Goal: Task Accomplishment & Management: Use online tool/utility

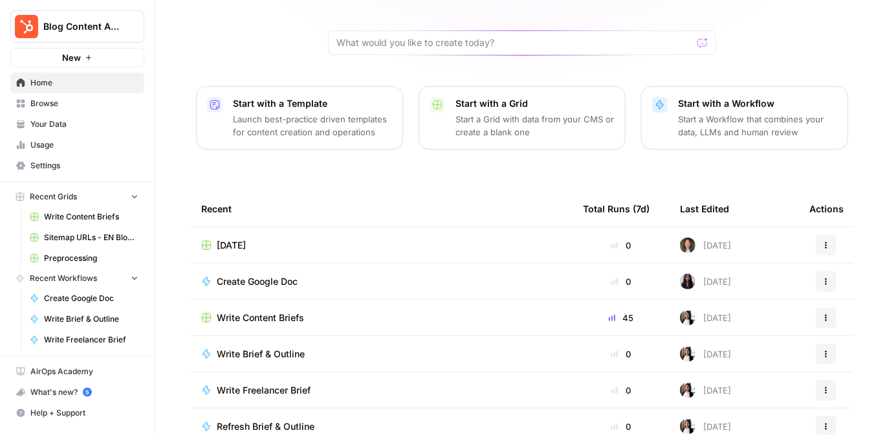
scroll to position [118, 0]
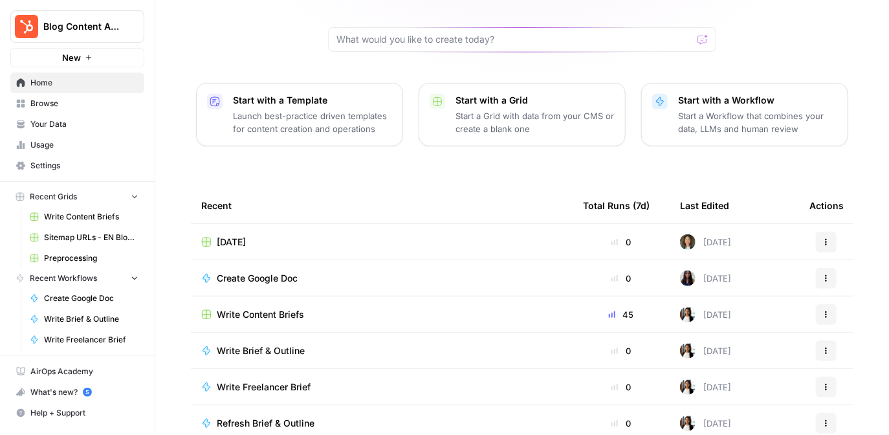
click at [300, 235] on div "[DATE]" at bounding box center [381, 241] width 361 height 13
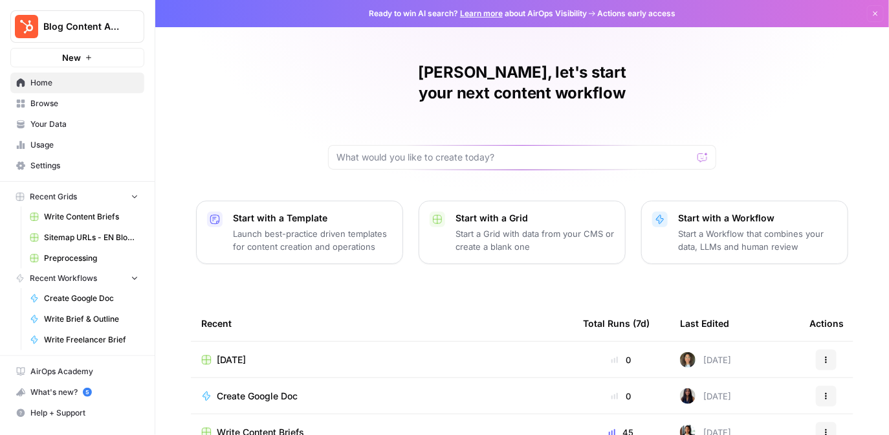
click at [65, 215] on span "Write Content Briefs" at bounding box center [91, 217] width 94 height 12
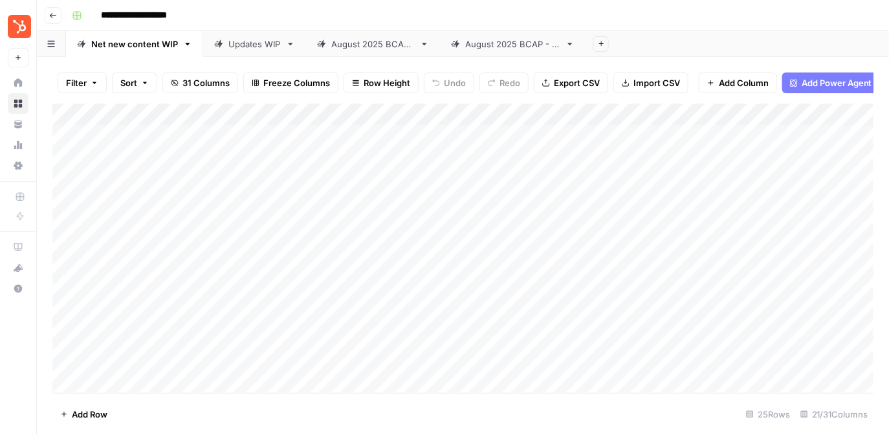
click at [237, 53] on link "Updates WIP" at bounding box center [254, 44] width 103 height 26
click at [348, 43] on div "[DATE] BCAP - NNPs" at bounding box center [372, 44] width 83 height 13
click at [429, 46] on icon "button" at bounding box center [424, 43] width 9 height 9
click at [494, 120] on span "Delete Sheet" at bounding box center [499, 115] width 62 height 13
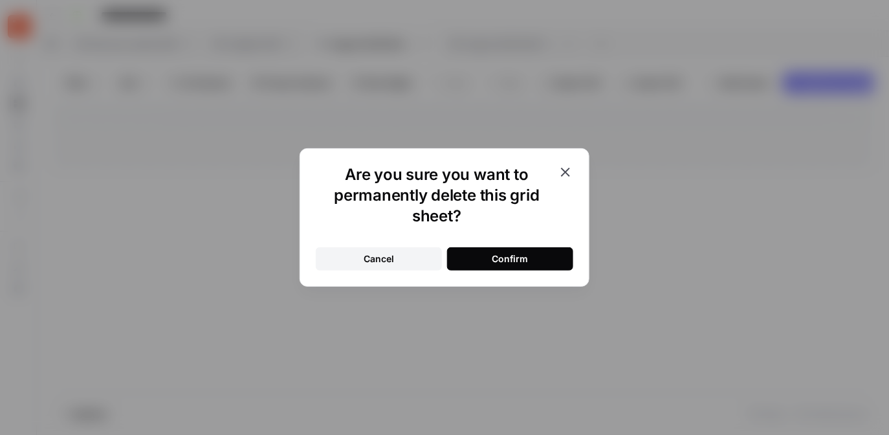
click at [489, 259] on button "Confirm" at bounding box center [510, 258] width 126 height 23
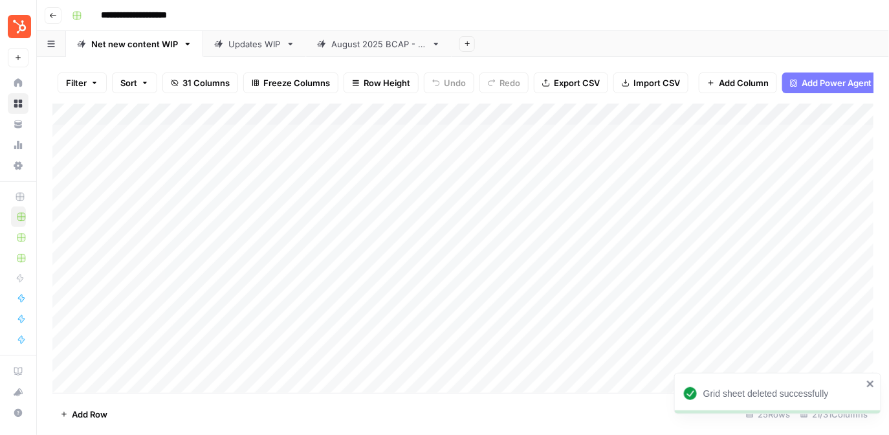
click at [426, 49] on div "[DATE] BCAP - Updates" at bounding box center [378, 44] width 95 height 13
click at [441, 46] on icon "button" at bounding box center [435, 43] width 9 height 9
click at [480, 118] on span "Delete Sheet" at bounding box center [511, 115] width 62 height 13
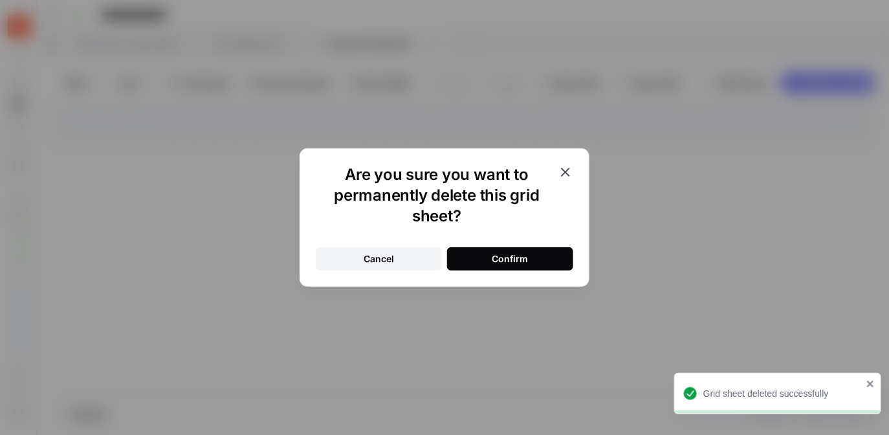
click at [510, 262] on div "Confirm" at bounding box center [510, 258] width 36 height 13
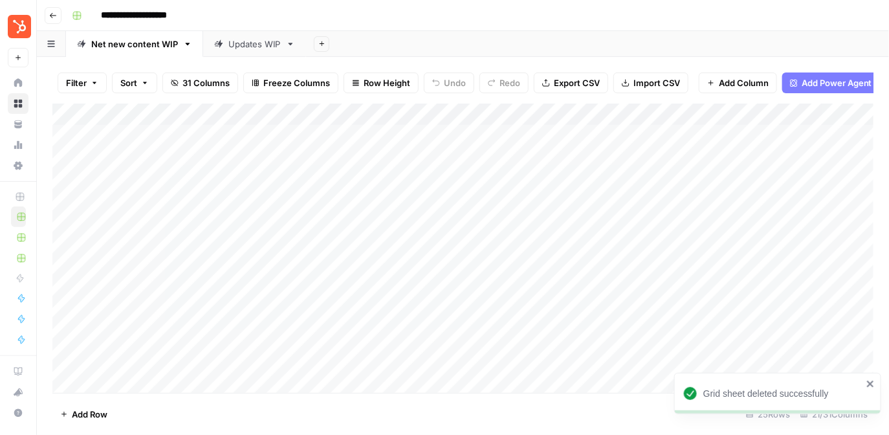
click at [187, 49] on link "Net new content WIP" at bounding box center [134, 44] width 137 height 26
click at [186, 43] on icon "button" at bounding box center [188, 44] width 5 height 3
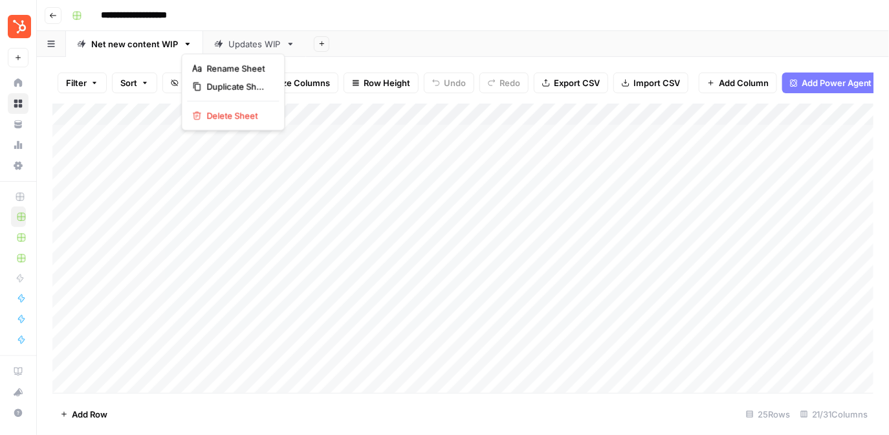
click at [242, 47] on div "Updates WIP" at bounding box center [254, 44] width 52 height 13
click at [160, 50] on link "Net new content WIP" at bounding box center [134, 44] width 137 height 26
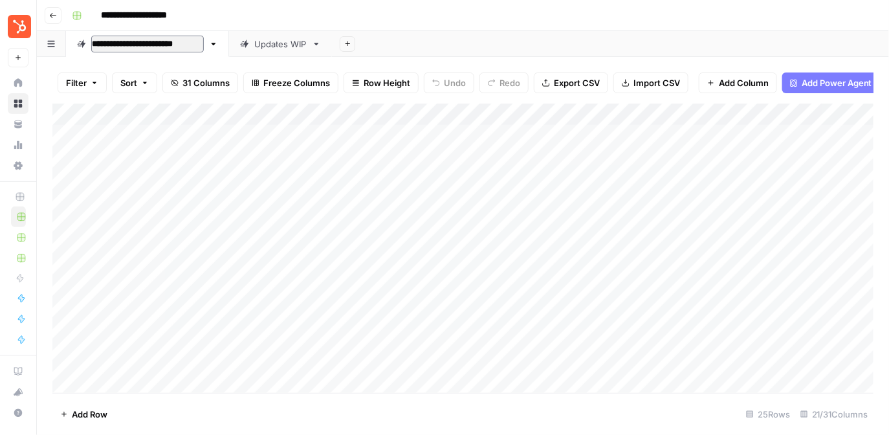
type input "**********"
click at [270, 49] on div "Updates WIP" at bounding box center [285, 44] width 52 height 13
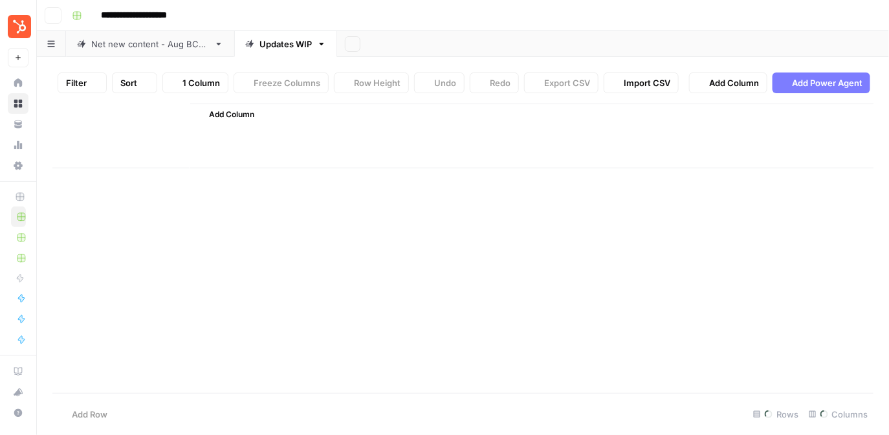
click at [270, 49] on div "Updates WIP" at bounding box center [285, 44] width 52 height 13
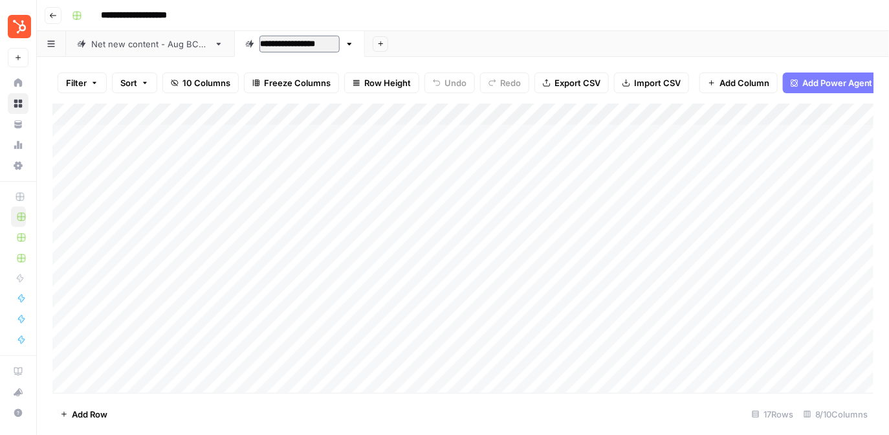
type input "**********"
click at [144, 42] on div "Net new content - Aug BCAP" at bounding box center [150, 44] width 118 height 13
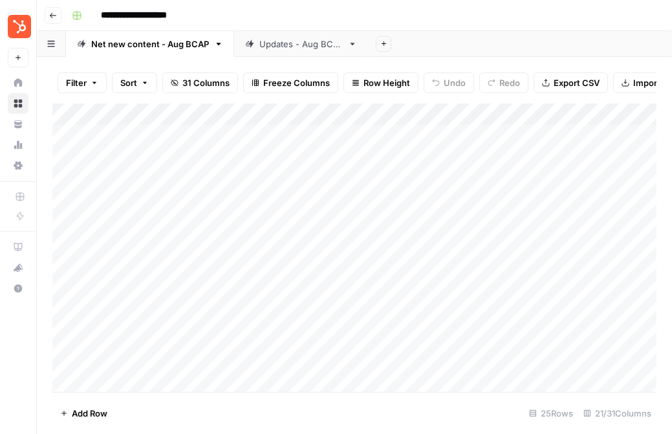
click at [65, 118] on div "Add Column" at bounding box center [354, 248] width 604 height 289
click at [100, 409] on span "Delete 25 Rows" at bounding box center [91, 413] width 63 height 13
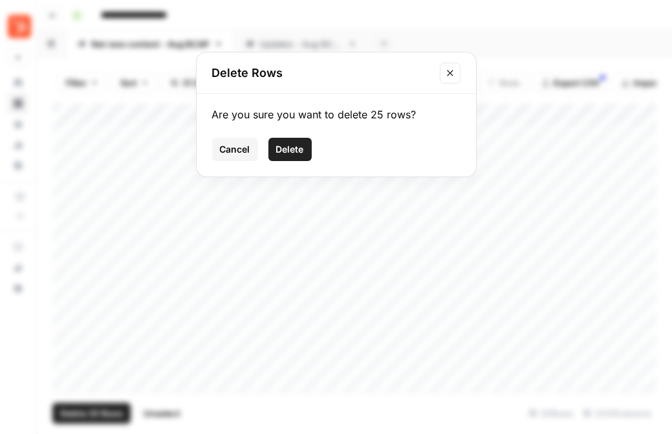
click at [284, 144] on span "Delete" at bounding box center [290, 149] width 28 height 13
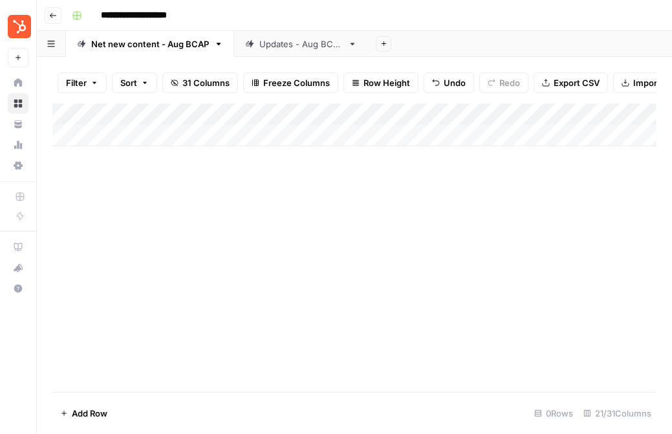
click at [278, 49] on div "Updates - Aug BCAP" at bounding box center [300, 44] width 83 height 13
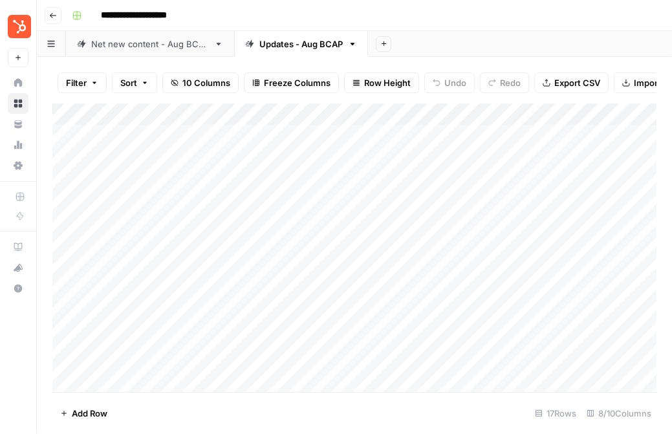
click at [61, 113] on div "Add Column" at bounding box center [354, 248] width 604 height 289
click at [87, 416] on span "Delete 17 Rows" at bounding box center [90, 413] width 61 height 13
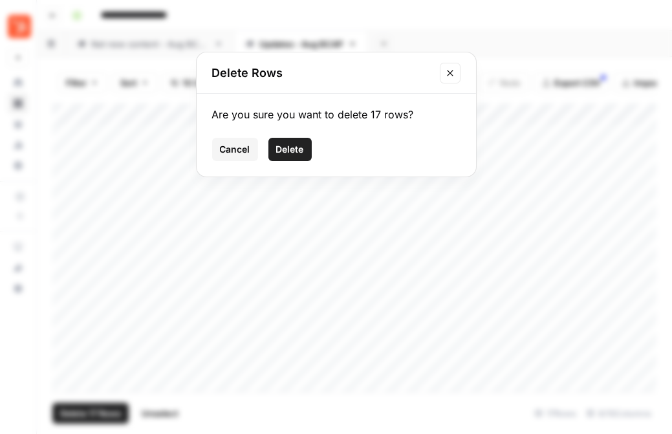
click at [305, 148] on button "Delete" at bounding box center [289, 149] width 43 height 23
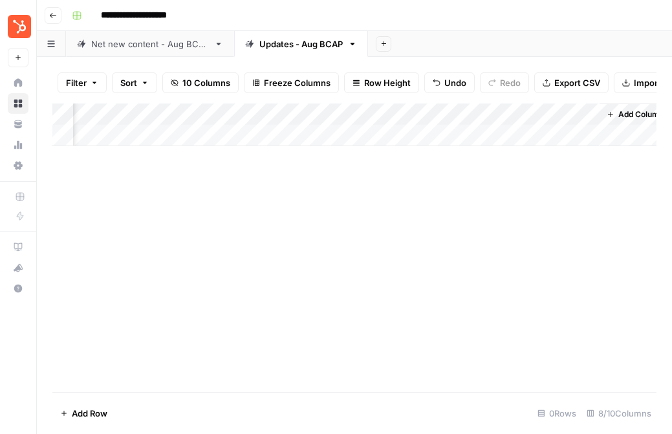
scroll to position [0, 420]
click at [551, 114] on div "Add Column" at bounding box center [354, 125] width 604 height 43
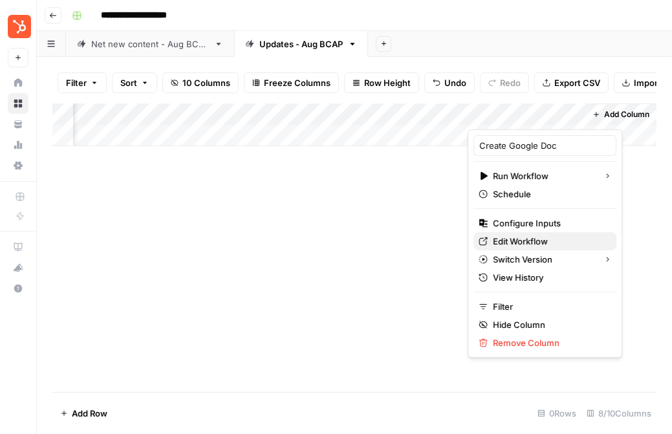
click at [533, 237] on span "Edit Workflow" at bounding box center [549, 241] width 113 height 13
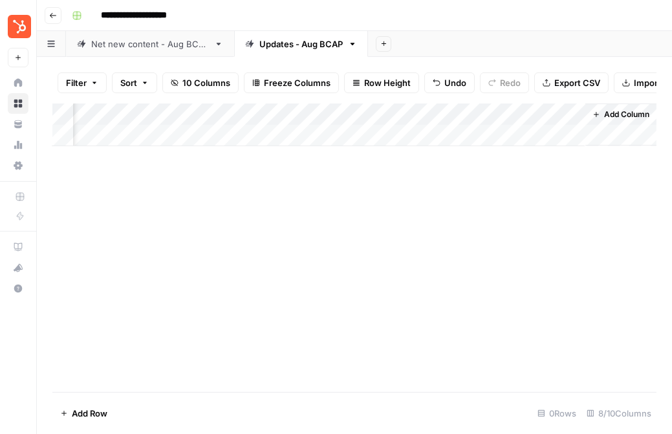
click at [173, 47] on div "Net new content - Aug BCAP" at bounding box center [150, 44] width 118 height 13
click at [437, 113] on div "Add Column" at bounding box center [354, 125] width 604 height 43
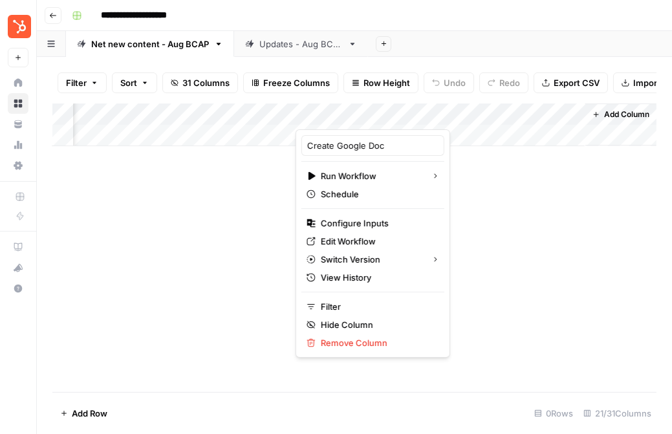
click at [235, 239] on div "Add Column" at bounding box center [354, 248] width 604 height 289
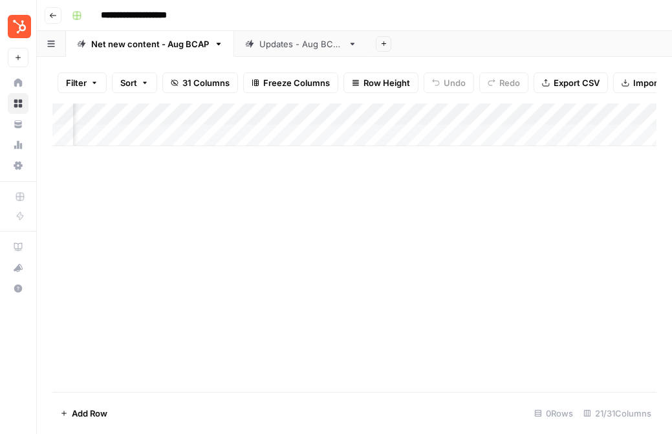
scroll to position [0, 1662]
click at [644, 82] on span "Import CSV" at bounding box center [656, 82] width 47 height 13
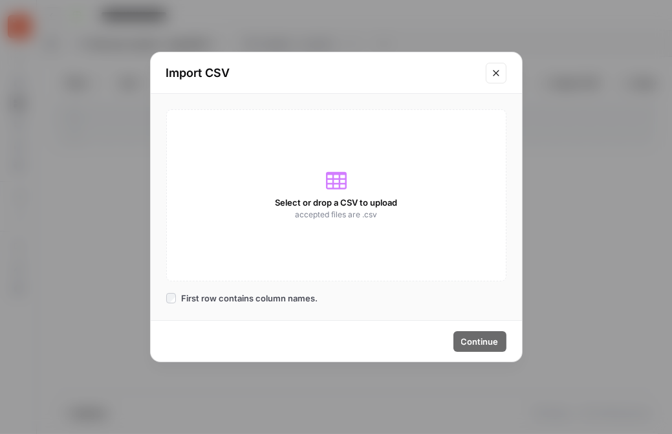
click at [335, 224] on div "Select or drop a CSV to upload accepted files are .csv" at bounding box center [336, 195] width 340 height 172
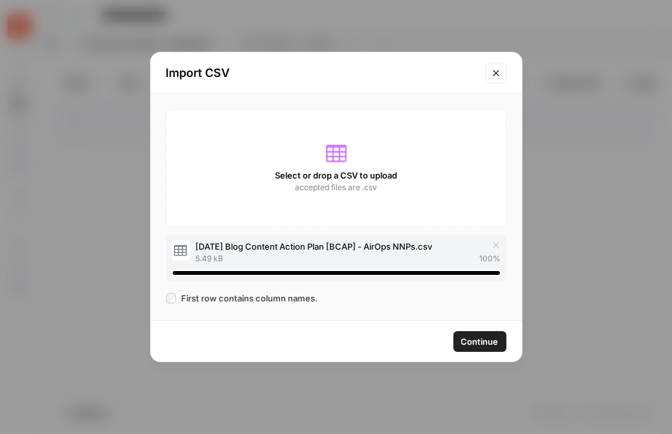
click at [477, 338] on span "Continue" at bounding box center [480, 341] width 38 height 13
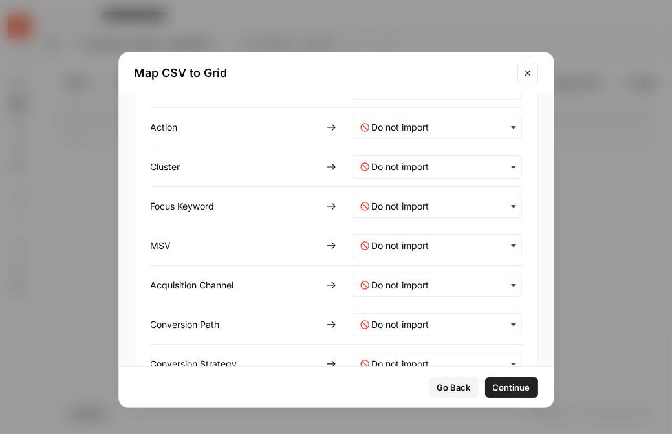
scroll to position [124, 0]
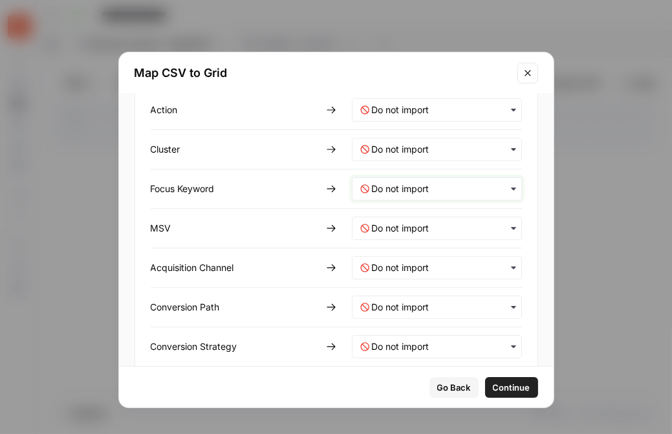
click at [416, 190] on Keyword-mapping "text" at bounding box center [443, 188] width 142 height 13
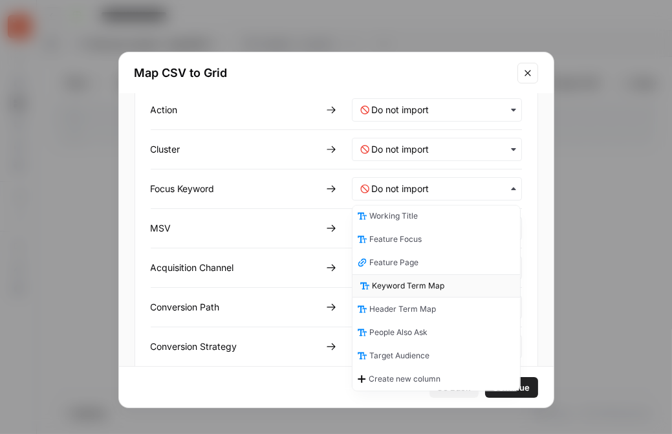
scroll to position [0, 0]
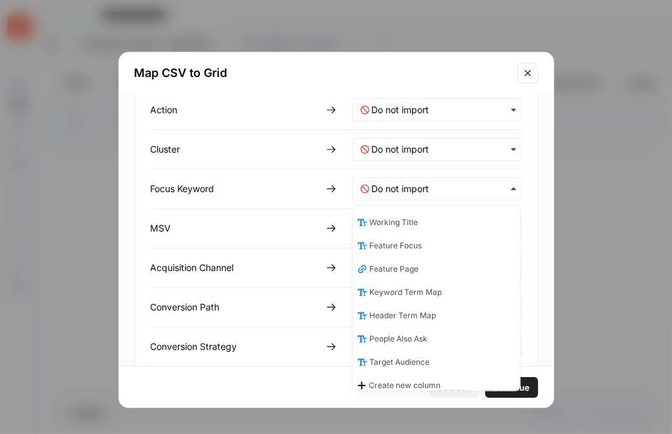
click at [276, 228] on div "MSV" at bounding box center [236, 228] width 170 height 13
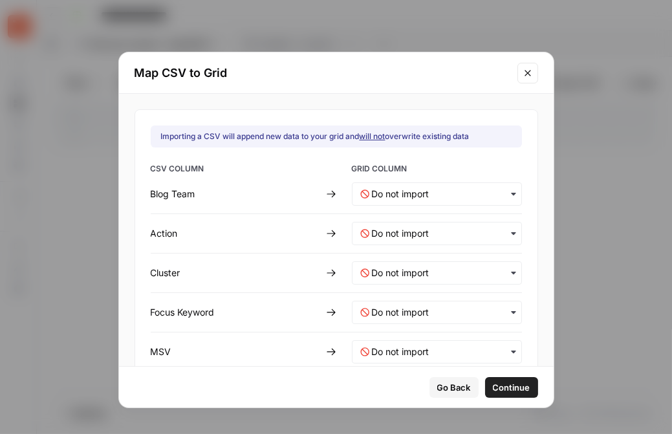
click at [450, 384] on span "Go Back" at bounding box center [454, 387] width 34 height 13
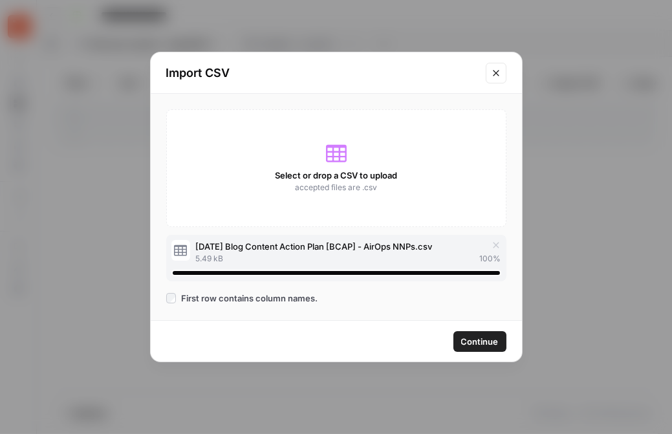
click at [496, 71] on icon "Close modal" at bounding box center [496, 73] width 10 height 10
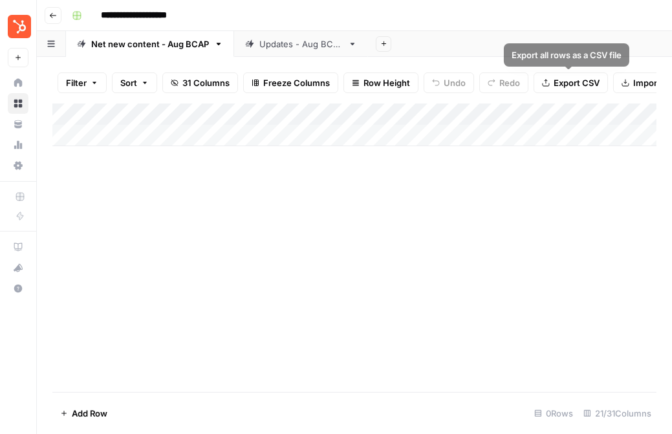
click at [626, 82] on icon "button" at bounding box center [626, 83] width 8 height 8
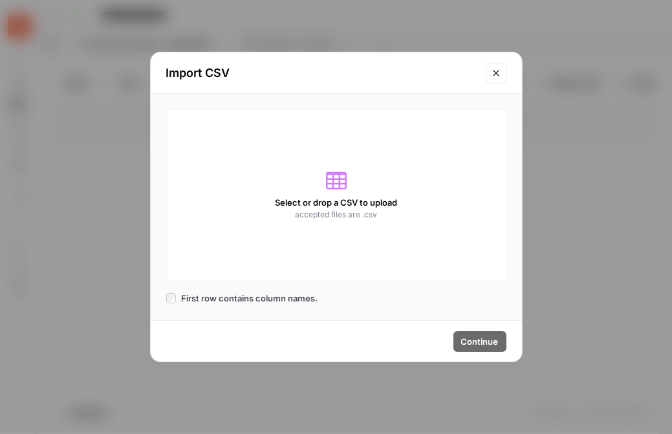
click at [340, 206] on span "Select or drop a CSV to upload" at bounding box center [336, 202] width 122 height 13
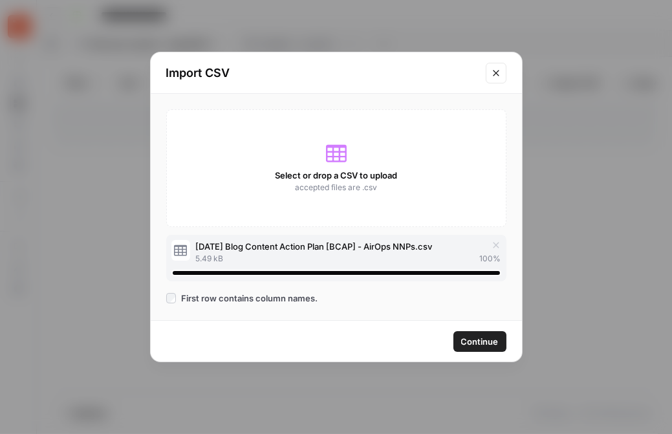
click at [479, 341] on span "Continue" at bounding box center [480, 341] width 38 height 13
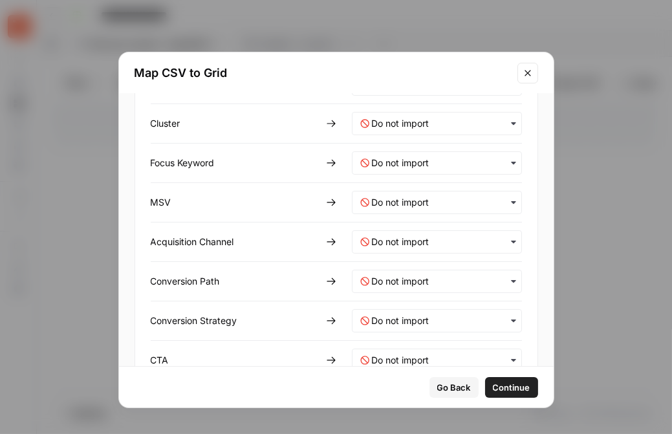
scroll to position [131, 0]
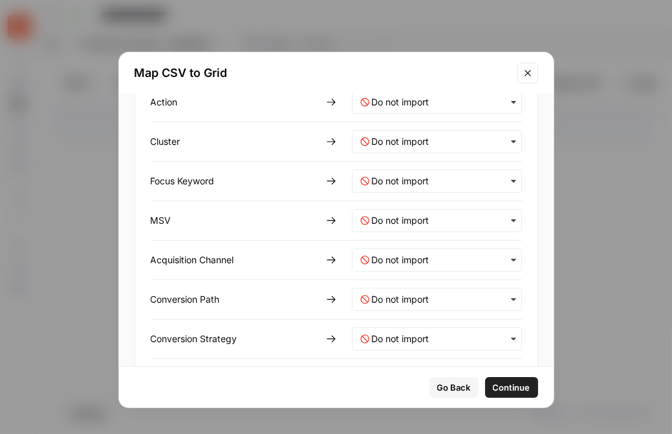
click at [423, 172] on div "button" at bounding box center [437, 180] width 170 height 23
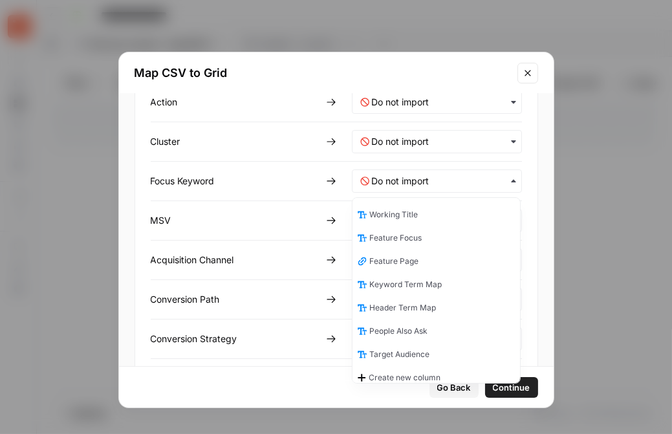
click at [420, 217] on div "Working Title" at bounding box center [437, 214] width 168 height 23
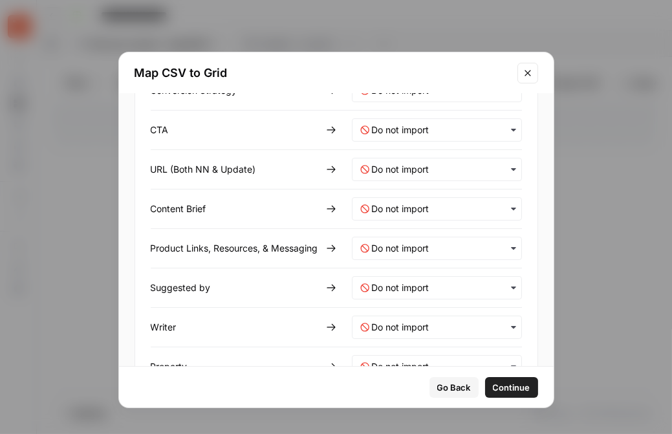
scroll to position [382, 0]
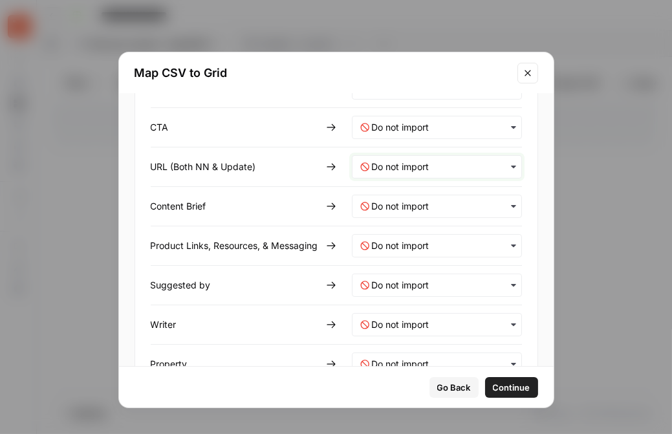
click at [399, 166] on Update\)-mapping "text" at bounding box center [443, 166] width 142 height 13
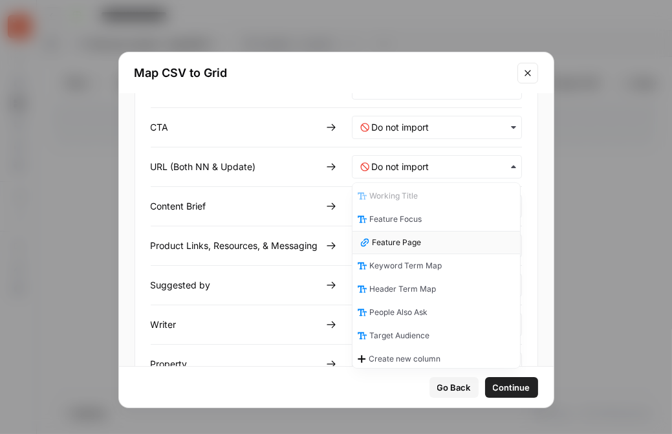
scroll to position [0, 0]
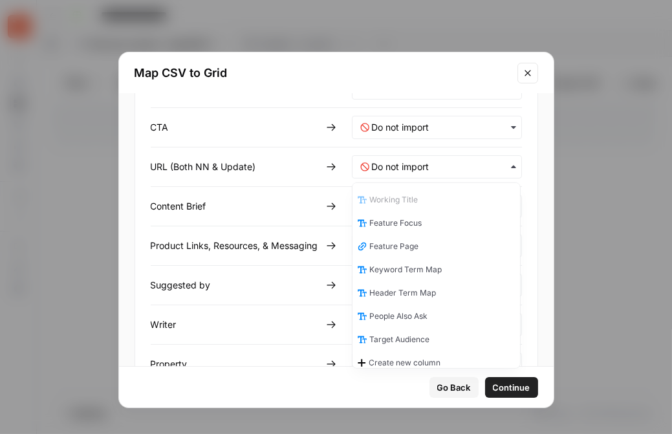
click at [287, 224] on div "CSV COLUMN GRID COLUMN Blog Team Action Cluster Focus Keyword MSV Acquisition C…" at bounding box center [336, 138] width 371 height 714
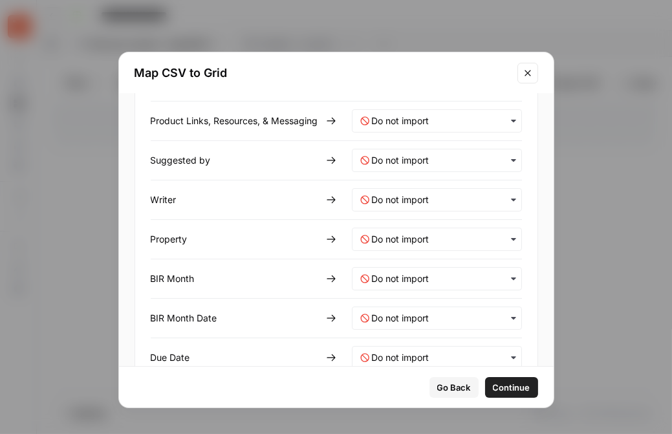
scroll to position [538, 0]
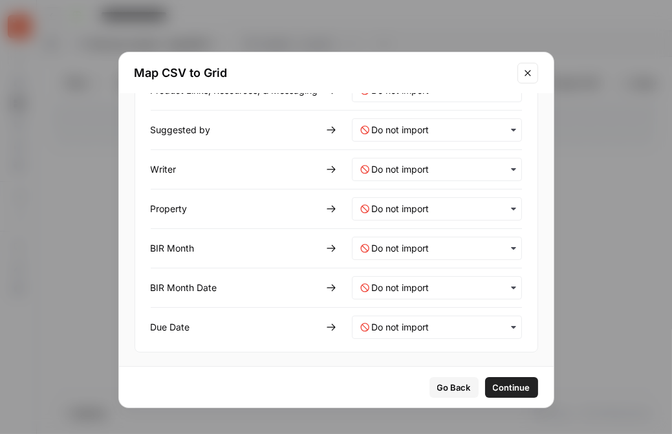
click at [514, 384] on span "Continue" at bounding box center [512, 387] width 38 height 13
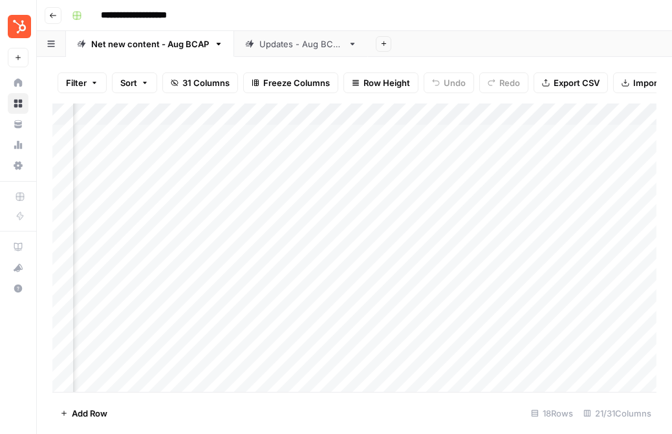
scroll to position [0, 0]
click at [60, 115] on div "Add Column" at bounding box center [354, 248] width 604 height 289
click at [81, 413] on span "Delete 18 Rows" at bounding box center [90, 413] width 61 height 13
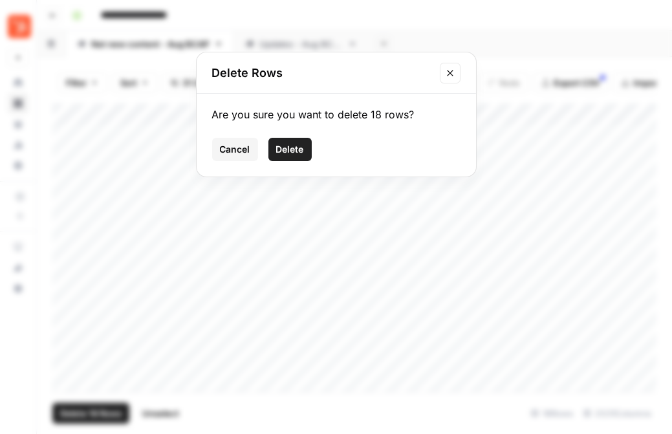
click at [276, 149] on span "Delete" at bounding box center [290, 149] width 28 height 13
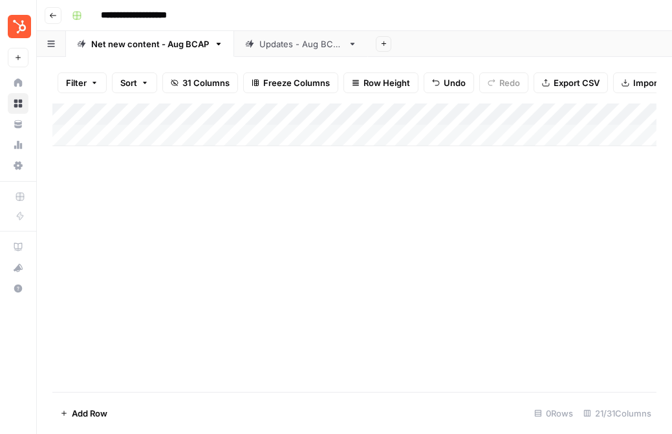
click at [626, 83] on icon "button" at bounding box center [626, 83] width 8 height 8
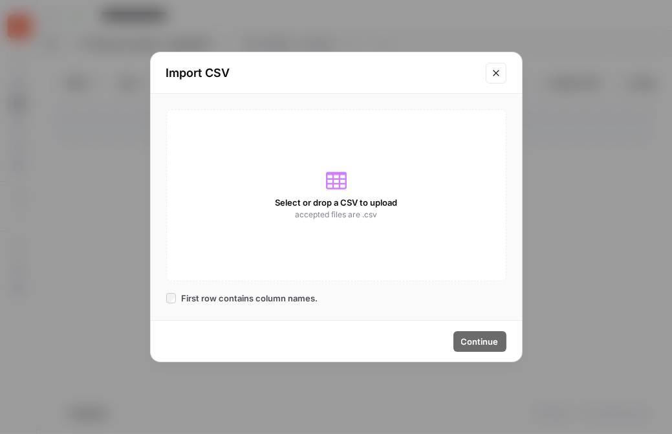
click at [340, 219] on span "accepted files are .csv" at bounding box center [336, 215] width 82 height 12
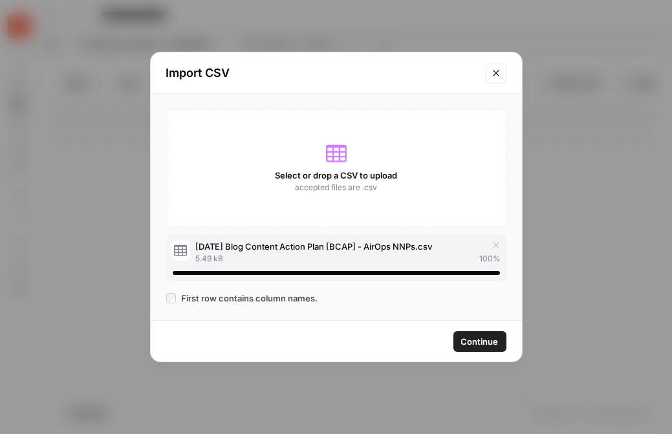
click at [477, 351] on button "Continue" at bounding box center [479, 341] width 53 height 21
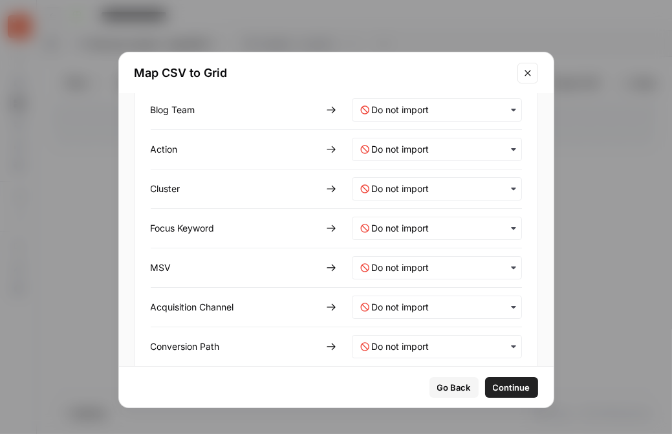
scroll to position [93, 0]
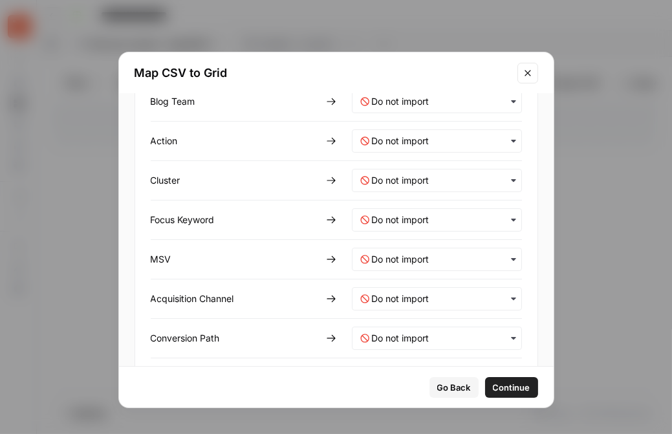
click at [430, 190] on div "button" at bounding box center [437, 180] width 170 height 23
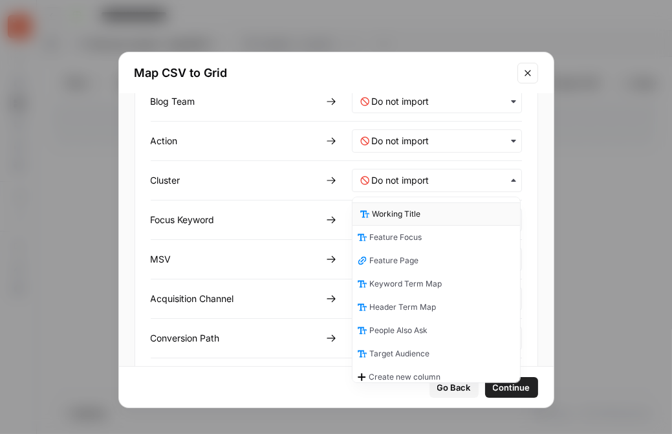
click at [425, 216] on div "Working Title" at bounding box center [437, 213] width 168 height 23
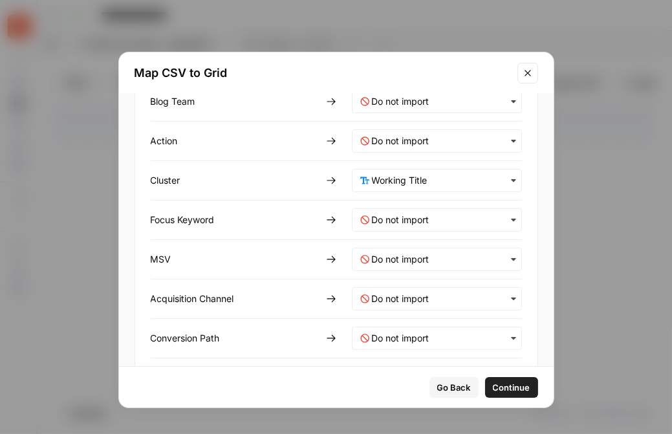
click at [508, 382] on span "Continue" at bounding box center [512, 387] width 38 height 13
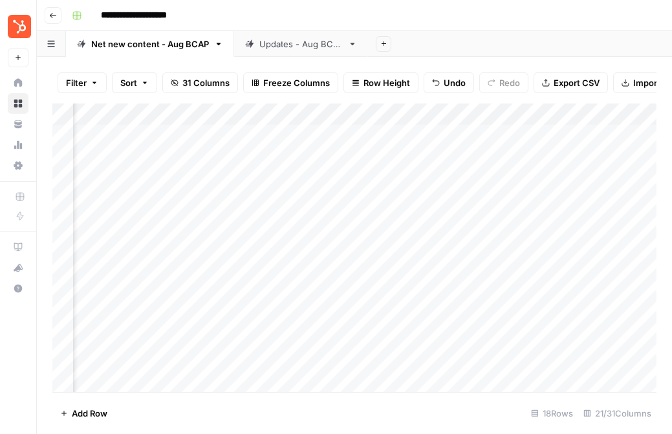
scroll to position [0, 68]
click at [511, 137] on div "Add Column" at bounding box center [354, 248] width 604 height 289
click at [259, 144] on div "Add Column" at bounding box center [354, 248] width 604 height 289
drag, startPoint x: 288, startPoint y: 146, endPoint x: 518, endPoint y: 136, distance: 230.5
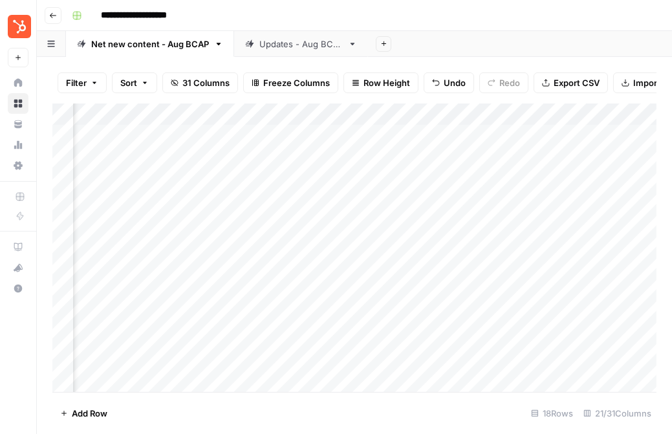
click at [518, 136] on div "Add Column" at bounding box center [354, 248] width 604 height 289
click at [530, 116] on div "Add Column" at bounding box center [354, 248] width 604 height 289
click at [578, 118] on div at bounding box center [533, 117] width 117 height 26
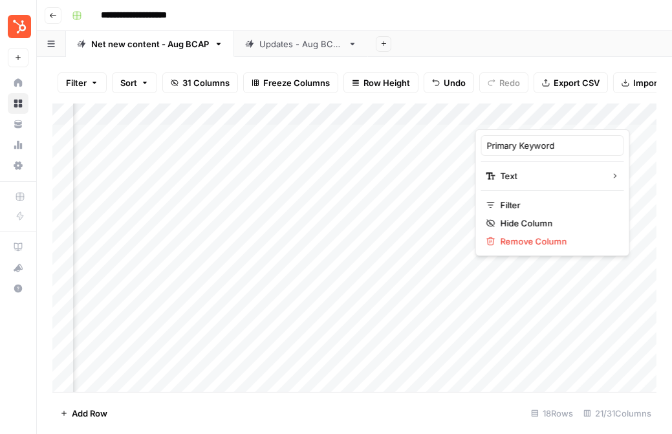
click at [578, 118] on div at bounding box center [533, 117] width 117 height 26
click at [333, 121] on div "Add Column" at bounding box center [354, 248] width 604 height 289
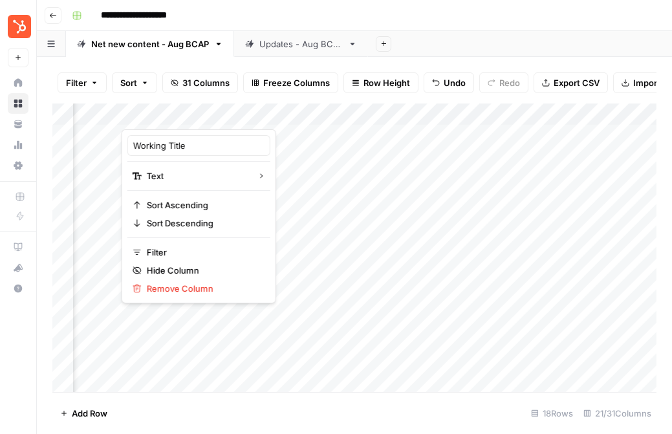
click at [328, 140] on div "Add Column" at bounding box center [354, 248] width 604 height 289
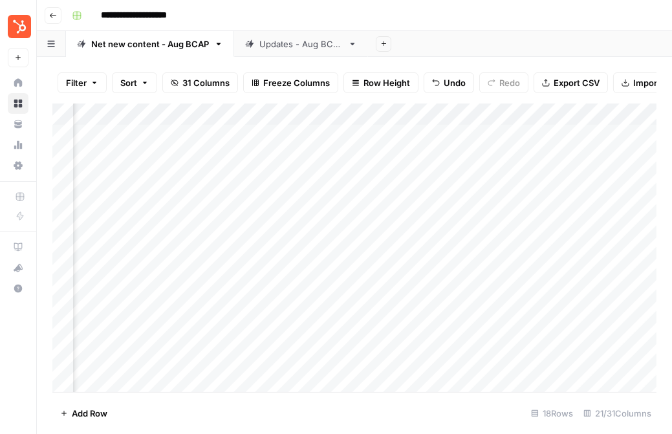
click at [296, 50] on link "Updates - Aug BCAP" at bounding box center [301, 44] width 134 height 26
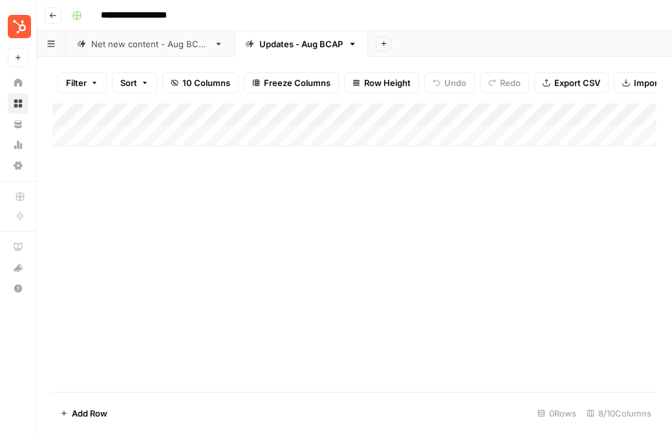
click at [637, 87] on span "Import CSV" at bounding box center [657, 82] width 47 height 13
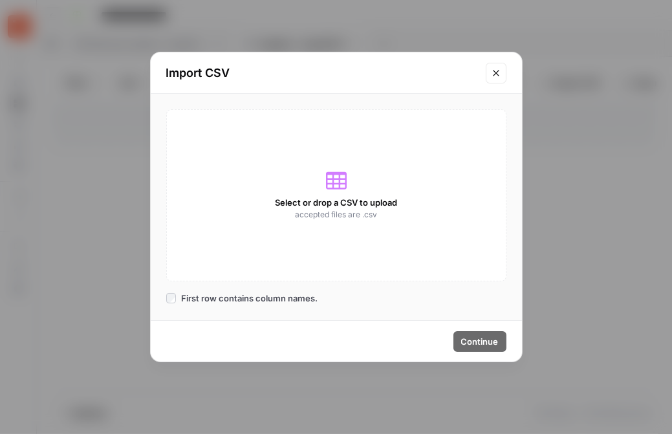
click at [351, 213] on span "accepted files are .csv" at bounding box center [336, 215] width 82 height 12
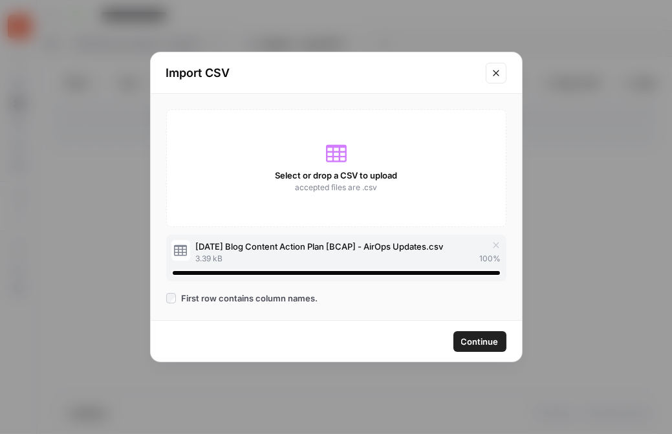
click at [499, 343] on button "Continue" at bounding box center [479, 341] width 53 height 21
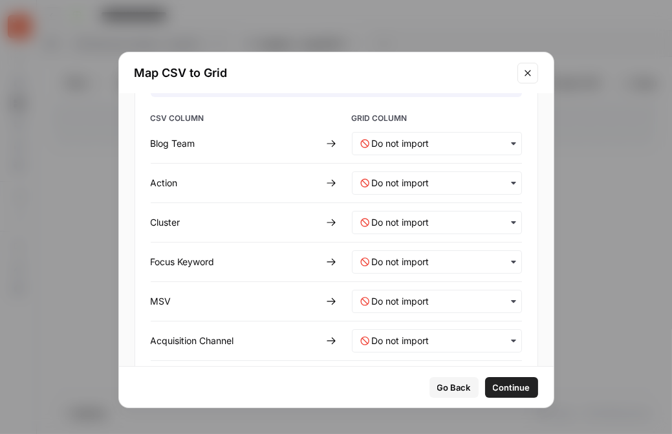
scroll to position [53, 0]
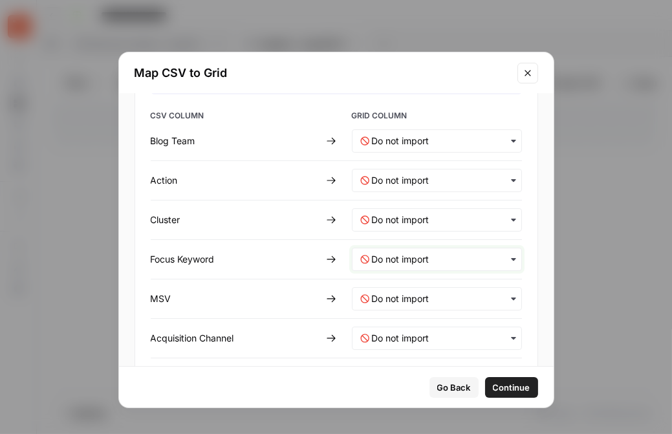
click at [404, 259] on Keyword-mapping "text" at bounding box center [443, 259] width 142 height 13
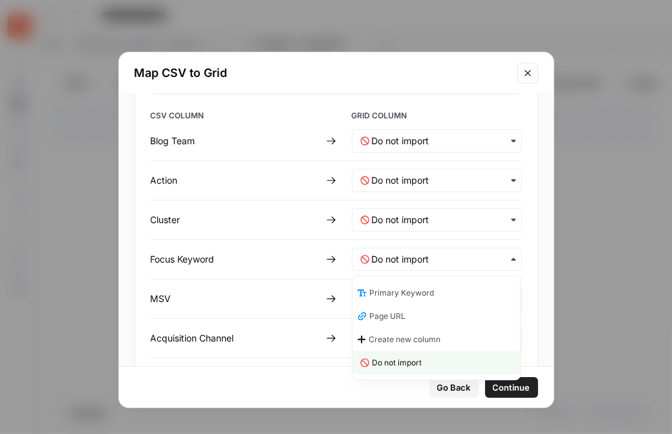
click at [404, 292] on span "Primary Keyword" at bounding box center [401, 293] width 65 height 12
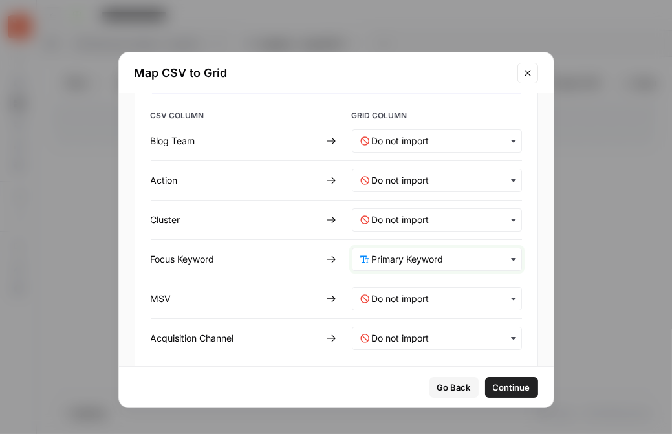
click at [400, 259] on Keyword-mapping "text" at bounding box center [443, 259] width 142 height 13
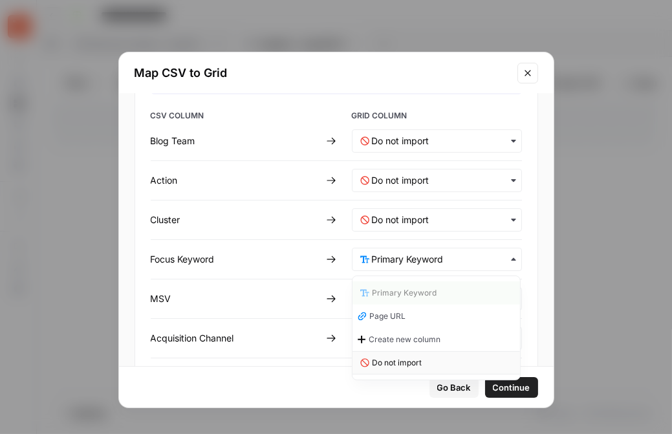
click at [400, 365] on span "Do not import" at bounding box center [397, 363] width 50 height 12
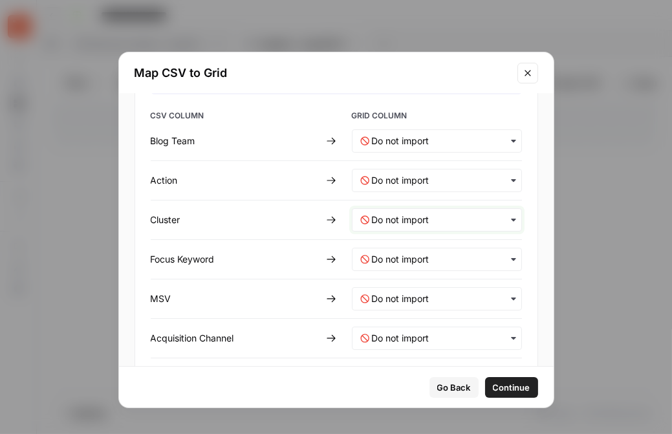
click at [402, 219] on input "text" at bounding box center [443, 219] width 142 height 13
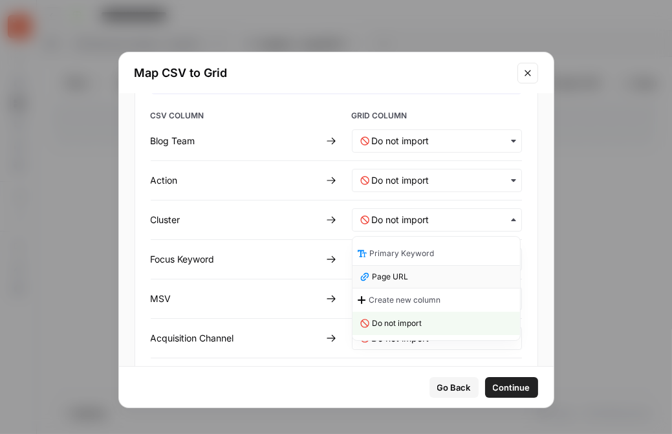
click at [416, 276] on div "Page URL" at bounding box center [437, 276] width 168 height 23
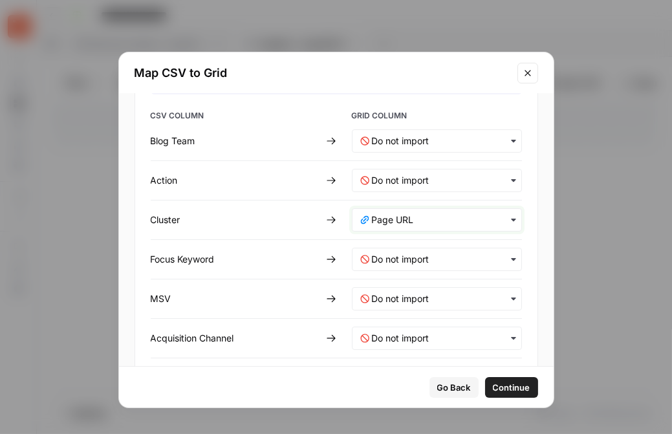
click at [406, 219] on input "text" at bounding box center [443, 219] width 142 height 13
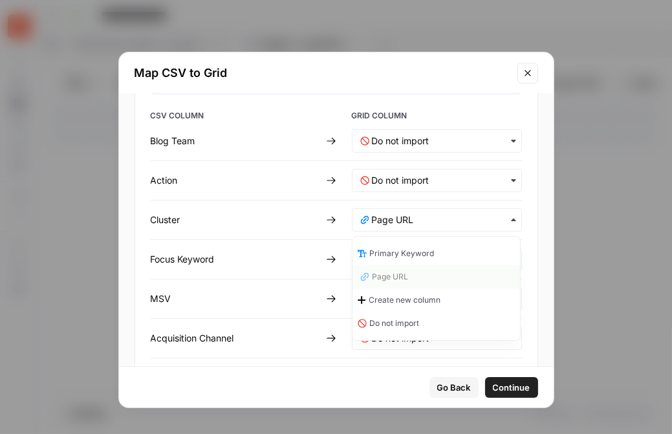
click at [406, 252] on span "Primary Keyword" at bounding box center [401, 254] width 65 height 12
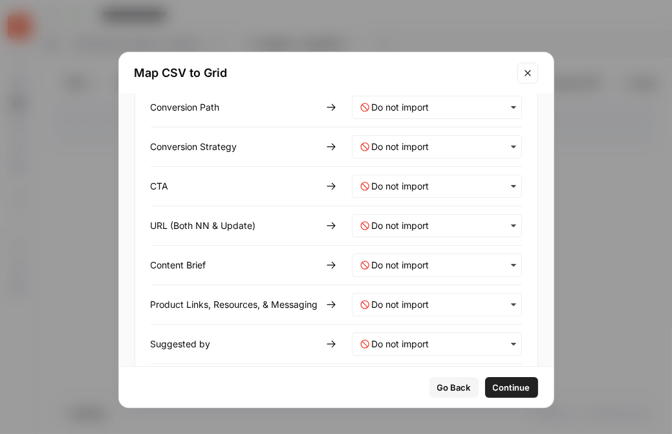
scroll to position [325, 0]
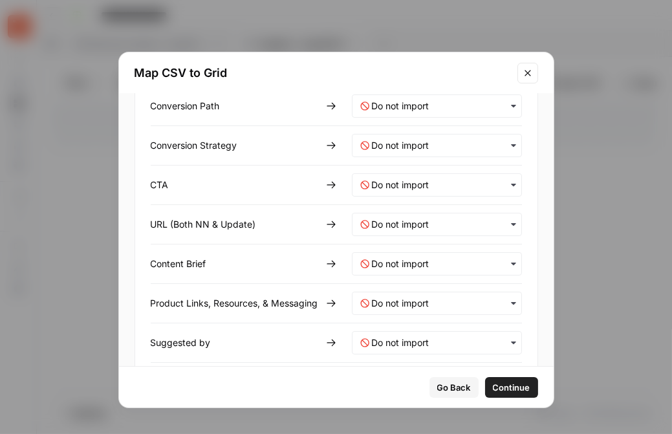
click at [433, 214] on div "button" at bounding box center [437, 224] width 170 height 23
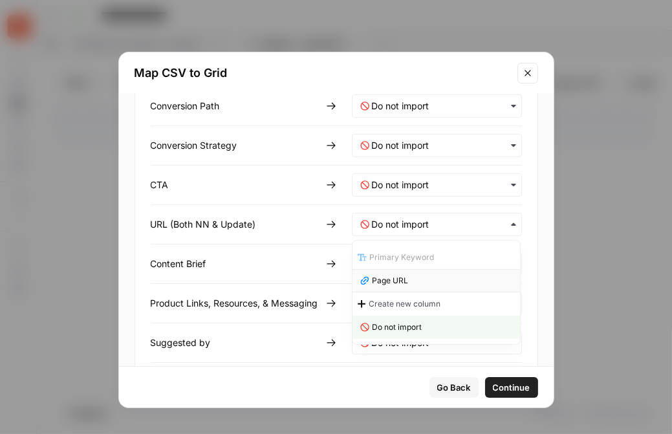
click at [404, 280] on span "Page URL" at bounding box center [390, 281] width 36 height 12
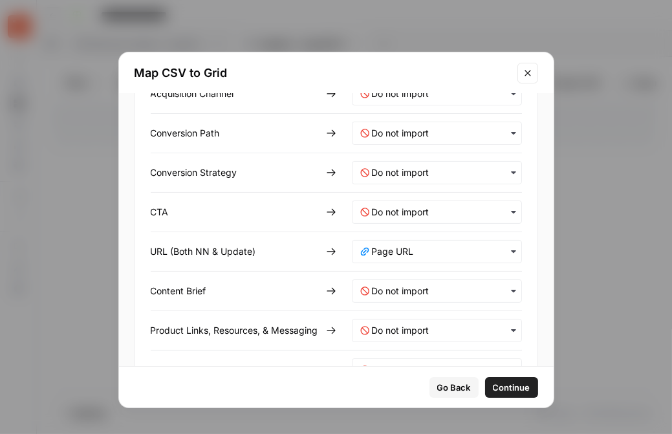
scroll to position [302, 0]
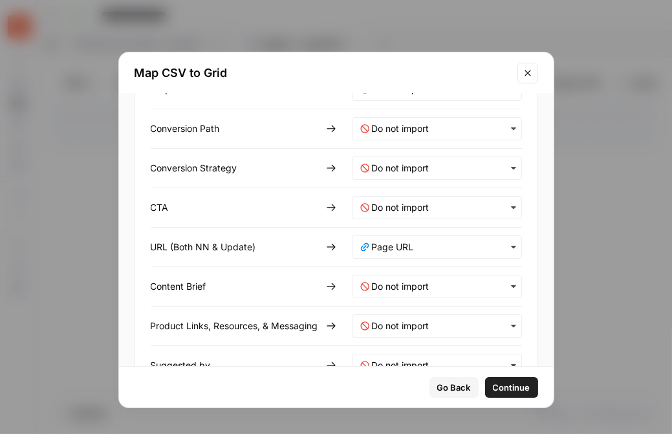
click at [407, 237] on div "button" at bounding box center [437, 246] width 170 height 23
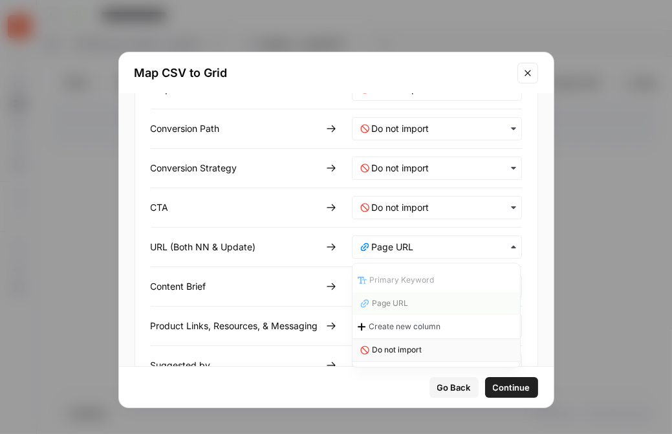
click at [399, 347] on span "Do not import" at bounding box center [397, 350] width 50 height 12
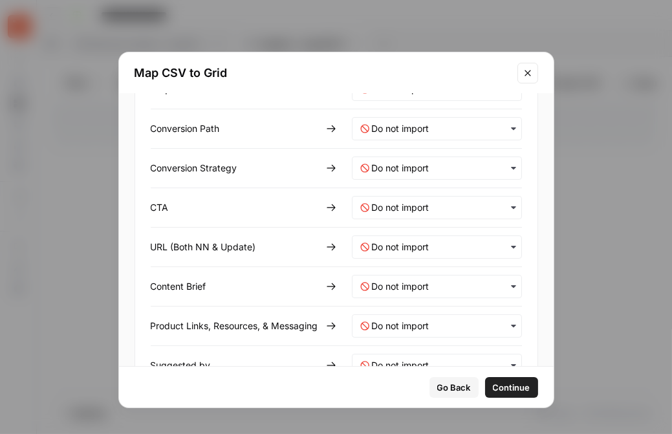
click at [402, 199] on div "button" at bounding box center [437, 207] width 170 height 23
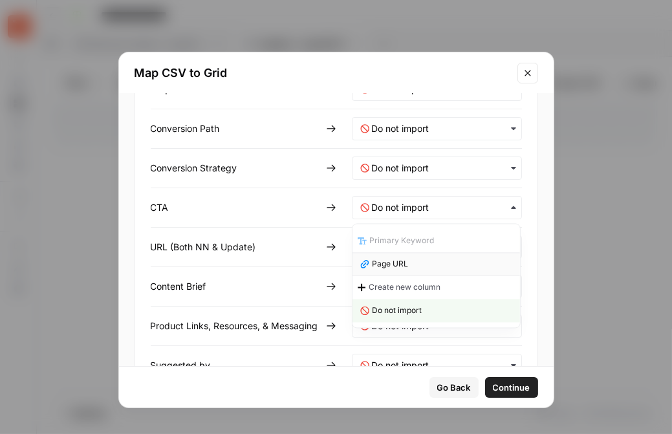
click at [408, 259] on div "Page URL" at bounding box center [437, 263] width 168 height 23
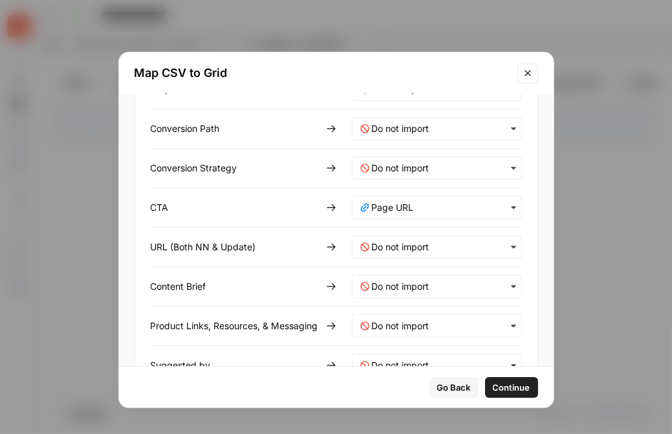
click at [508, 384] on span "Continue" at bounding box center [512, 387] width 38 height 13
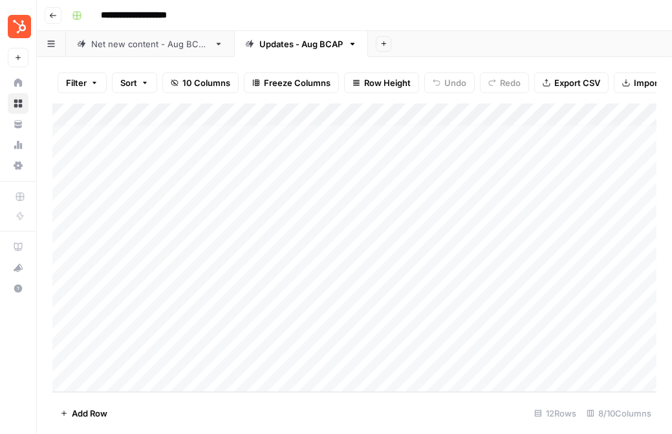
scroll to position [0, 0]
click at [414, 113] on div "Add Column" at bounding box center [354, 248] width 604 height 289
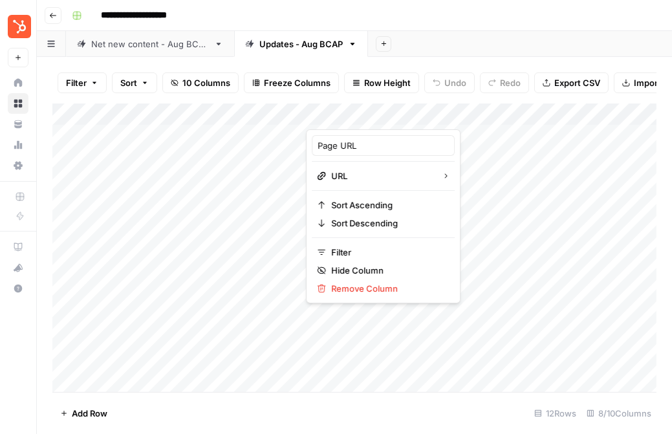
click at [149, 225] on div "Add Column" at bounding box center [354, 248] width 604 height 289
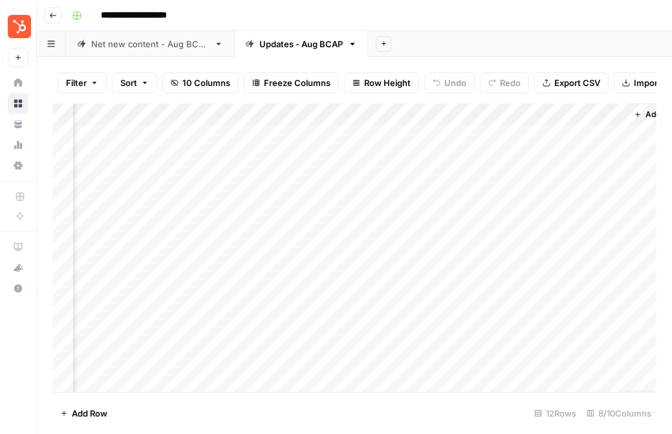
scroll to position [0, 420]
click at [320, 111] on div "Add Column" at bounding box center [354, 248] width 604 height 289
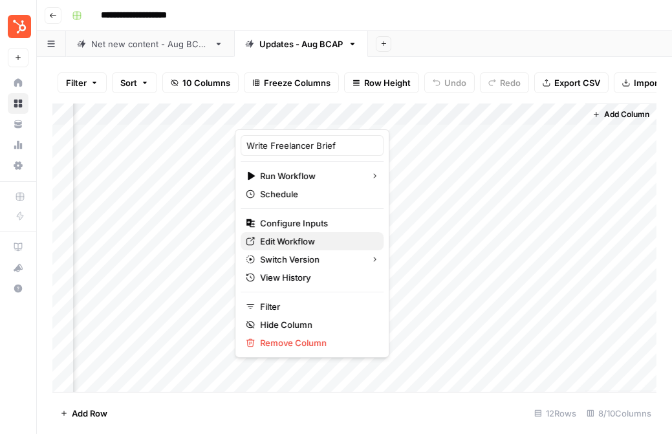
click at [300, 240] on span "Edit Workflow" at bounding box center [316, 241] width 113 height 13
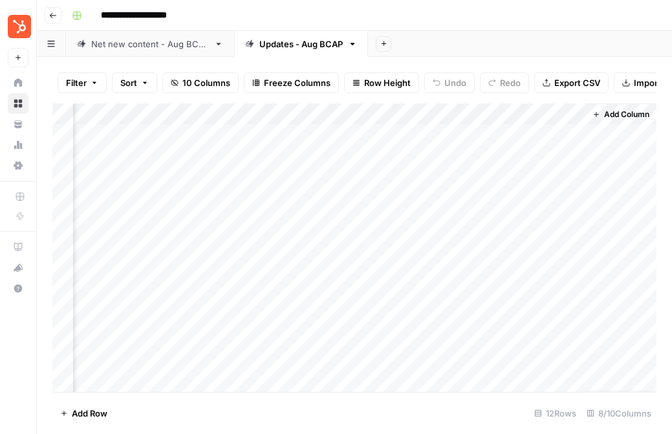
scroll to position [0, 0]
click at [63, 119] on div "Add Column" at bounding box center [354, 248] width 604 height 289
click at [98, 411] on span "Delete 12 Rows" at bounding box center [90, 413] width 61 height 13
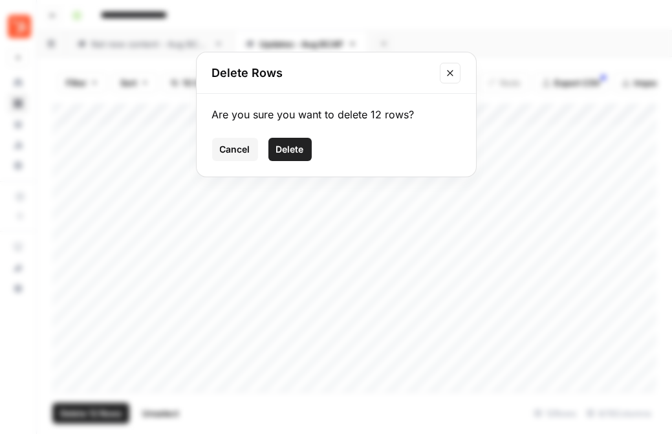
click at [298, 148] on span "Delete" at bounding box center [290, 149] width 28 height 13
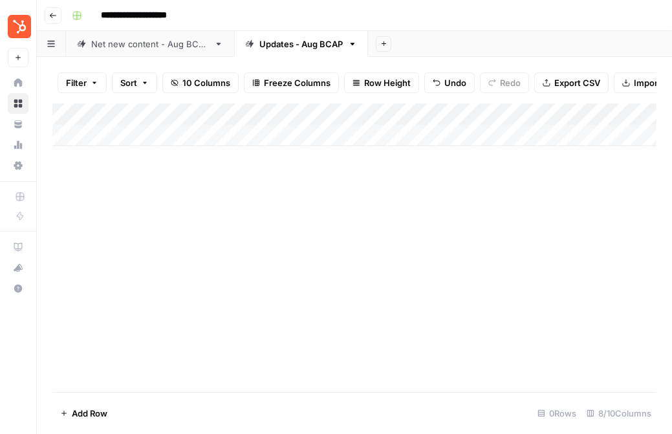
click at [644, 85] on span "Import CSV" at bounding box center [657, 82] width 47 height 13
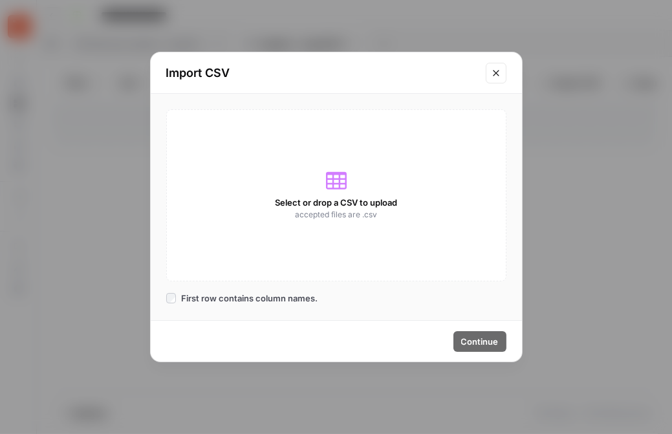
click at [325, 203] on span "Select or drop a CSV to upload" at bounding box center [336, 202] width 122 height 13
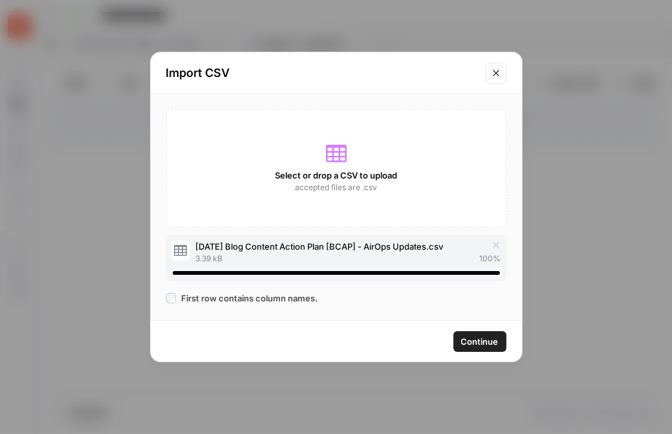
click at [226, 302] on span "First row contains column names." at bounding box center [249, 298] width 136 height 13
click at [479, 342] on span "Continue" at bounding box center [480, 341] width 38 height 13
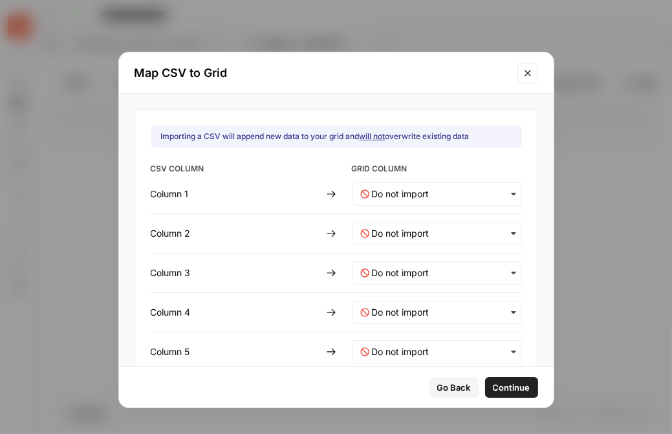
click at [437, 393] on span "Go Back" at bounding box center [454, 387] width 34 height 13
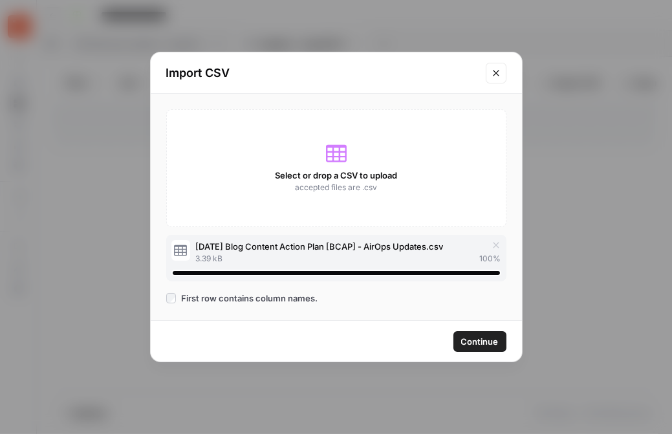
click at [222, 293] on span "First row contains column names." at bounding box center [249, 298] width 136 height 13
click at [488, 345] on span "Continue" at bounding box center [480, 341] width 38 height 13
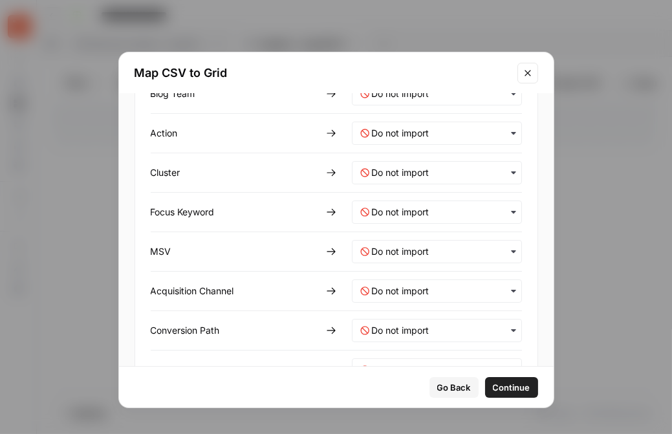
scroll to position [101, 0]
click at [430, 182] on div "button" at bounding box center [437, 171] width 170 height 23
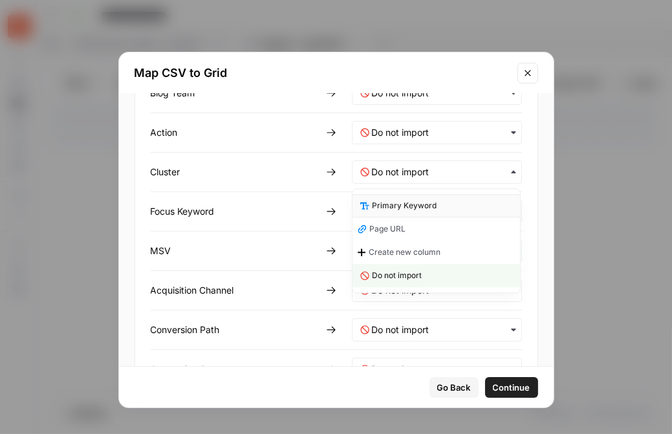
click at [426, 208] on span "Primary Keyword" at bounding box center [404, 206] width 65 height 12
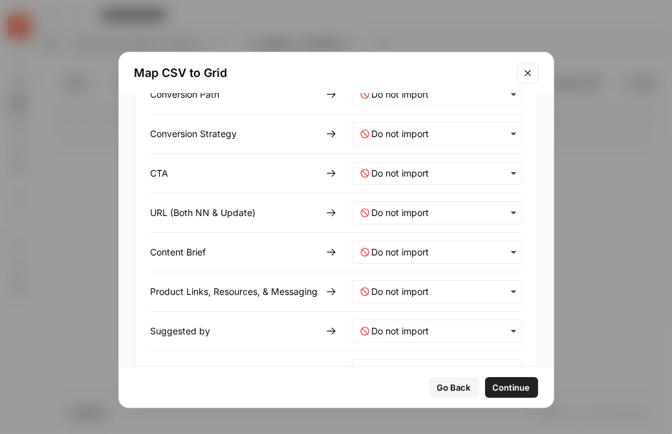
scroll to position [342, 0]
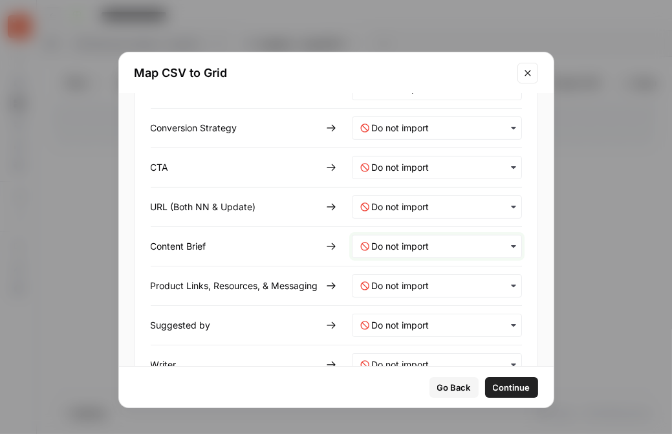
click at [444, 240] on Brief-mapping "text" at bounding box center [443, 246] width 142 height 13
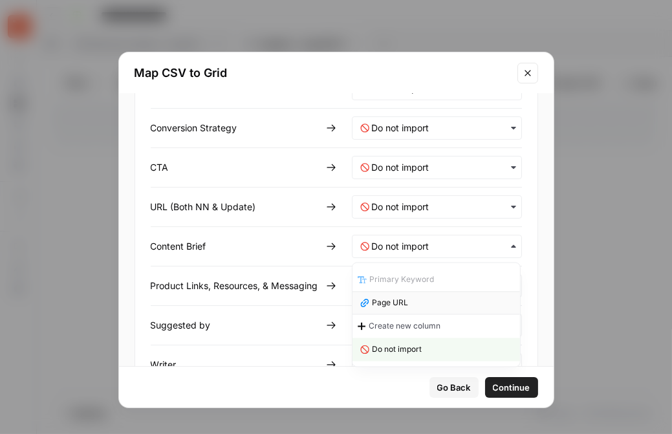
click at [439, 301] on div "Page URL" at bounding box center [437, 302] width 168 height 23
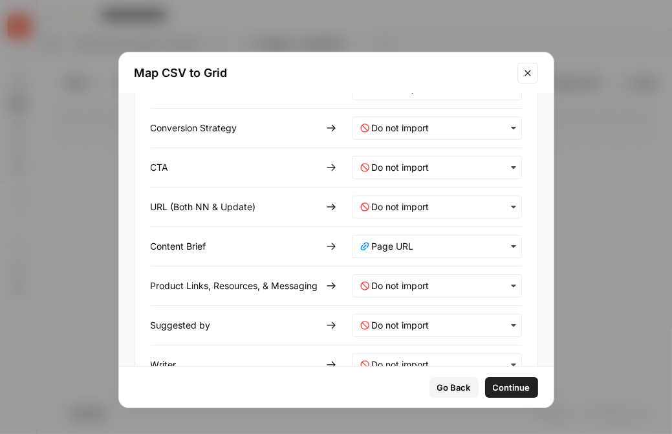
click at [504, 385] on span "Continue" at bounding box center [512, 387] width 38 height 13
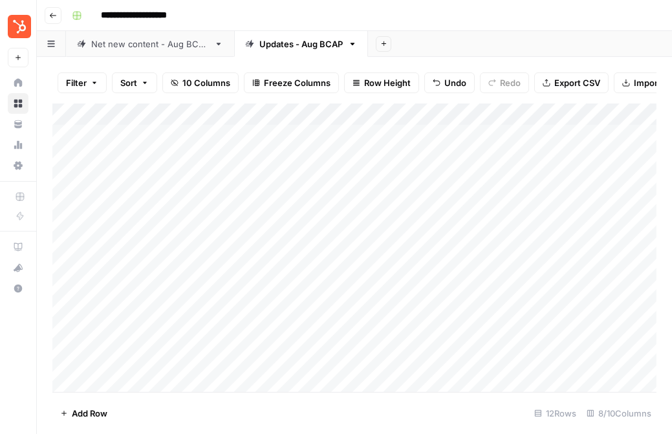
click at [61, 113] on div "Add Column" at bounding box center [354, 248] width 604 height 289
click at [85, 411] on span "Delete 12 Rows" at bounding box center [90, 413] width 61 height 13
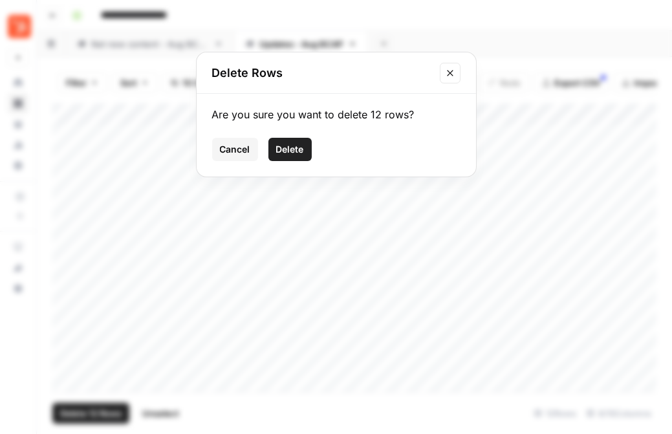
click at [297, 153] on span "Delete" at bounding box center [290, 149] width 28 height 13
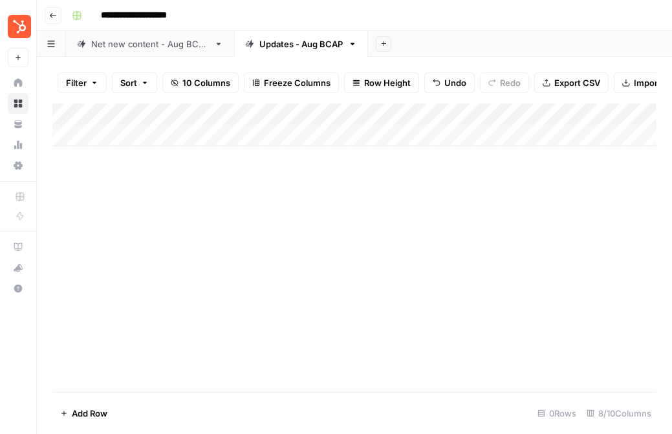
click at [634, 83] on span "Import CSV" at bounding box center [657, 82] width 47 height 13
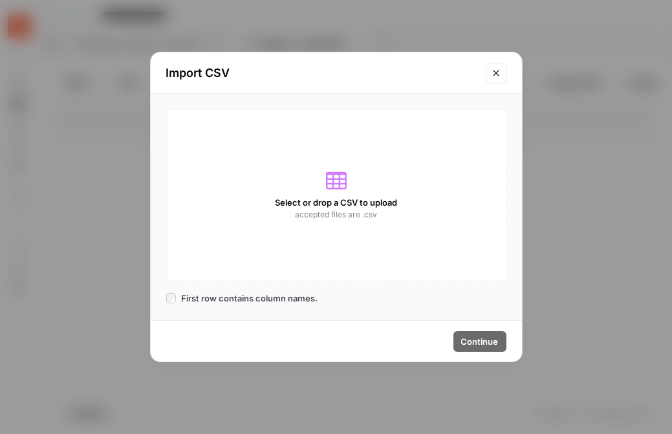
click at [331, 223] on div "Select or drop a CSV to upload accepted files are .csv" at bounding box center [336, 195] width 340 height 172
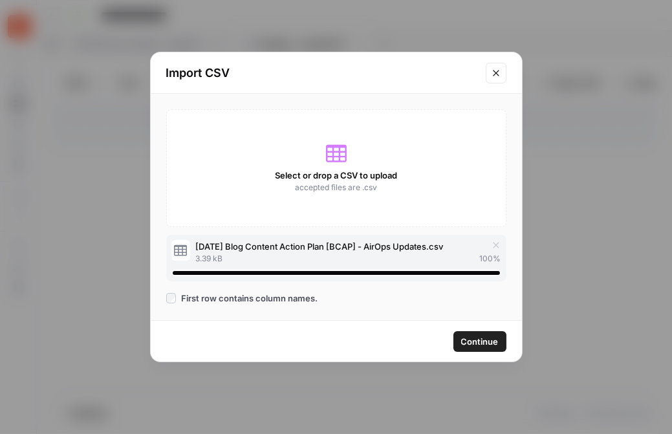
click at [474, 340] on span "Continue" at bounding box center [480, 341] width 38 height 13
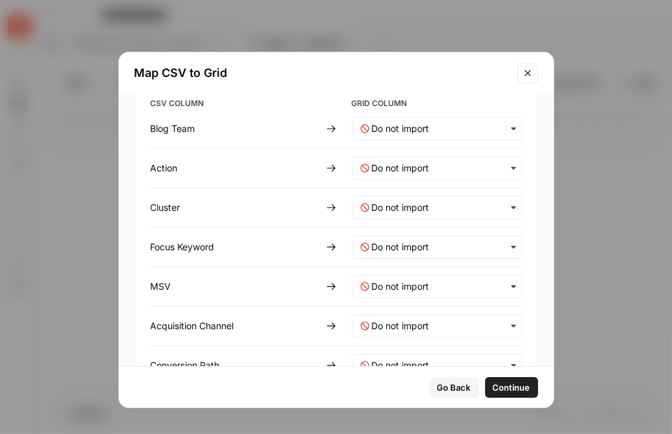
scroll to position [77, 0]
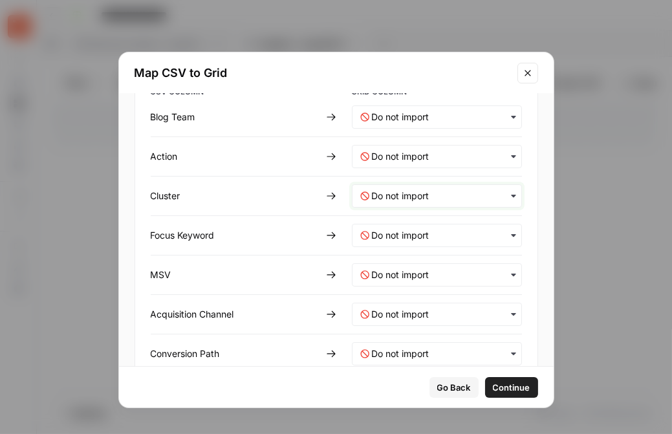
click at [428, 191] on input "text" at bounding box center [443, 196] width 142 height 13
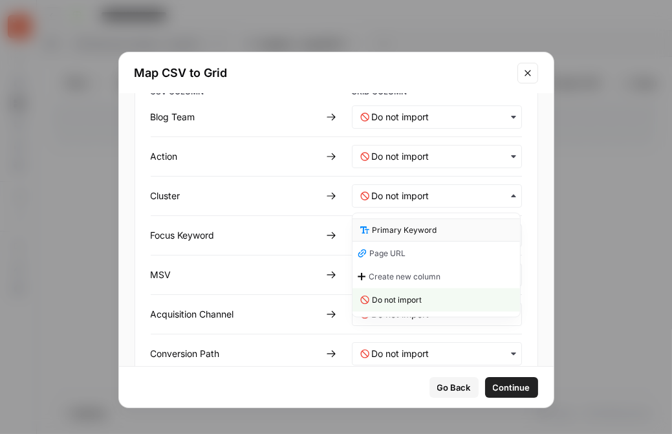
click at [421, 235] on span "Primary Keyword" at bounding box center [404, 230] width 65 height 12
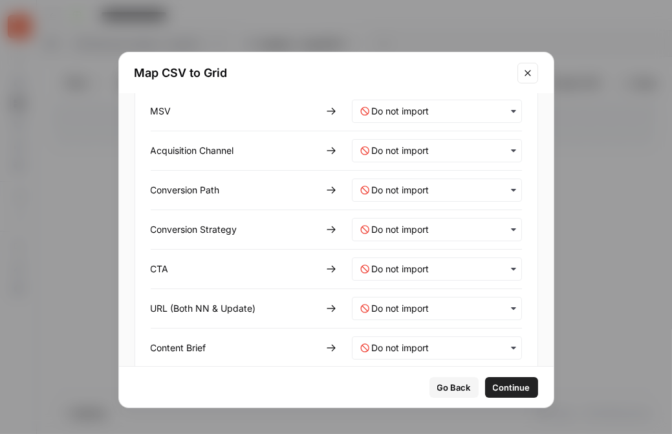
scroll to position [246, 0]
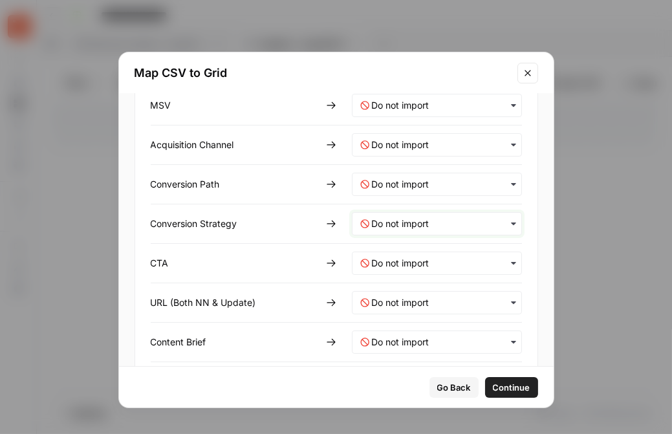
click at [386, 221] on Strategy-mapping "text" at bounding box center [443, 223] width 142 height 13
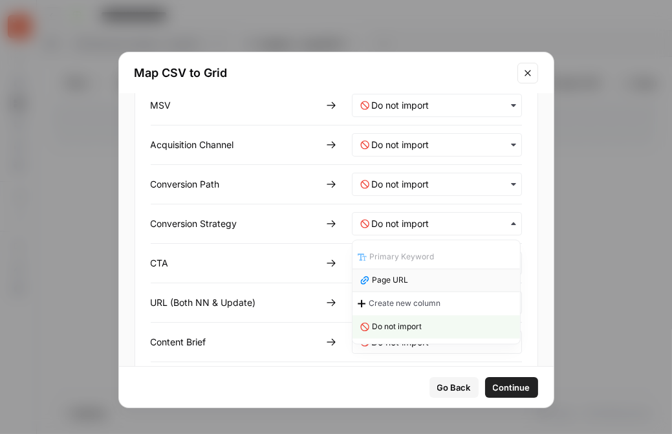
click at [398, 276] on span "Page URL" at bounding box center [390, 280] width 36 height 12
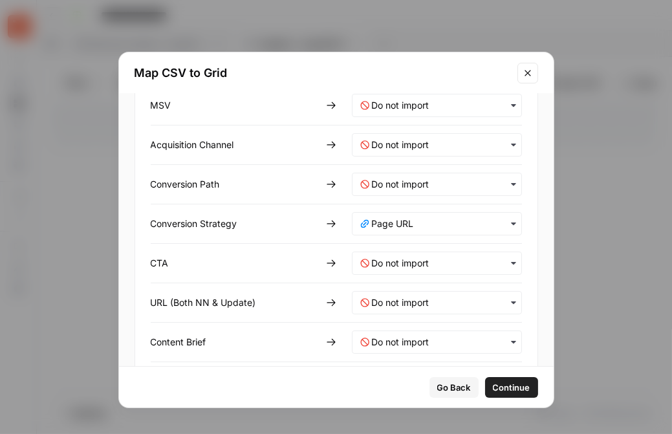
click at [510, 378] on button "Continue" at bounding box center [511, 387] width 53 height 21
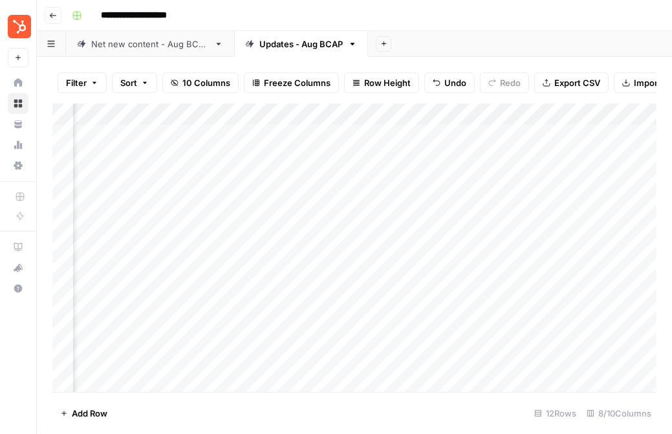
scroll to position [0, 0]
click at [117, 138] on div "Add Column" at bounding box center [354, 248] width 604 height 289
click at [472, 133] on div "Add Column" at bounding box center [354, 248] width 604 height 289
click at [176, 46] on div "Net new content - Aug BCAP" at bounding box center [150, 44] width 118 height 13
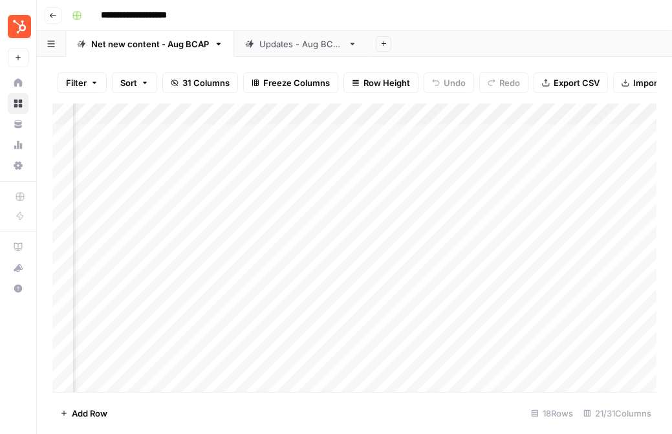
scroll to position [0, 346]
click at [304, 49] on div "Updates - Aug BCAP" at bounding box center [300, 44] width 83 height 13
click at [157, 51] on link "Net new content - Aug BCAP" at bounding box center [150, 44] width 168 height 26
click at [445, 138] on div "Add Column" at bounding box center [354, 248] width 604 height 289
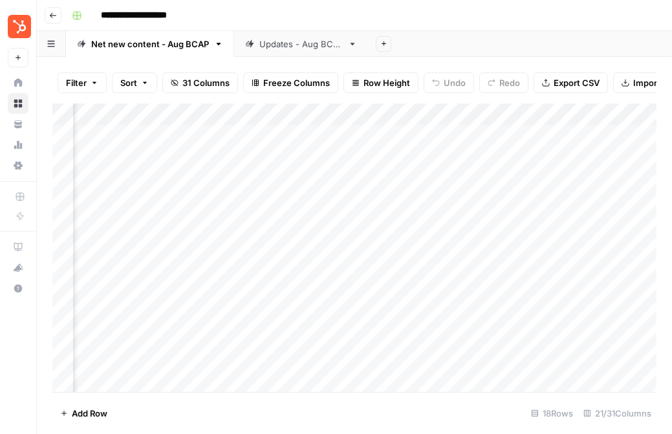
click at [415, 129] on div "Add Column" at bounding box center [354, 248] width 604 height 289
type textarea "*"
type textarea "**********"
click at [439, 130] on div "Add Column" at bounding box center [354, 248] width 604 height 289
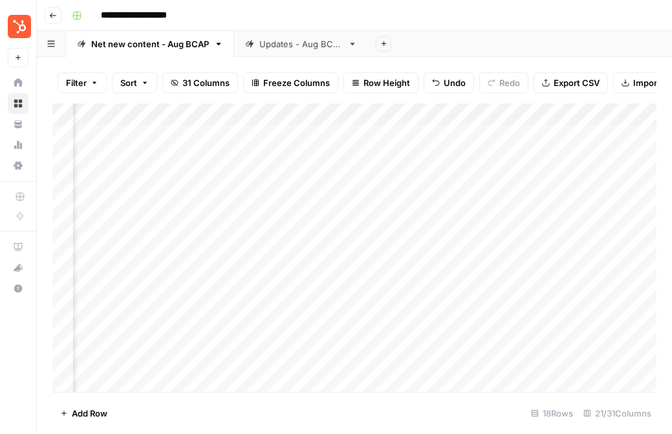
click at [439, 130] on div "Add Column" at bounding box center [354, 248] width 604 height 289
click at [435, 131] on textarea "**********" at bounding box center [494, 136] width 207 height 18
type textarea "**********"
click at [415, 133] on div "Add Column" at bounding box center [354, 248] width 604 height 289
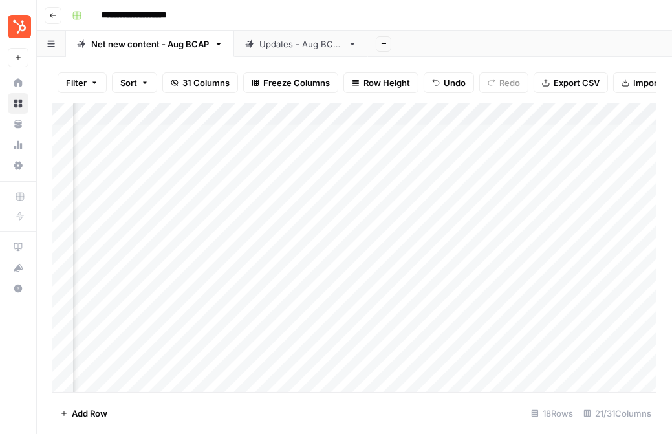
click at [425, 150] on div "Add Column" at bounding box center [354, 248] width 604 height 289
click at [448, 143] on div "Add Column" at bounding box center [354, 248] width 604 height 289
click at [444, 168] on div "Add Column" at bounding box center [354, 248] width 604 height 289
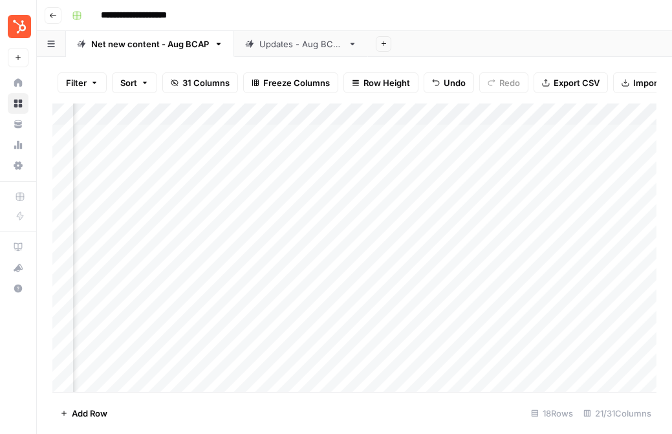
click at [443, 148] on div "Add Column" at bounding box center [354, 248] width 604 height 289
type textarea "**********"
click at [437, 184] on div "Add Column" at bounding box center [354, 248] width 604 height 289
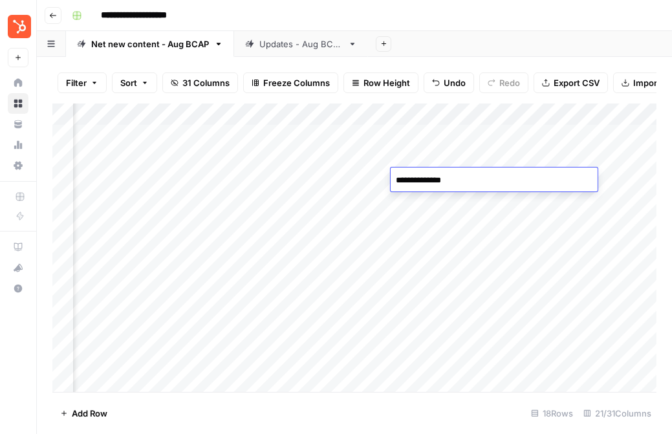
click at [434, 210] on div "Add Column" at bounding box center [354, 248] width 604 height 289
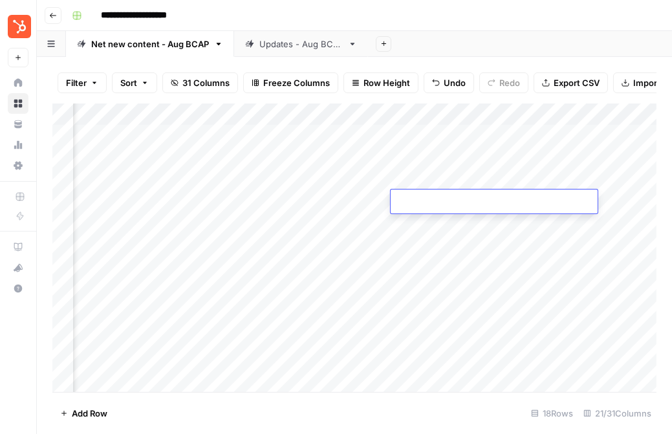
type textarea "**********"
click at [434, 224] on div "Add Column" at bounding box center [354, 248] width 604 height 289
click at [327, 223] on div "Add Column" at bounding box center [354, 248] width 604 height 289
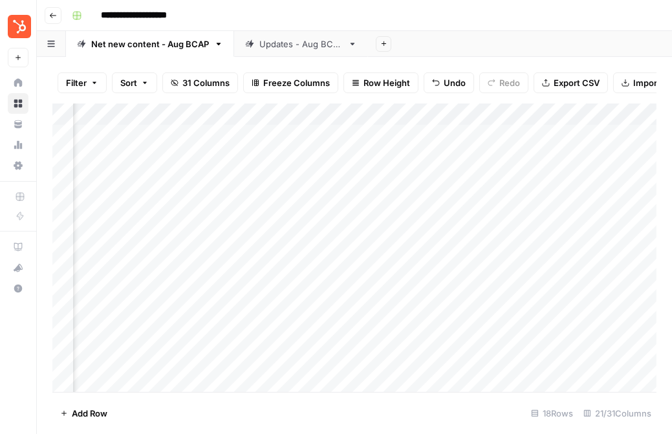
click at [490, 252] on div "Add Column" at bounding box center [354, 248] width 604 height 289
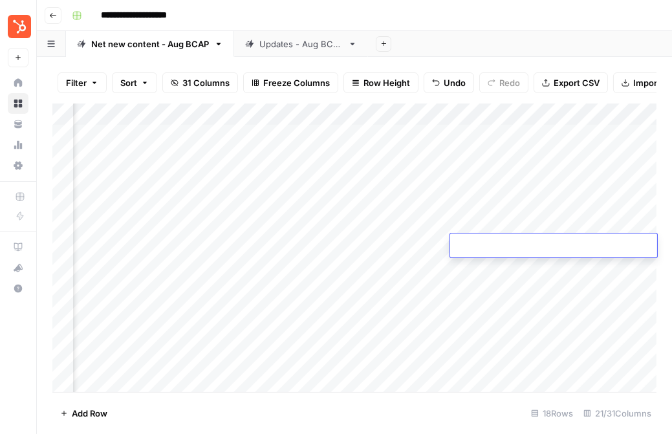
type textarea "**********"
click at [360, 247] on div "Add Column" at bounding box center [354, 248] width 604 height 289
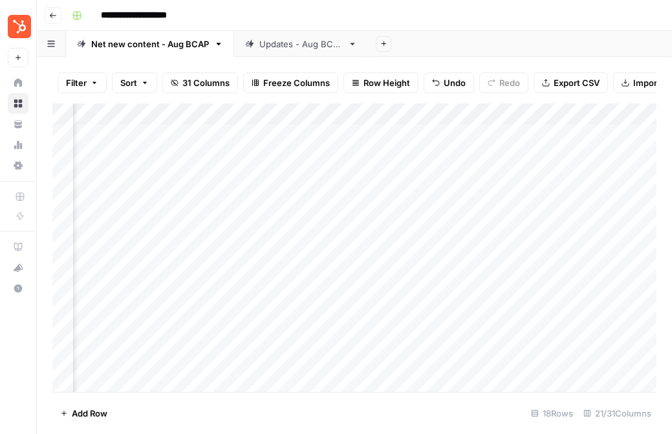
scroll to position [0, 790]
click at [579, 261] on div "Add Column" at bounding box center [354, 248] width 604 height 289
type textarea "**********"
click at [543, 309] on div "Add Column" at bounding box center [354, 248] width 604 height 289
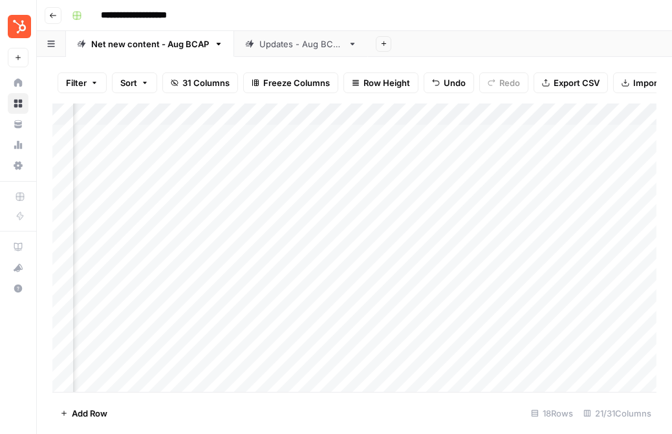
click at [516, 294] on div "Add Column" at bounding box center [354, 248] width 604 height 289
click at [358, 281] on div "Add Column" at bounding box center [354, 248] width 604 height 289
type textarea "**********"
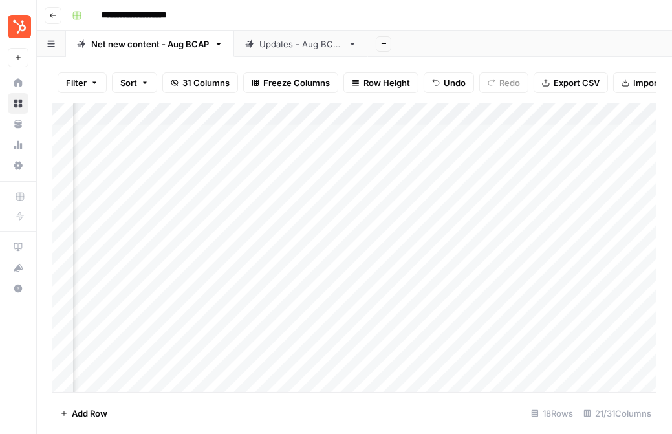
click at [303, 289] on div "Add Column" at bounding box center [354, 248] width 604 height 289
click at [316, 311] on div "Add Column" at bounding box center [354, 248] width 604 height 289
click at [231, 314] on div "Add Column" at bounding box center [354, 248] width 604 height 289
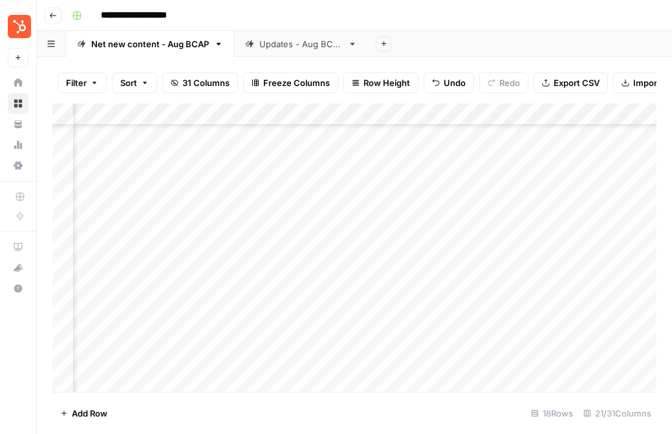
scroll to position [104, 828]
click at [578, 235] on div "Add Column" at bounding box center [354, 248] width 604 height 289
type textarea "**********"
click at [571, 256] on div "Add Column" at bounding box center [354, 248] width 604 height 289
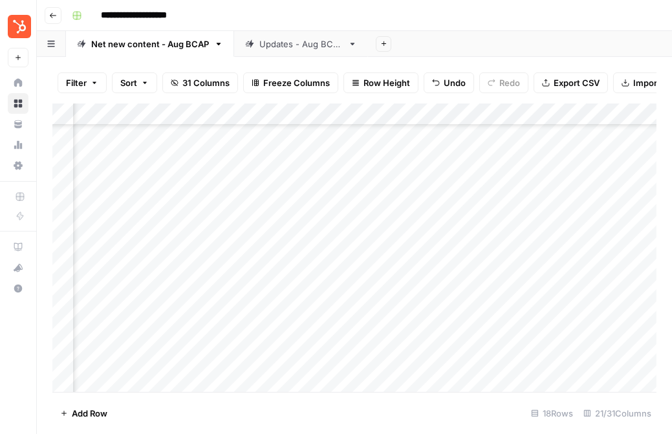
click at [571, 256] on div "Add Column" at bounding box center [354, 248] width 604 height 289
click at [424, 266] on div "Add Column" at bounding box center [354, 248] width 604 height 289
click at [426, 255] on div "Add Column" at bounding box center [354, 248] width 604 height 289
click at [384, 278] on div "Add Column" at bounding box center [354, 248] width 604 height 289
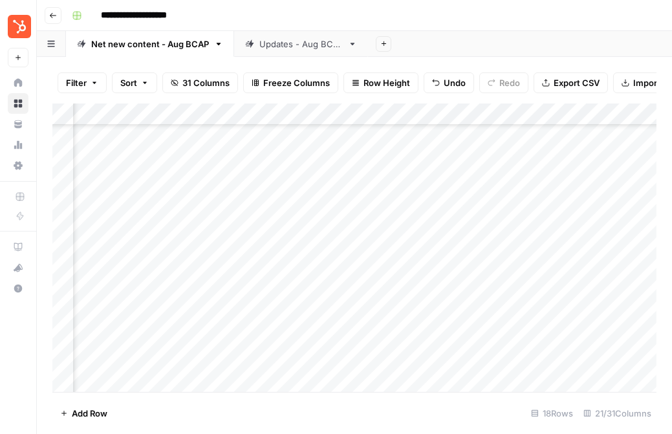
click at [395, 274] on div "Add Column" at bounding box center [354, 248] width 604 height 289
type textarea "**********"
click at [395, 304] on div "Add Column" at bounding box center [354, 248] width 604 height 289
click at [354, 248] on div "Add Column" at bounding box center [354, 248] width 604 height 289
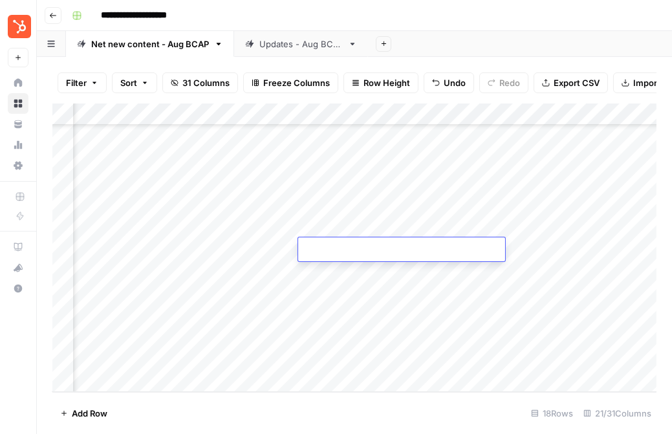
click at [354, 248] on textarea at bounding box center [401, 250] width 207 height 18
type textarea "**********"
click at [301, 279] on div "Add Column" at bounding box center [354, 248] width 604 height 289
click at [314, 273] on div "Add Column" at bounding box center [354, 248] width 604 height 289
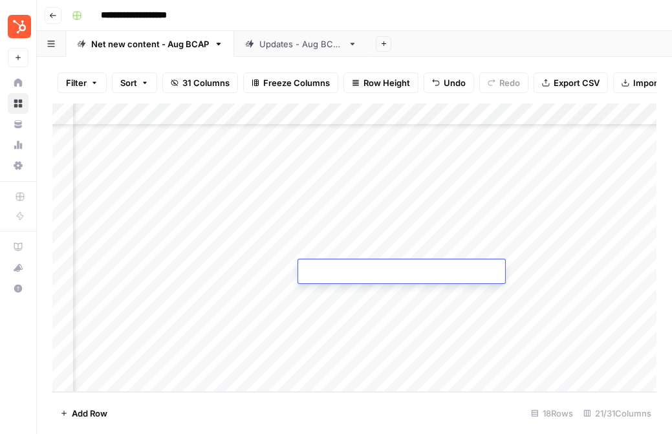
click at [314, 273] on textarea at bounding box center [401, 272] width 207 height 18
type textarea "**********"
click at [316, 294] on div "Add Column" at bounding box center [354, 248] width 604 height 289
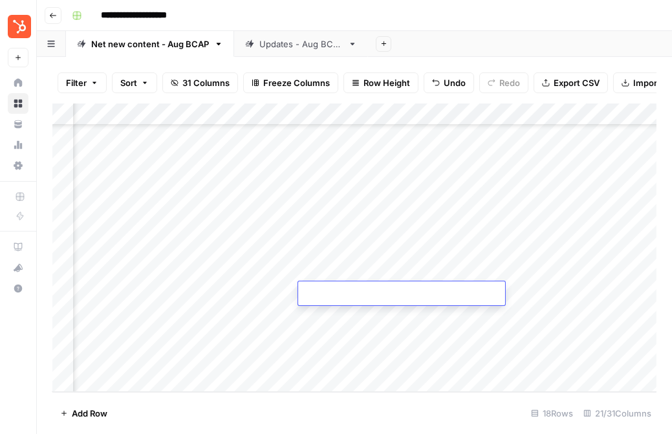
type textarea "**********"
click at [268, 297] on div "Add Column" at bounding box center [354, 248] width 604 height 289
click at [268, 312] on div "Add Column" at bounding box center [354, 248] width 604 height 289
click at [252, 329] on div "Add Column" at bounding box center [354, 248] width 604 height 289
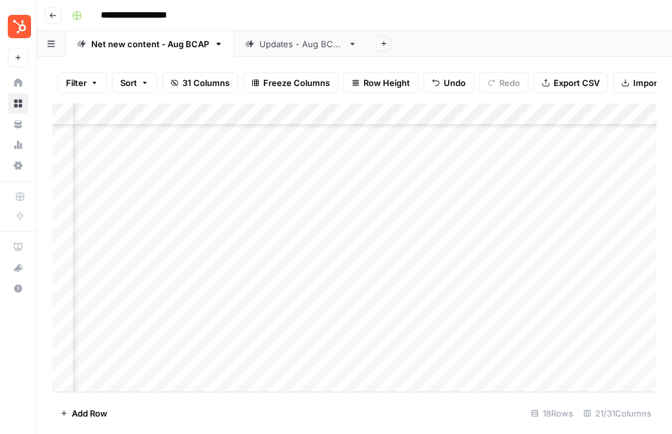
click at [237, 314] on div "Add Column" at bounding box center [354, 248] width 604 height 289
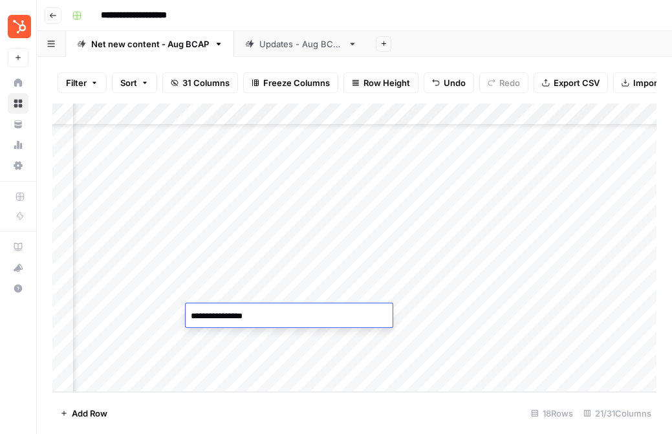
type textarea "**********"
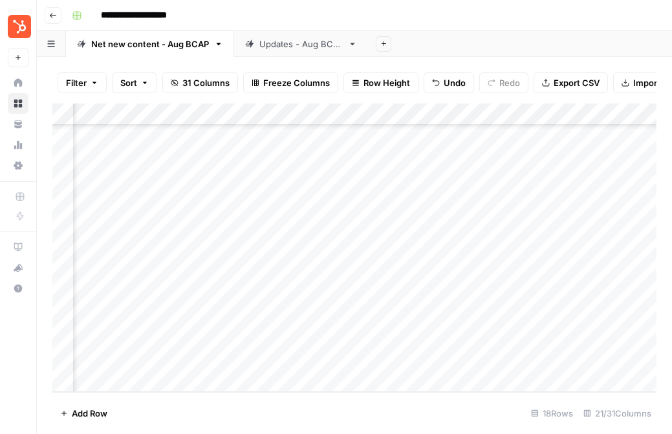
click at [221, 316] on div "Add Column" at bounding box center [354, 248] width 604 height 289
click at [220, 334] on div "Add Column" at bounding box center [354, 248] width 604 height 289
type textarea "**********"
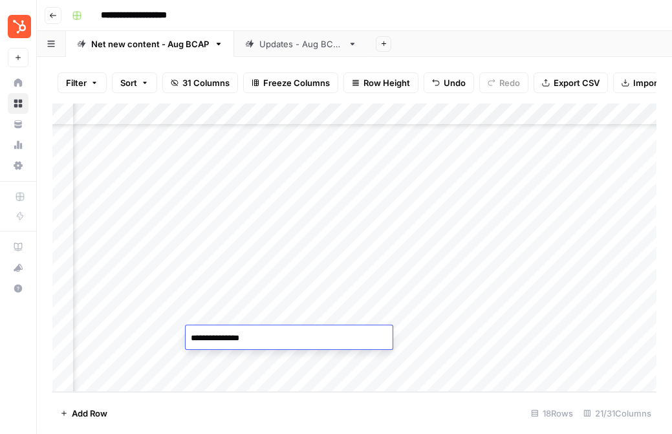
click at [220, 357] on div "Add Column" at bounding box center [354, 248] width 604 height 289
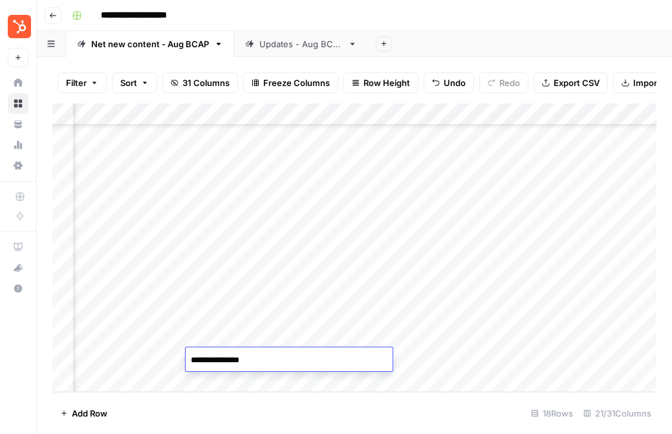
click at [231, 316] on div "Add Column" at bounding box center [354, 248] width 604 height 289
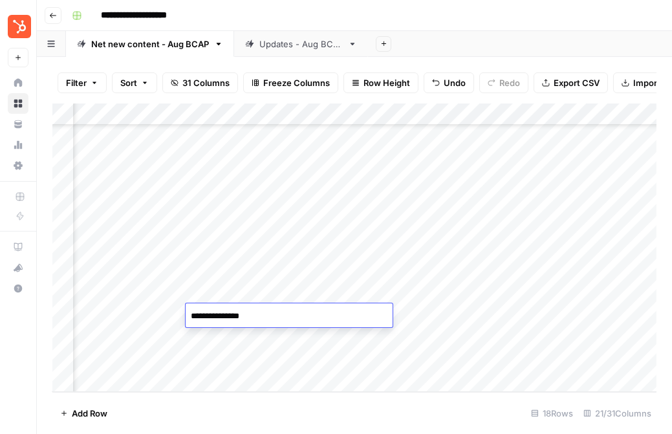
click at [229, 316] on textarea "**********" at bounding box center [289, 316] width 207 height 18
click at [223, 316] on textarea "**********" at bounding box center [289, 316] width 207 height 18
type textarea "**********"
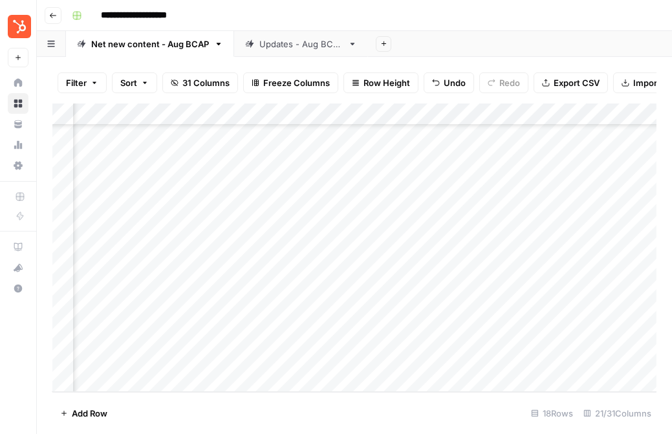
click at [231, 336] on div "Add Column" at bounding box center [354, 248] width 604 height 289
click at [222, 336] on textarea "**********" at bounding box center [289, 338] width 207 height 18
type textarea "**********"
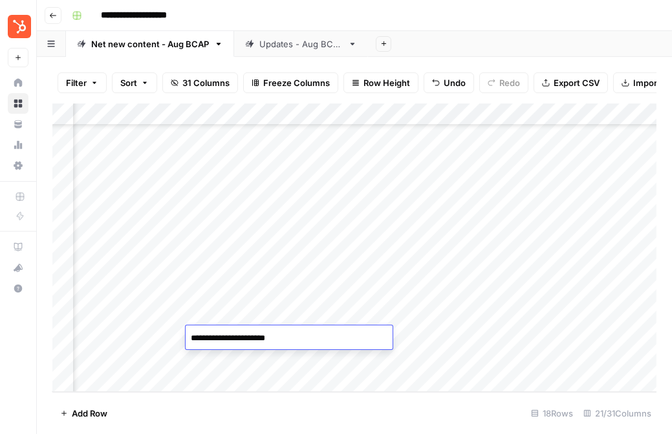
click at [225, 357] on div "Add Column" at bounding box center [354, 248] width 604 height 289
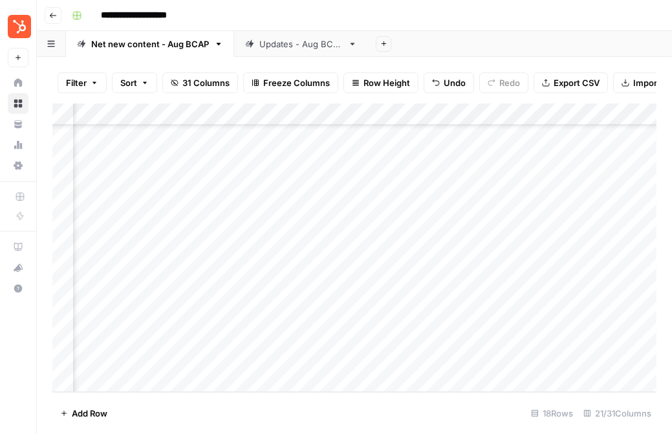
click at [225, 357] on div "Add Column" at bounding box center [354, 248] width 604 height 289
type textarea "**********"
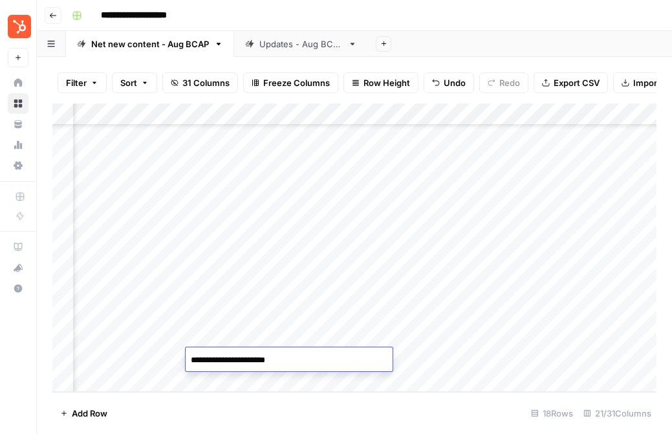
click at [167, 338] on div "Add Column" at bounding box center [354, 248] width 604 height 289
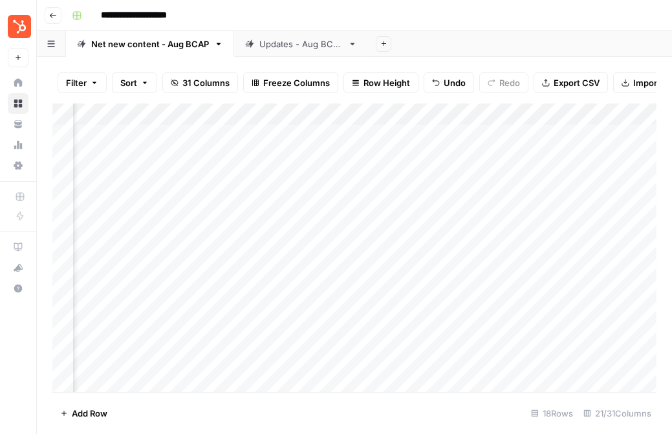
scroll to position [0, 98]
click at [473, 134] on div "Add Column" at bounding box center [354, 248] width 604 height 289
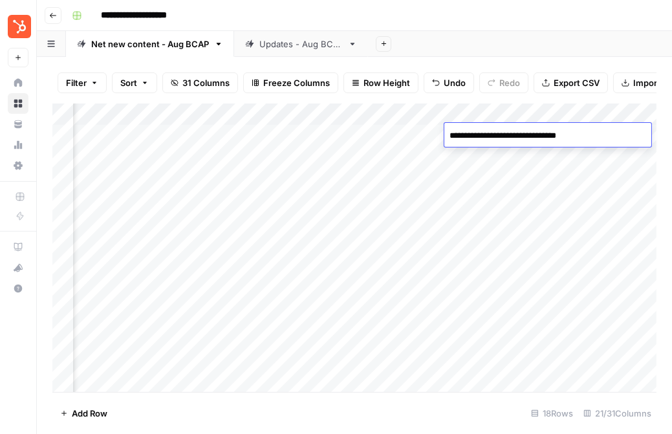
click at [481, 180] on div "Add Column" at bounding box center [354, 248] width 604 height 289
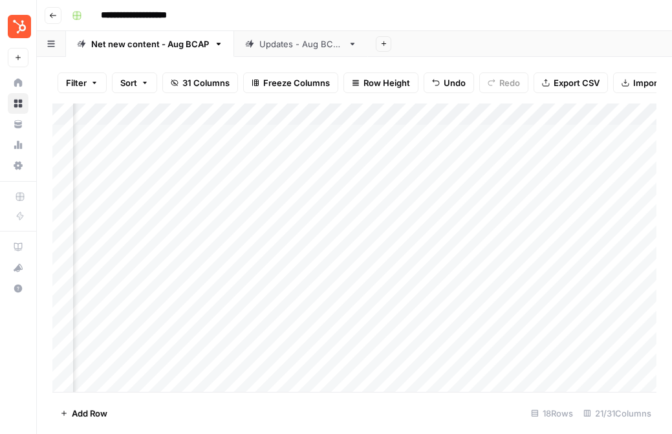
scroll to position [0, 232]
click at [401, 135] on div "Add Column" at bounding box center [354, 248] width 604 height 289
click at [330, 131] on div "Add Column" at bounding box center [354, 248] width 604 height 289
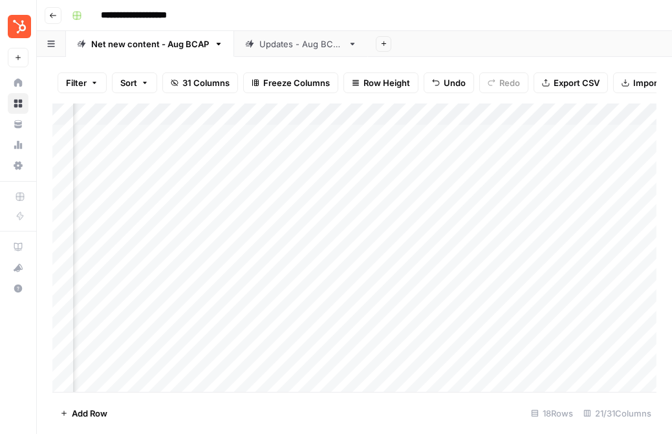
click at [300, 133] on div "Add Column" at bounding box center [354, 248] width 604 height 289
click at [452, 132] on div "Add Column" at bounding box center [354, 248] width 604 height 289
click at [441, 111] on div "Add Column" at bounding box center [354, 248] width 604 height 289
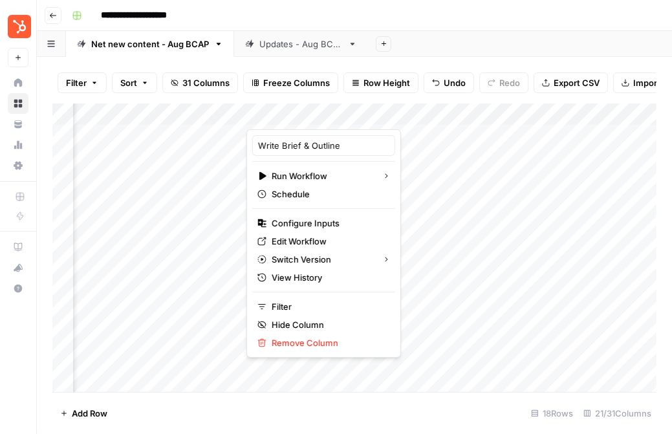
click at [219, 46] on icon "button" at bounding box center [218, 43] width 9 height 9
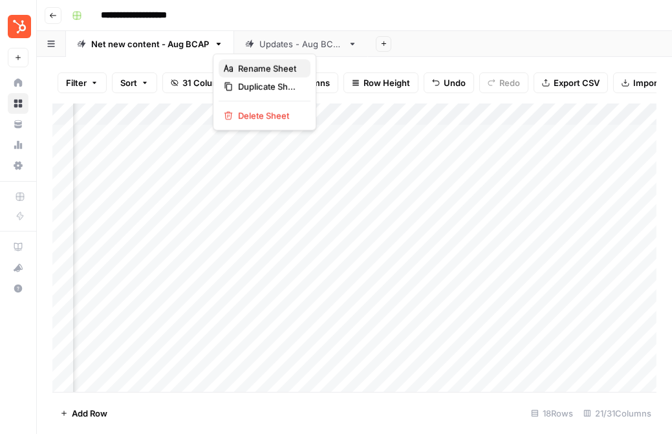
click at [235, 71] on div "Rename Sheet" at bounding box center [265, 68] width 82 height 13
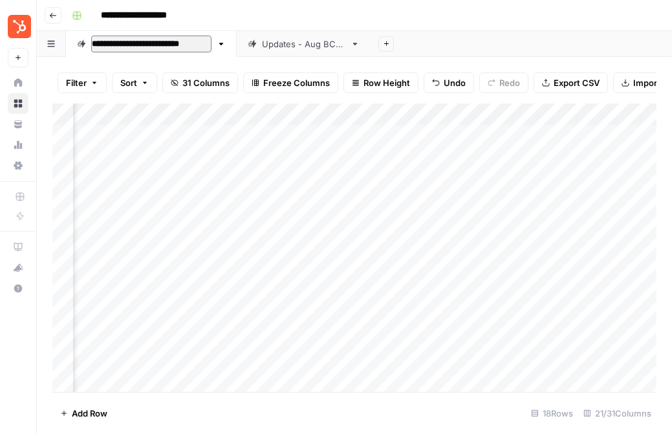
type input "**********"
click at [224, 21] on div "**********" at bounding box center [363, 15] width 593 height 21
click at [223, 46] on icon "button" at bounding box center [224, 43] width 9 height 9
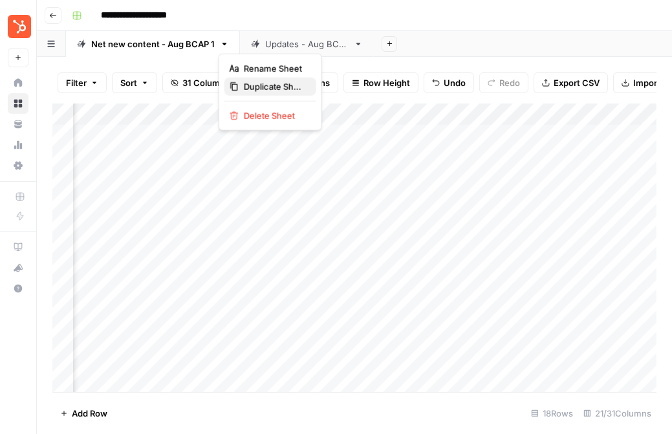
click at [254, 87] on span "Duplicate Sheet" at bounding box center [275, 86] width 62 height 13
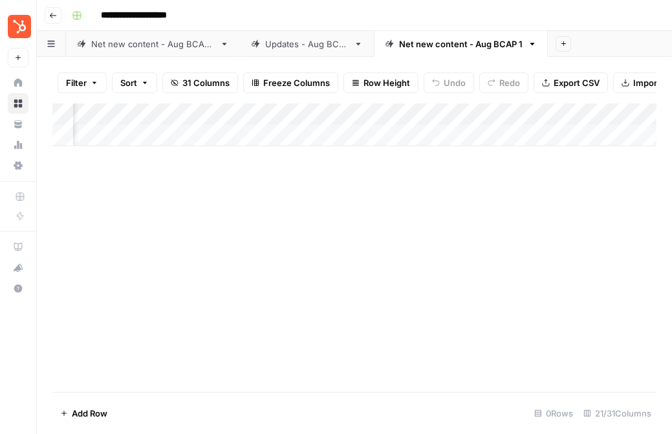
scroll to position [0, 149]
click at [519, 45] on div "Net new content - Aug BCAP 1" at bounding box center [461, 44] width 124 height 13
type input "**********"
click at [267, 42] on div "Updates - Aug BCAP" at bounding box center [306, 44] width 83 height 13
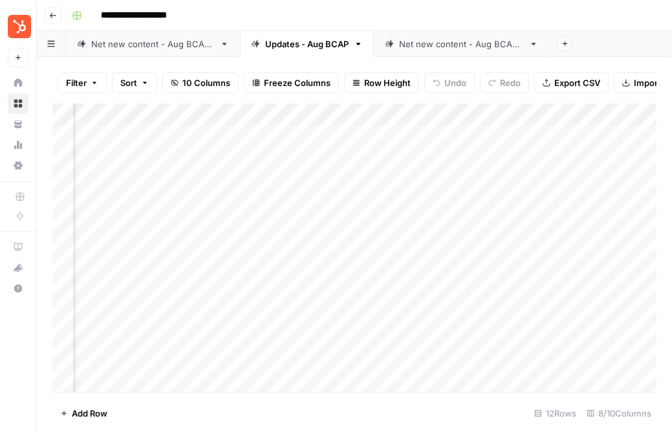
scroll to position [0, 420]
click at [445, 58] on div "Filter Sort 10 Columns Freeze Columns Row Height Undo Redo Export CSV Import CS…" at bounding box center [354, 245] width 635 height 377
click at [440, 51] on link "Net new content - Aug BCAP 2" at bounding box center [461, 44] width 175 height 26
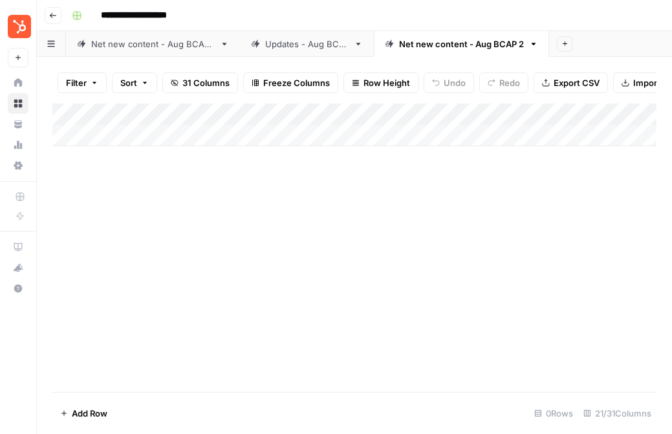
click at [417, 116] on div "Add Column" at bounding box center [354, 125] width 604 height 43
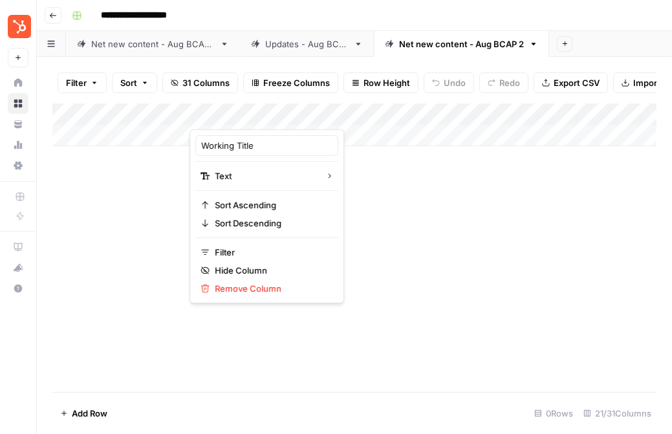
click at [356, 199] on div "Add Column" at bounding box center [354, 248] width 604 height 289
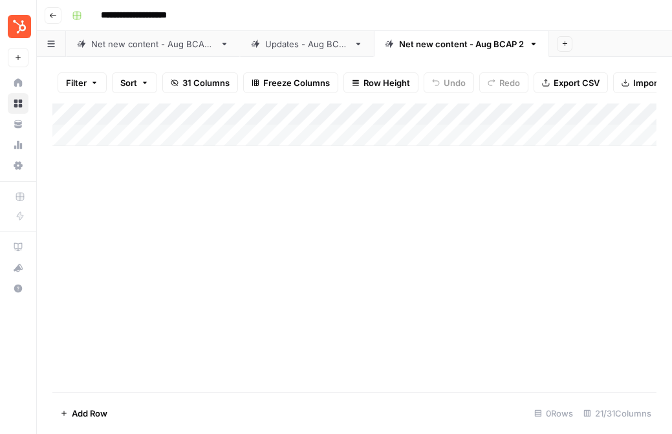
click at [72, 84] on span "Filter" at bounding box center [76, 82] width 21 height 13
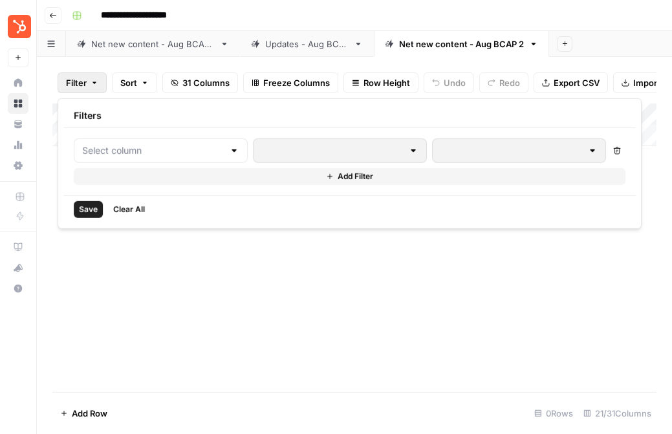
click at [72, 84] on span "Filter" at bounding box center [76, 82] width 21 height 13
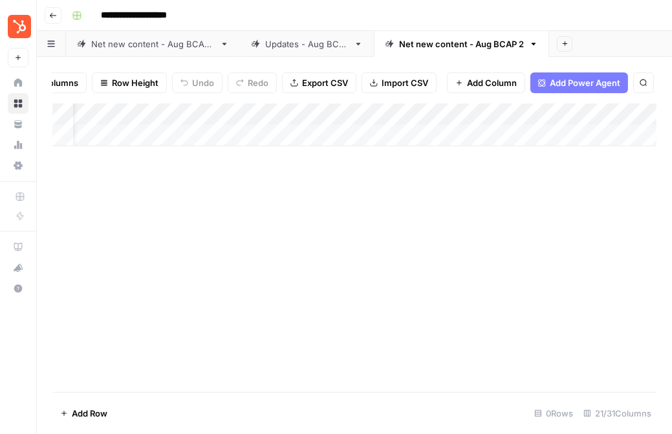
scroll to position [0, 42]
click at [477, 85] on span "Add Column" at bounding box center [492, 82] width 50 height 13
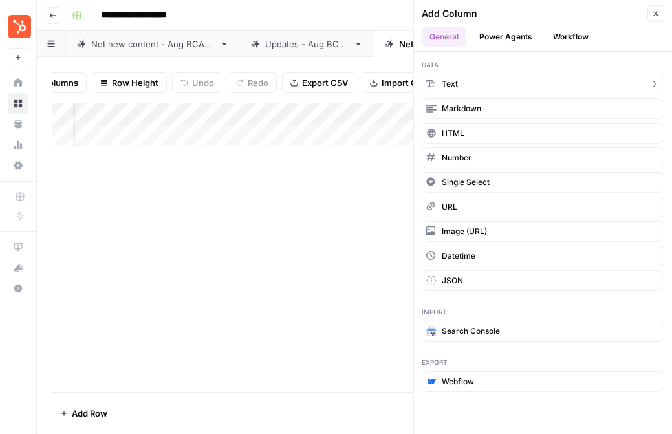
click at [457, 86] on button "Text" at bounding box center [543, 84] width 243 height 21
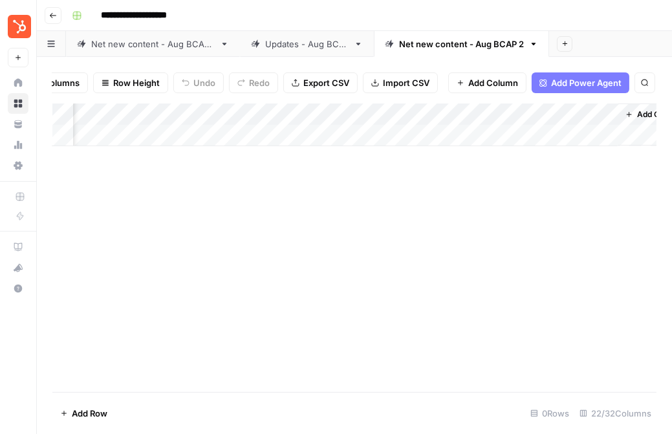
scroll to position [0, 2512]
click at [483, 113] on div "Add Column" at bounding box center [354, 125] width 604 height 43
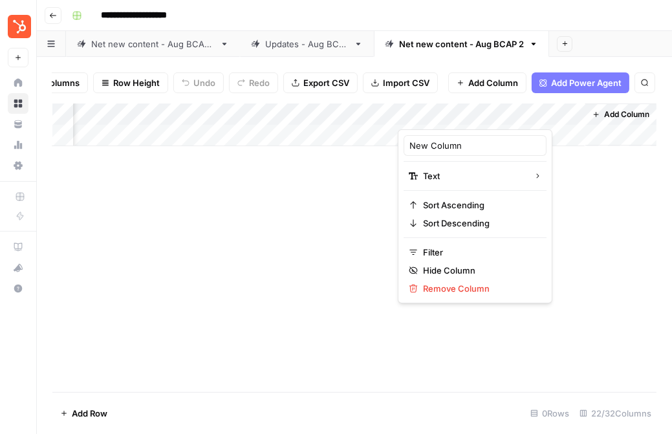
click at [483, 113] on div at bounding box center [491, 117] width 187 height 26
click at [452, 145] on input "New Column" at bounding box center [474, 145] width 131 height 13
type input "Primary Keywords"
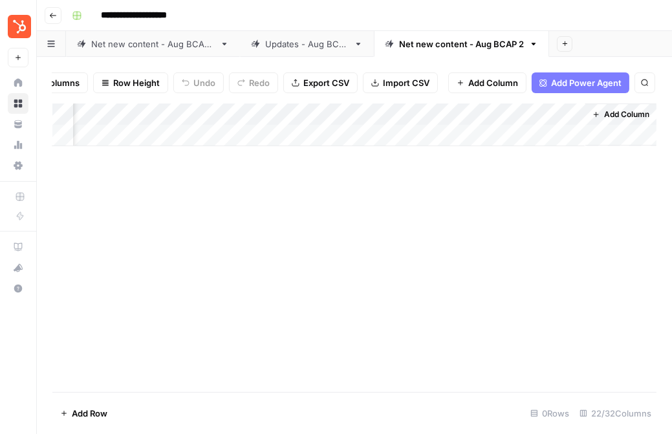
click at [439, 147] on div "Add Column" at bounding box center [354, 248] width 604 height 289
click at [497, 110] on div "Add Column" at bounding box center [354, 125] width 604 height 43
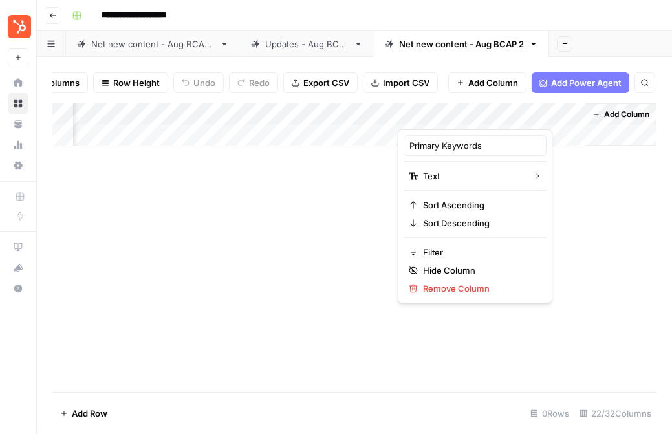
click at [497, 110] on div at bounding box center [491, 117] width 187 height 26
click at [491, 122] on div at bounding box center [491, 117] width 187 height 26
click at [491, 151] on input "Primary Keywords" at bounding box center [474, 145] width 131 height 13
type input "Primary Keyword"
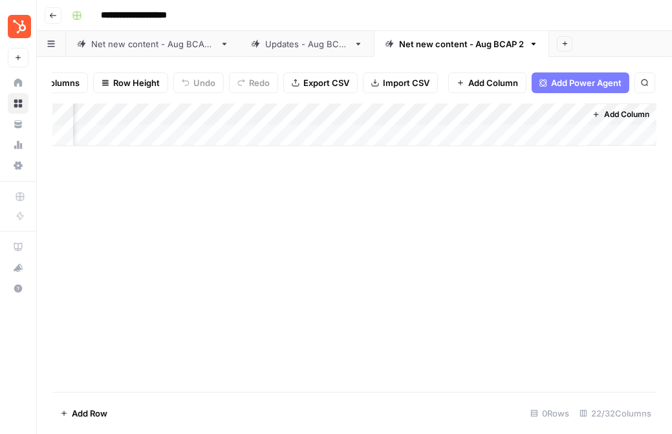
click at [497, 111] on div "Add Column" at bounding box center [354, 125] width 604 height 43
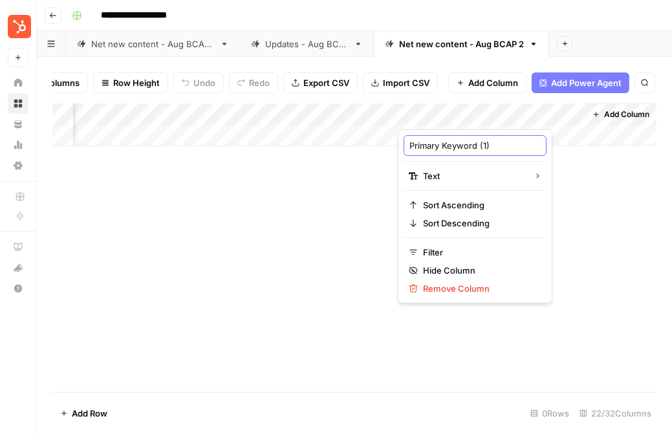
click at [483, 149] on input "Primary Keyword (1)" at bounding box center [474, 145] width 131 height 13
click at [494, 149] on input "Primary Keyword (1)" at bounding box center [474, 145] width 131 height 13
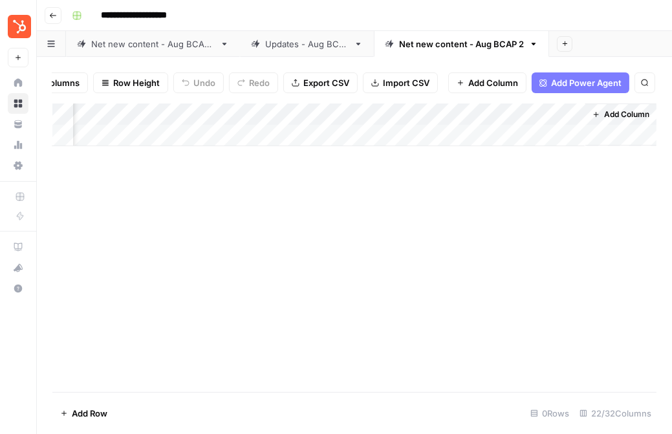
click at [556, 186] on div "Add Column" at bounding box center [354, 248] width 604 height 289
click at [503, 111] on div "Add Column" at bounding box center [354, 125] width 604 height 43
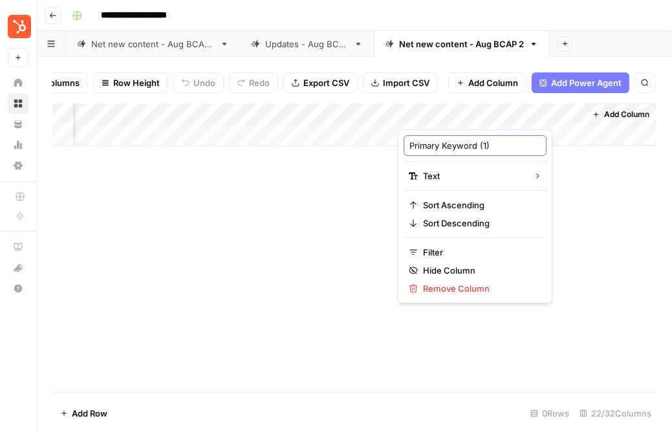
click at [486, 145] on input "Primary Keyword (1)" at bounding box center [474, 145] width 131 height 13
type input "Primary Keyword (imported)"
click at [561, 179] on div "Add Column" at bounding box center [354, 248] width 604 height 289
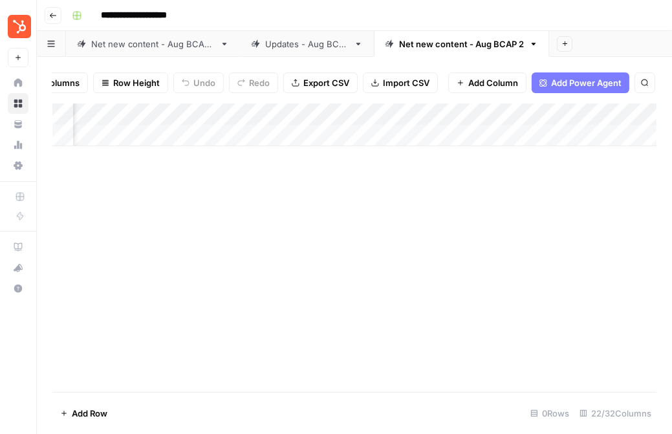
scroll to position [0, 1936]
drag, startPoint x: 507, startPoint y: 112, endPoint x: 106, endPoint y: 119, distance: 401.1
click at [106, 119] on div "Add Column" at bounding box center [354, 125] width 604 height 43
drag, startPoint x: 509, startPoint y: 114, endPoint x: 78, endPoint y: 116, distance: 431.5
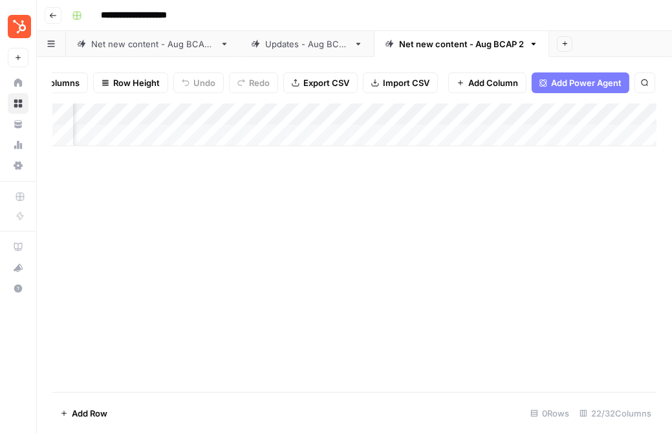
click at [78, 116] on div "Add Column" at bounding box center [354, 125] width 604 height 43
drag, startPoint x: 556, startPoint y: 111, endPoint x: 81, endPoint y: 116, distance: 474.8
click at [81, 116] on div "Add Column" at bounding box center [354, 125] width 604 height 43
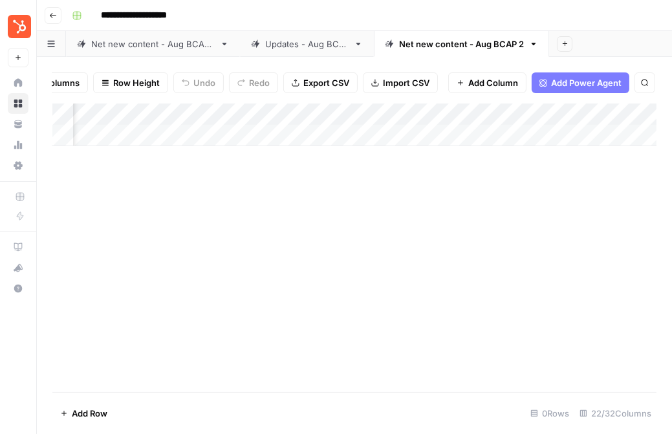
drag, startPoint x: 613, startPoint y: 116, endPoint x: 139, endPoint y: 122, distance: 474.2
click at [139, 122] on div "Add Column" at bounding box center [354, 125] width 604 height 43
drag, startPoint x: 422, startPoint y: 113, endPoint x: 342, endPoint y: 126, distance: 81.3
click at [342, 126] on div "Add Column" at bounding box center [354, 125] width 604 height 43
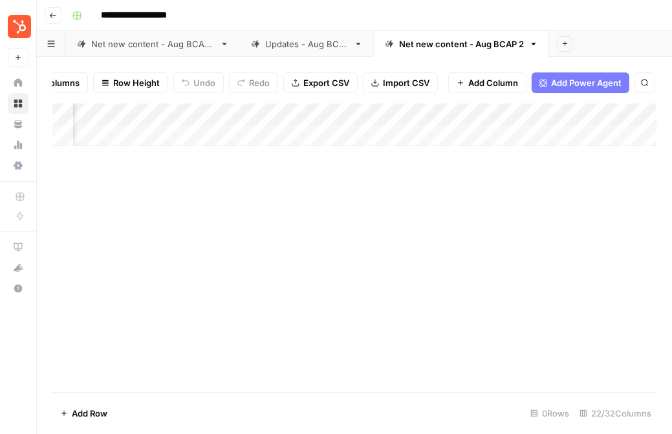
scroll to position [0, 114]
click at [295, 113] on div "Add Column" at bounding box center [354, 125] width 604 height 43
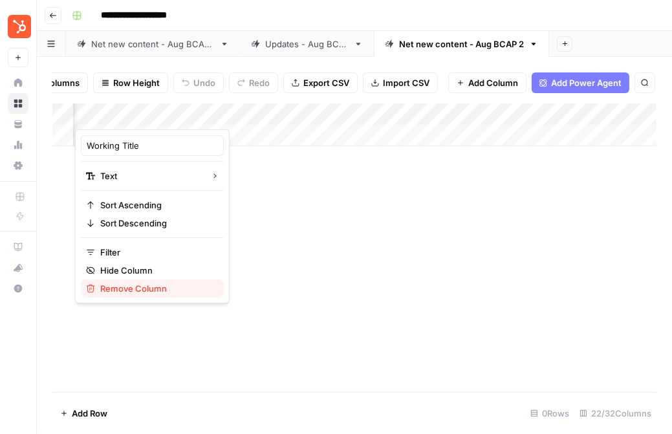
click at [122, 285] on span "Remove Column" at bounding box center [156, 288] width 113 height 13
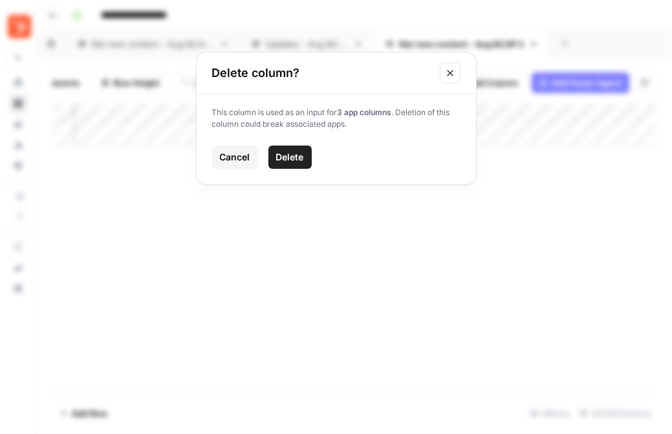
click at [447, 72] on icon "Close modal" at bounding box center [450, 73] width 10 height 10
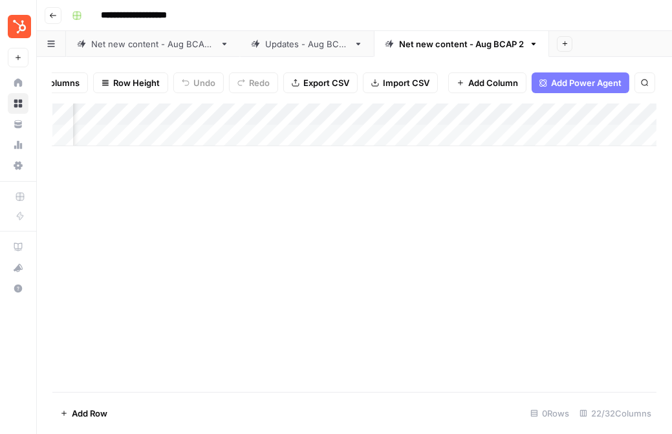
scroll to position [0, 1234]
click at [622, 114] on div "Add Column" at bounding box center [354, 125] width 604 height 43
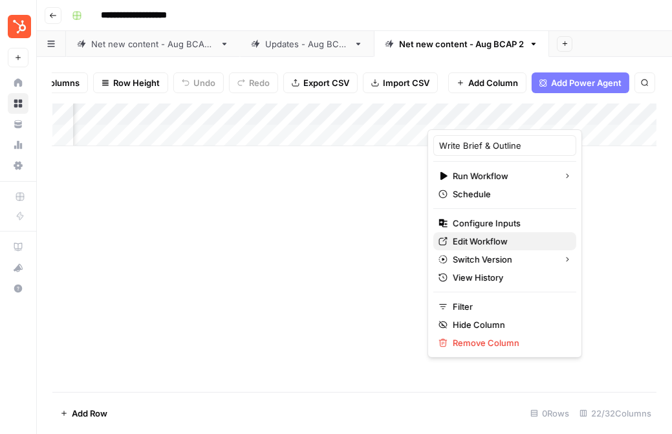
click at [493, 238] on span "Edit Workflow" at bounding box center [509, 241] width 113 height 13
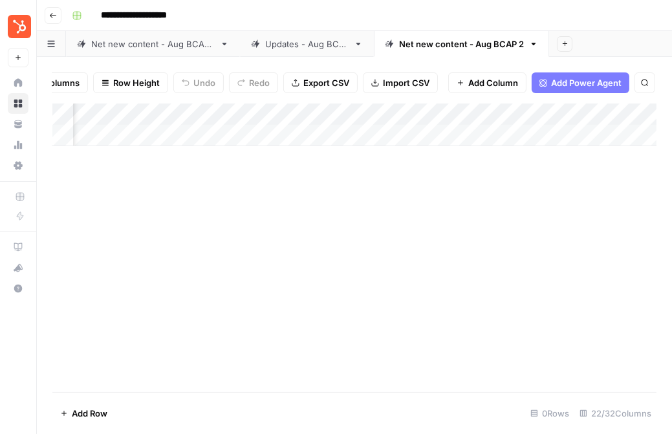
click at [620, 110] on div "Add Column" at bounding box center [354, 125] width 604 height 43
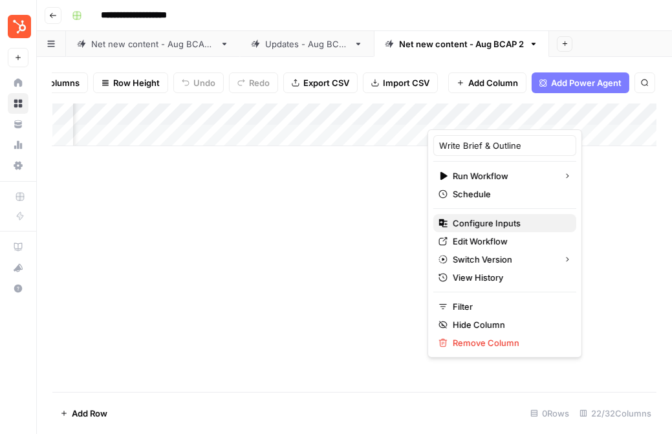
click at [501, 224] on span "Configure Inputs" at bounding box center [509, 223] width 113 height 13
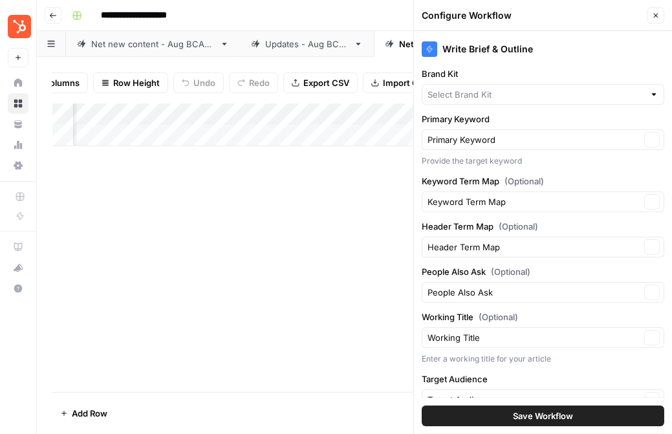
type input "HubSpot"
click at [490, 145] on input "Primary Keyword" at bounding box center [534, 139] width 213 height 13
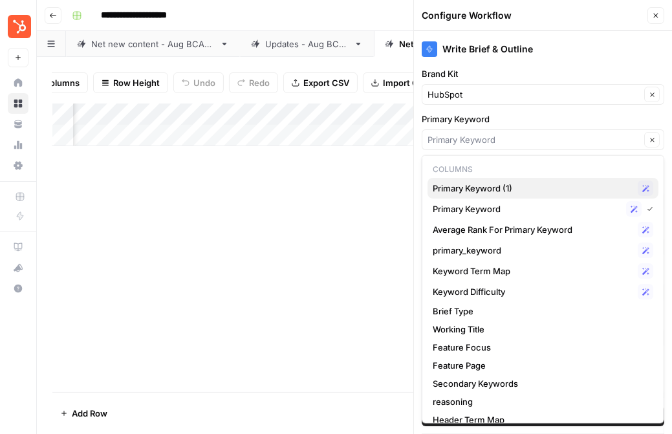
click at [500, 186] on span "Primary Keyword (1)" at bounding box center [533, 188] width 200 height 13
type input "Primary Keyword (1)"
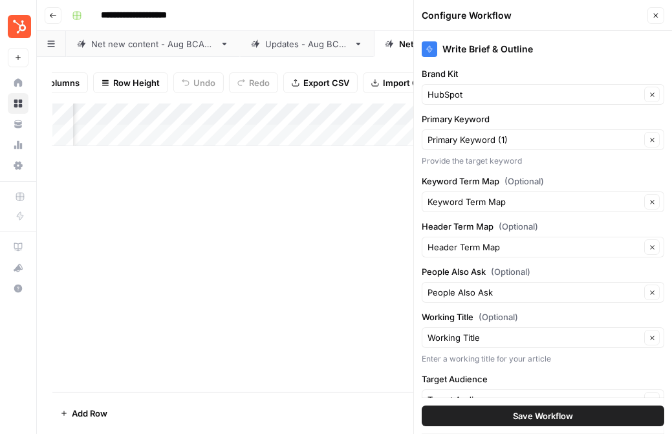
scroll to position [41, 0]
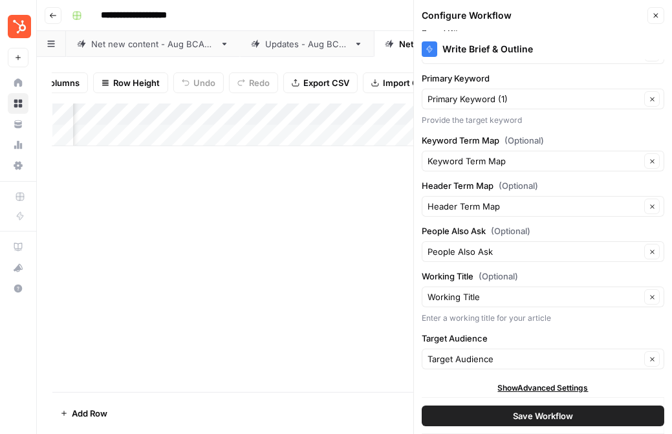
click at [505, 303] on div "Working Title Clear" at bounding box center [543, 297] width 243 height 21
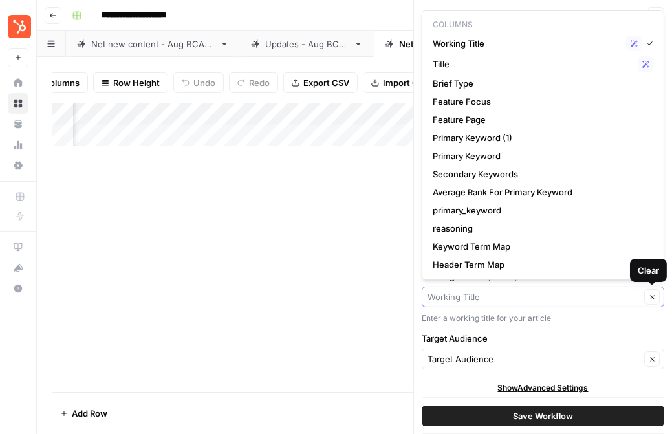
click at [651, 294] on icon "button" at bounding box center [652, 297] width 7 height 7
click at [646, 296] on button "Clear" at bounding box center [652, 297] width 16 height 16
type input "Working Title"
click at [597, 340] on label "Target Audience" at bounding box center [543, 338] width 243 height 13
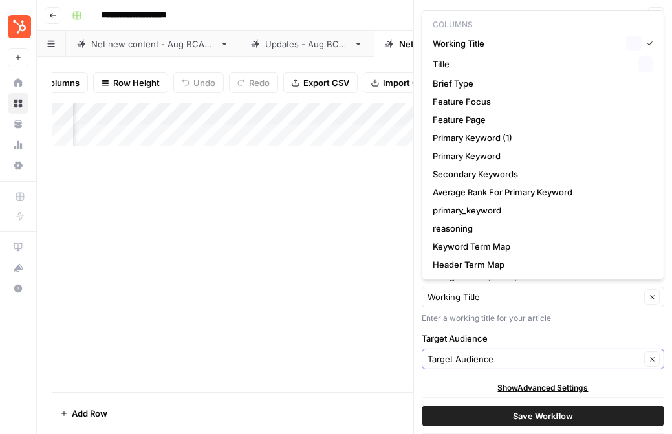
click at [597, 353] on input "Target Audience" at bounding box center [534, 359] width 213 height 13
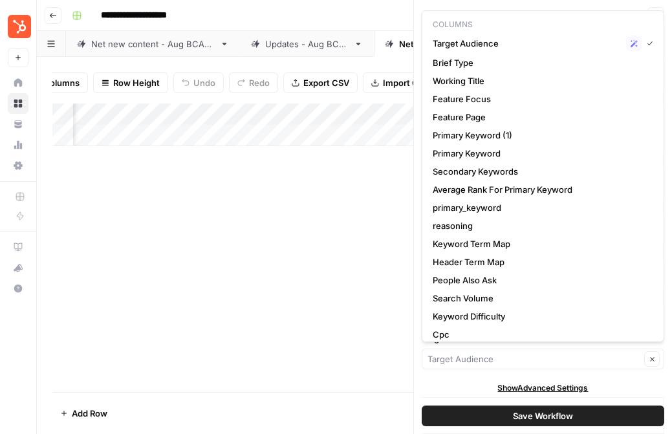
type input "Target Audience"
click at [567, 417] on span "Save Workflow" at bounding box center [543, 415] width 60 height 13
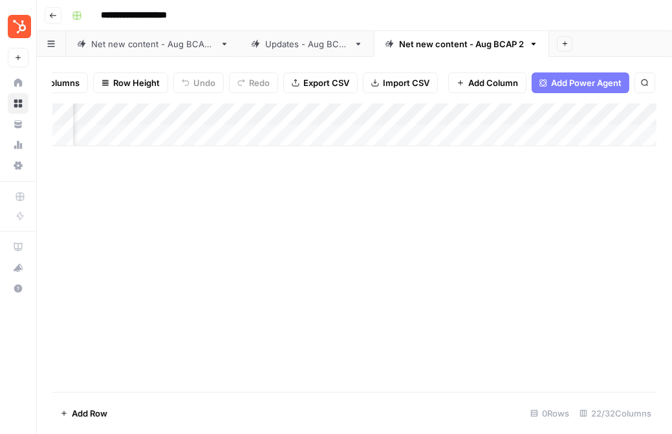
scroll to position [0, 433]
click at [267, 114] on div "Add Column" at bounding box center [354, 125] width 604 height 43
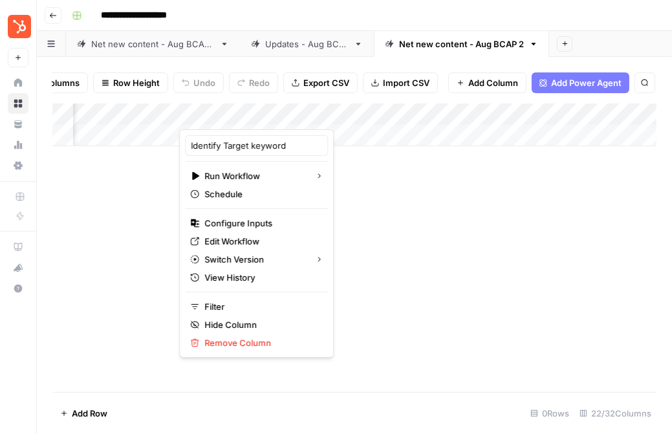
click at [355, 195] on div "Add Column" at bounding box center [354, 248] width 604 height 289
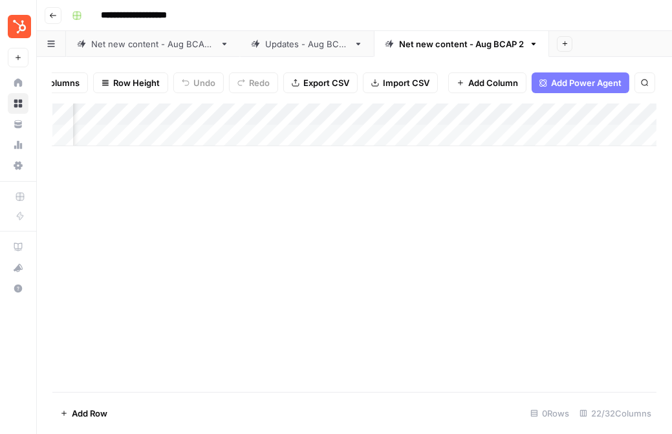
click at [406, 114] on div "Add Column" at bounding box center [354, 125] width 604 height 43
click at [487, 197] on div "Add Column" at bounding box center [354, 248] width 604 height 289
click at [416, 116] on div "Add Column" at bounding box center [354, 125] width 604 height 43
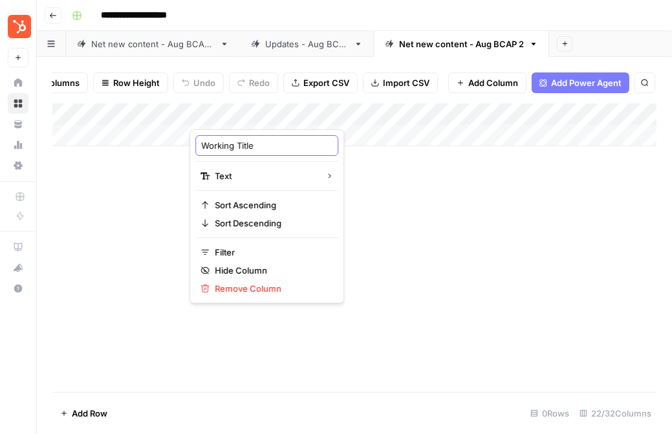
click at [276, 143] on input "Working Title" at bounding box center [266, 145] width 131 height 13
click at [256, 144] on input "Working Title" at bounding box center [266, 145] width 131 height 13
drag, startPoint x: 263, startPoint y: 147, endPoint x: 157, endPoint y: 147, distance: 105.4
click at [157, 147] on body "**********" at bounding box center [336, 217] width 672 height 434
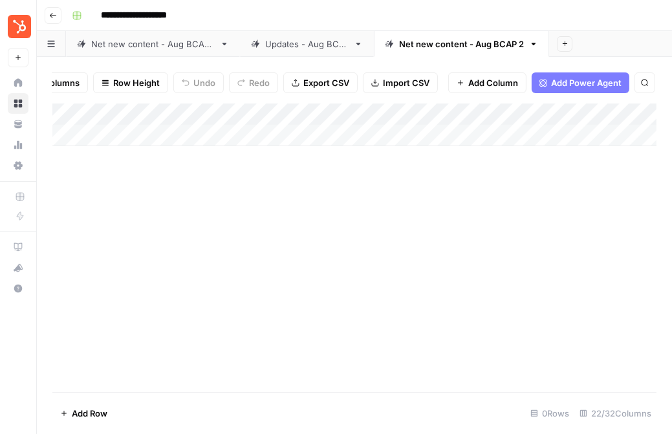
click at [415, 113] on div "Add Column" at bounding box center [354, 125] width 604 height 43
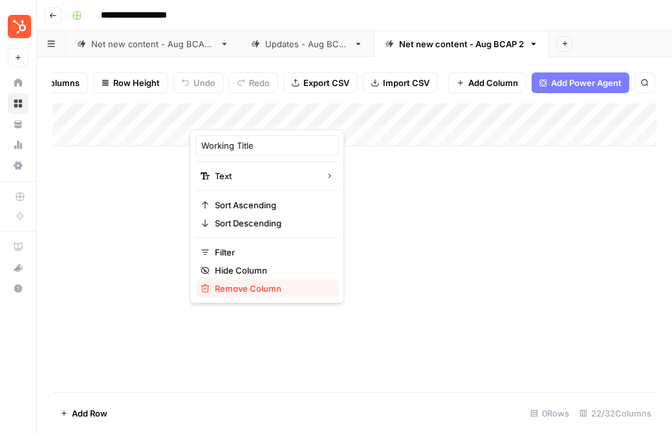
click at [246, 287] on span "Remove Column" at bounding box center [271, 288] width 113 height 13
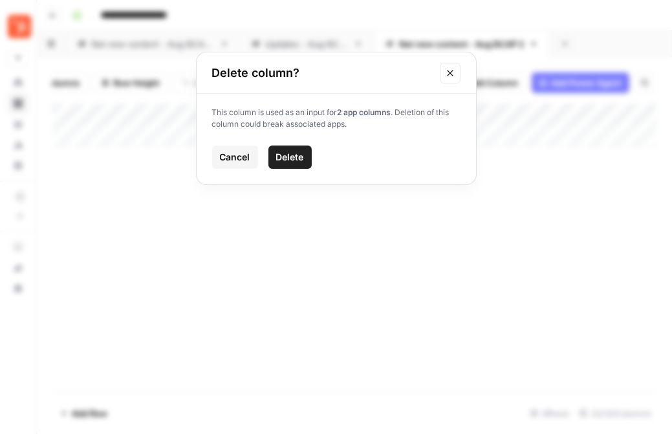
click at [449, 70] on icon "Close modal" at bounding box center [450, 73] width 10 height 10
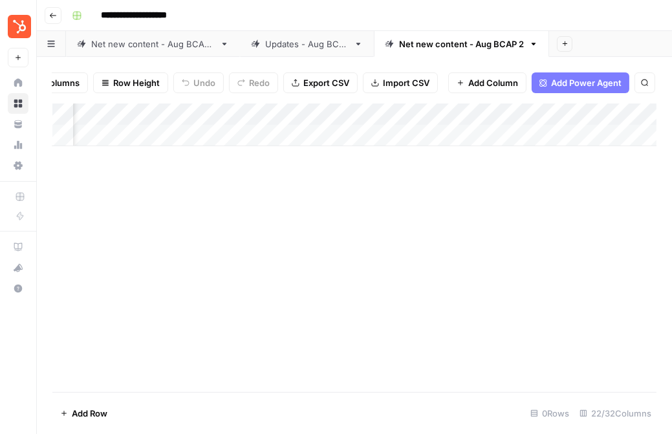
scroll to position [0, 238]
click at [464, 111] on div "Add Column" at bounding box center [354, 125] width 604 height 43
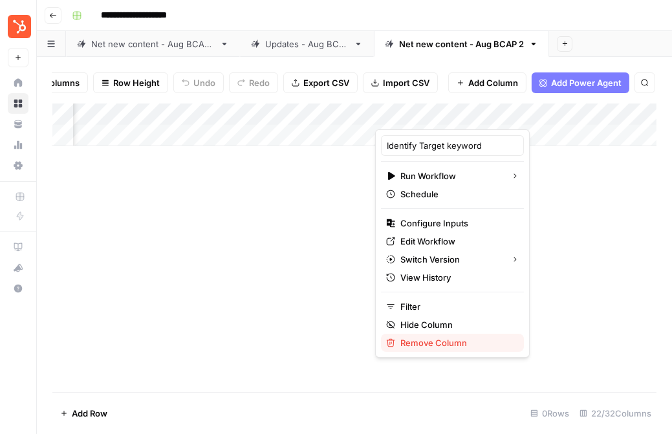
click at [431, 340] on span "Remove Column" at bounding box center [456, 342] width 113 height 13
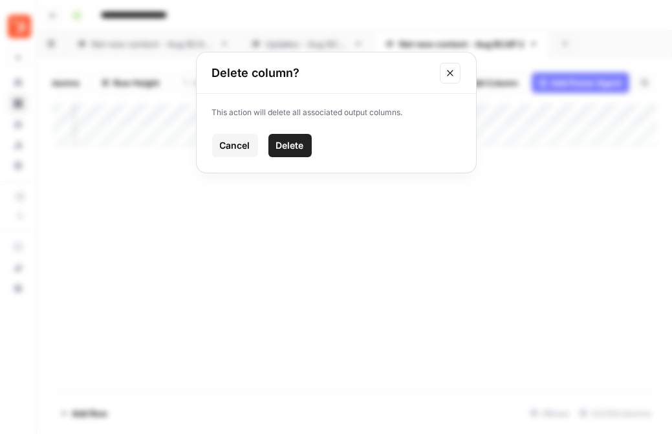
click at [287, 147] on span "Delete" at bounding box center [290, 145] width 28 height 13
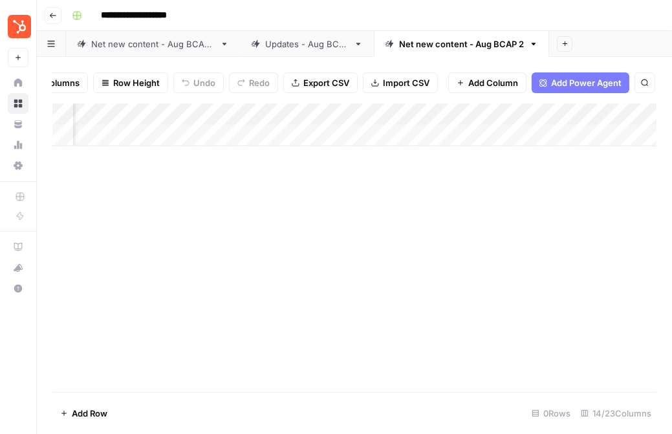
scroll to position [0, 475]
click at [446, 114] on div "Add Column" at bounding box center [354, 125] width 604 height 43
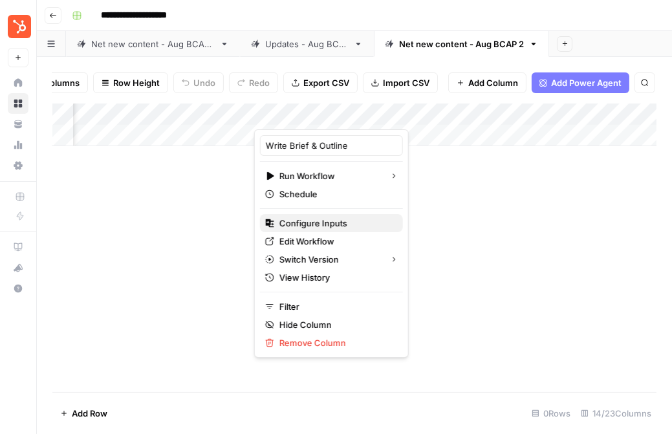
click at [330, 229] on span "Configure Inputs" at bounding box center [335, 223] width 113 height 13
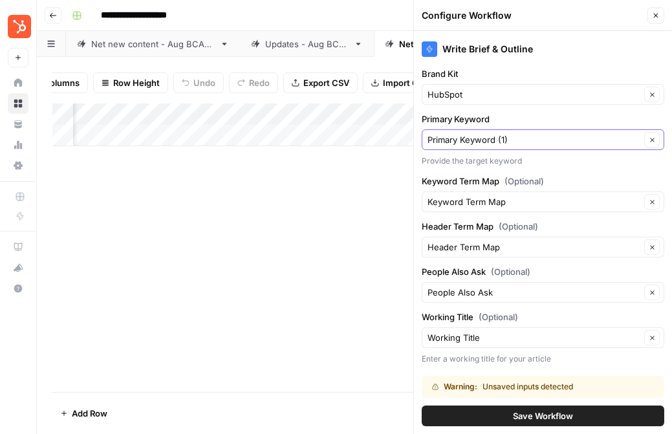
click at [529, 140] on input "Primary Keyword (1)" at bounding box center [534, 139] width 213 height 13
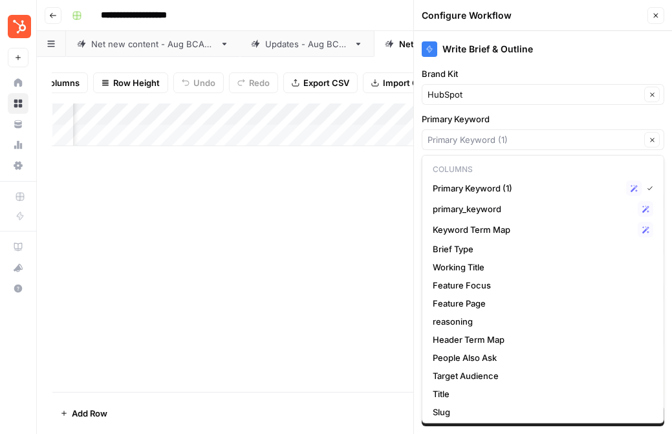
click at [545, 128] on div "Primary Keyword Clear Provide the target keyword" at bounding box center [543, 140] width 243 height 54
type input "Primary Keyword (1)"
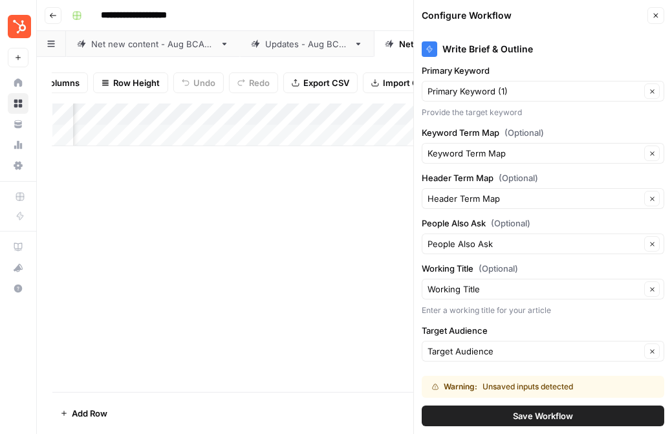
scroll to position [71, 0]
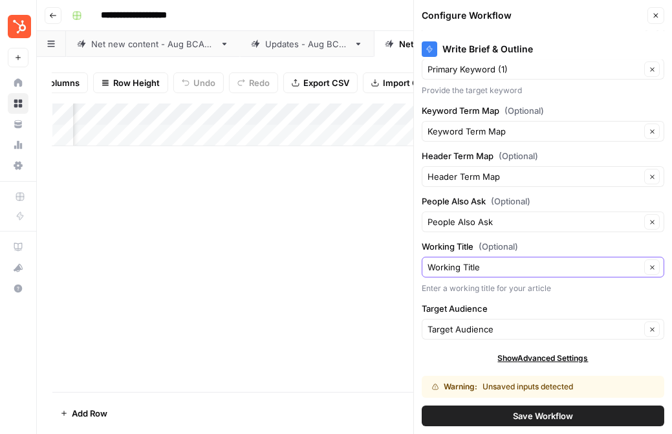
click at [503, 269] on input "Working Title" at bounding box center [534, 267] width 213 height 13
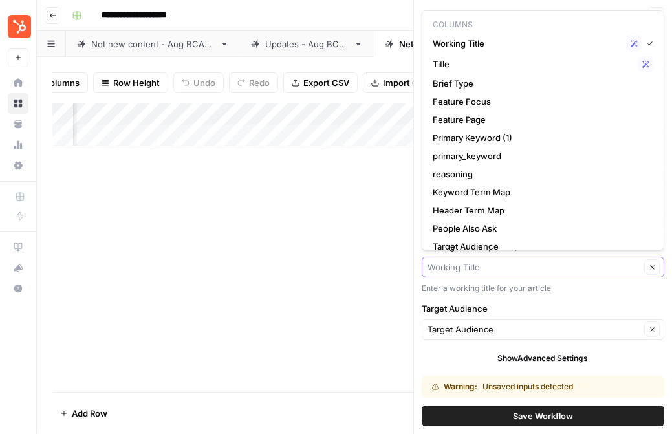
click at [649, 265] on icon "button" at bounding box center [652, 267] width 7 height 7
click at [530, 294] on div "Write Brief & Outline Brand Kit HubSpot Clear Primary Keyword Primary Keyword (…" at bounding box center [543, 232] width 258 height 403
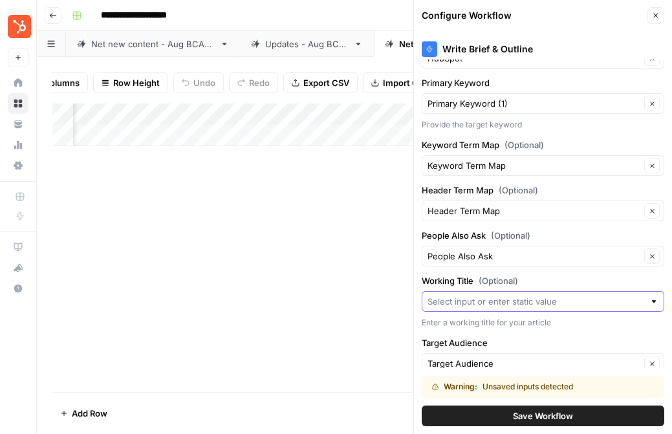
scroll to position [0, 0]
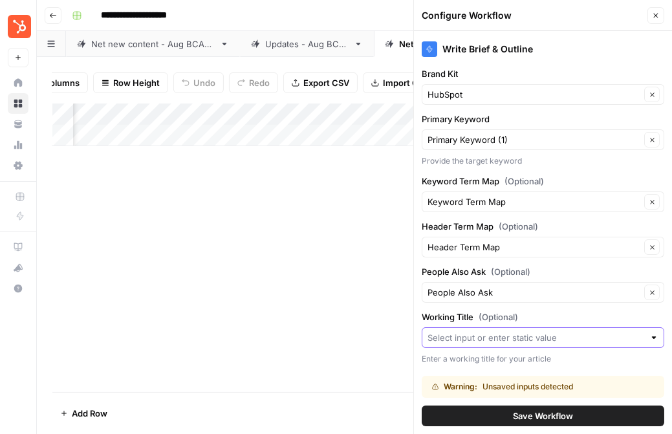
click at [530, 415] on span "Save Workflow" at bounding box center [543, 415] width 60 height 13
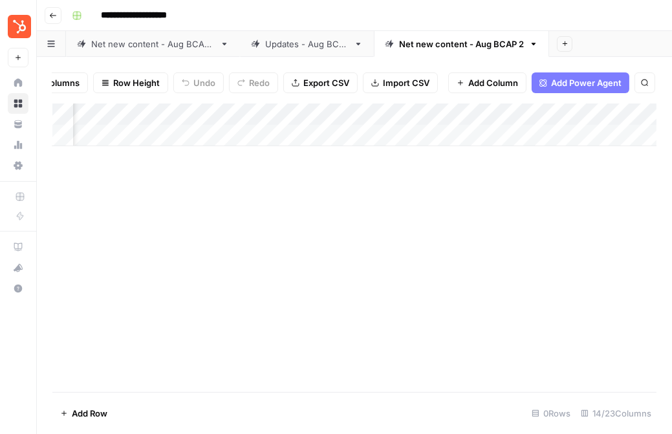
scroll to position [0, 719]
click at [375, 109] on div "Add Column" at bounding box center [354, 125] width 604 height 43
click at [408, 179] on div "Add Column" at bounding box center [354, 248] width 604 height 289
click at [323, 116] on div "Add Column" at bounding box center [354, 125] width 604 height 43
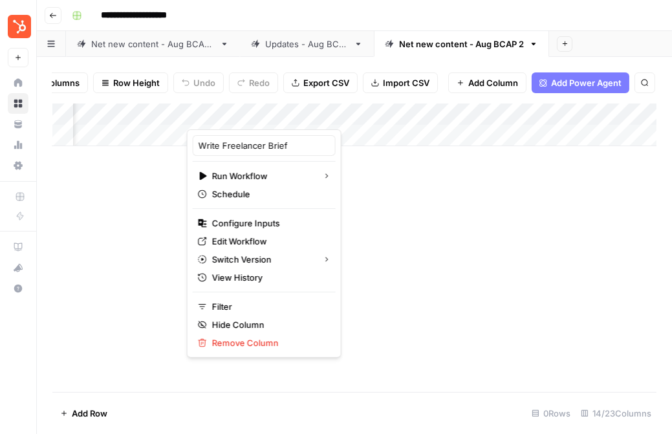
click at [362, 202] on div "Add Column" at bounding box center [354, 248] width 604 height 289
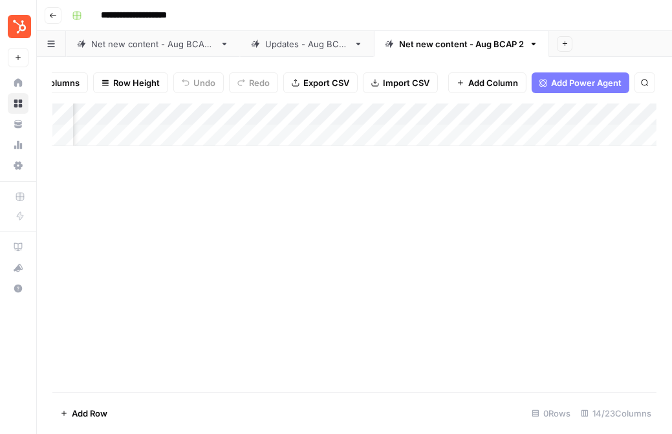
scroll to position [0, 188]
click at [335, 112] on div "Add Column" at bounding box center [354, 125] width 604 height 43
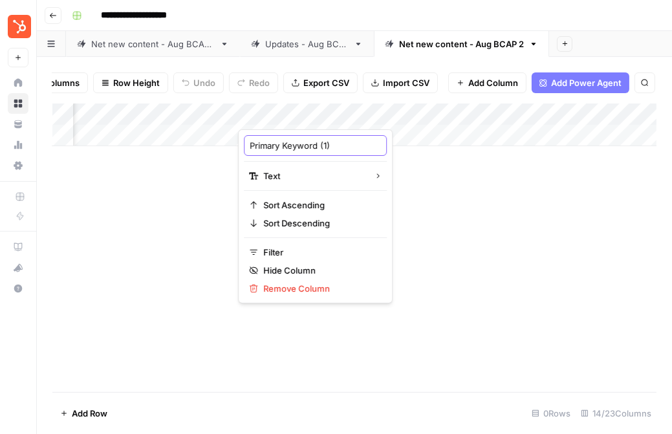
click at [325, 149] on input "Primary Keyword (1)" at bounding box center [315, 145] width 131 height 13
type input "Primary Keyword (imported)"
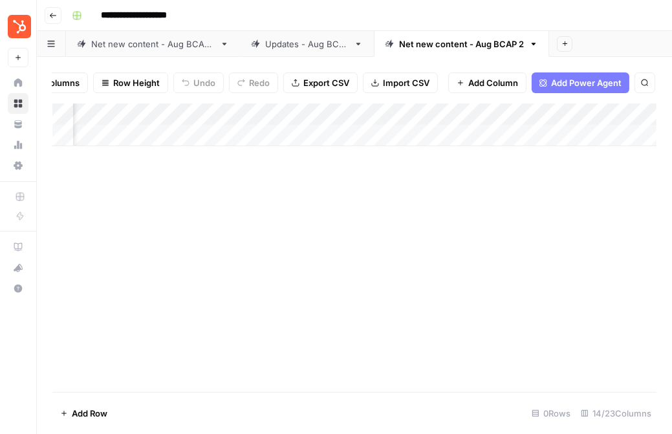
click at [413, 244] on div "Add Column" at bounding box center [354, 248] width 604 height 289
click at [418, 111] on div "Add Column" at bounding box center [354, 125] width 604 height 43
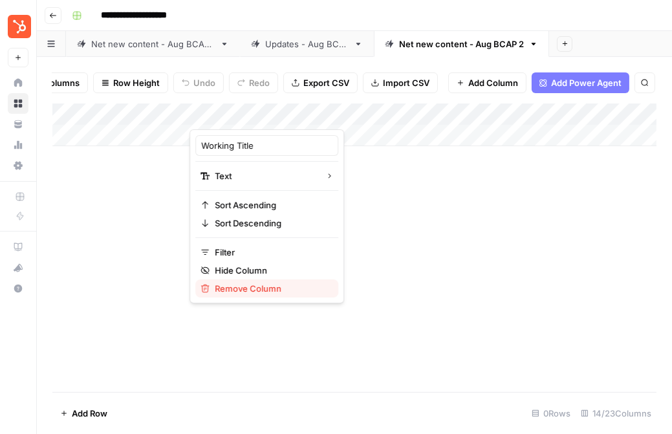
click at [259, 290] on span "Remove Column" at bounding box center [271, 288] width 113 height 13
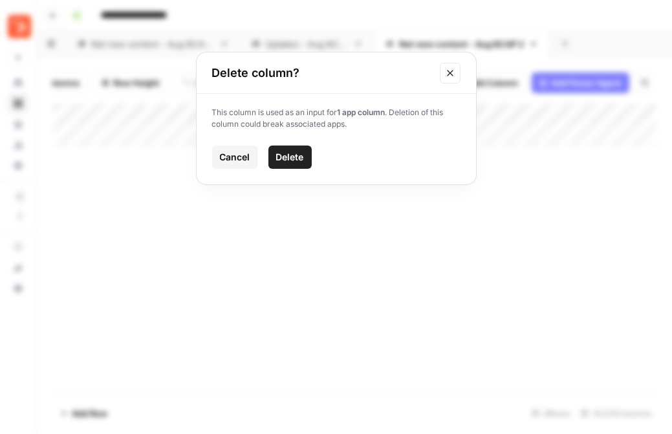
click at [448, 74] on icon "Close modal" at bounding box center [450, 73] width 10 height 10
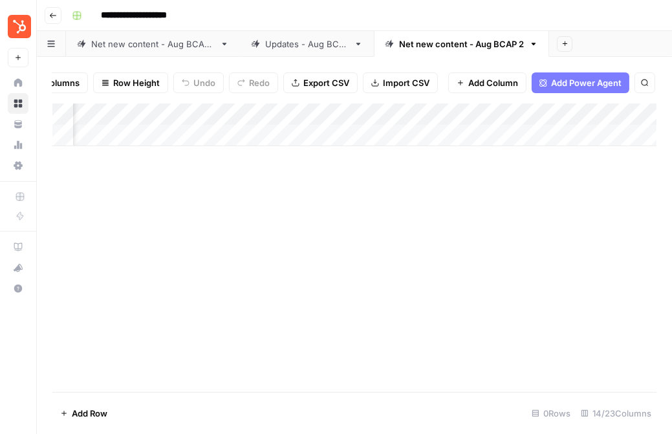
scroll to position [0, 405]
click at [518, 113] on div "Add Column" at bounding box center [354, 125] width 604 height 43
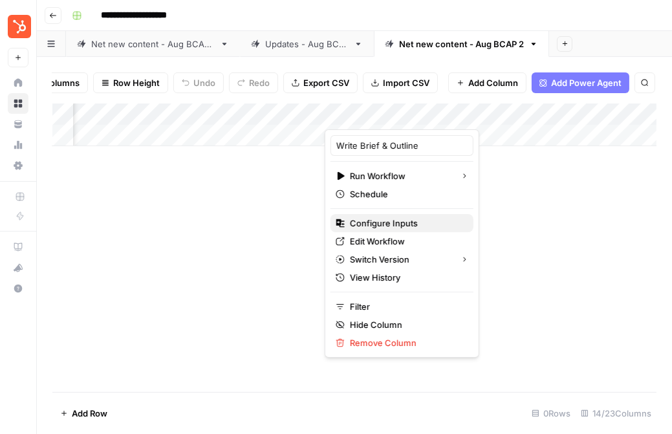
click at [380, 224] on span "Configure Inputs" at bounding box center [406, 223] width 113 height 13
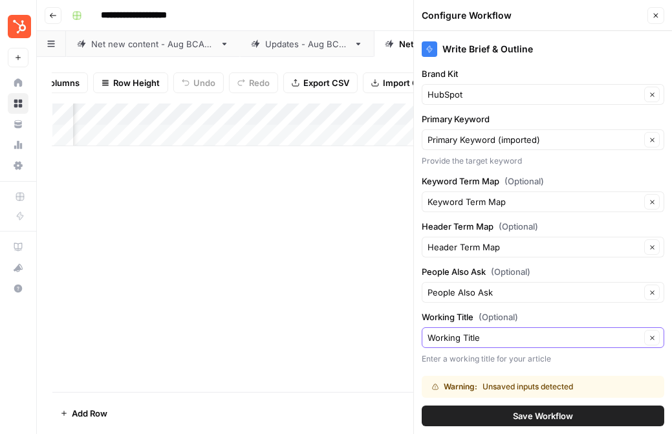
click at [652, 336] on icon "button" at bounding box center [652, 338] width 4 height 4
click at [569, 415] on span "Save Workflow" at bounding box center [543, 415] width 60 height 13
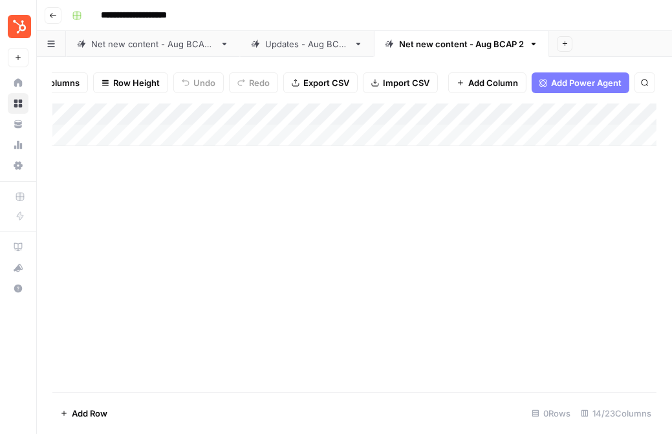
scroll to position [0, 0]
click at [417, 112] on div "Add Column" at bounding box center [354, 125] width 604 height 43
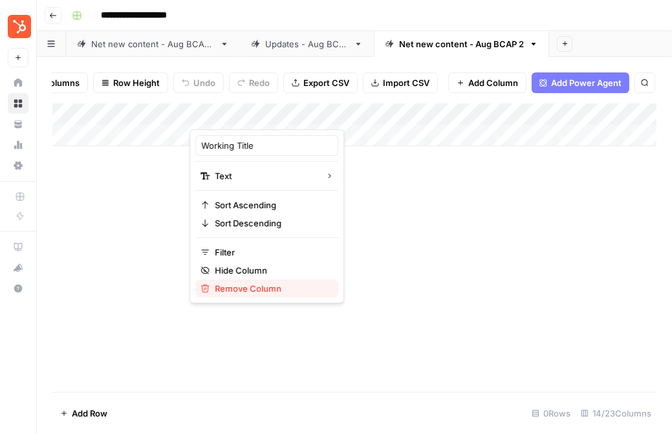
click at [246, 292] on span "Remove Column" at bounding box center [271, 288] width 113 height 13
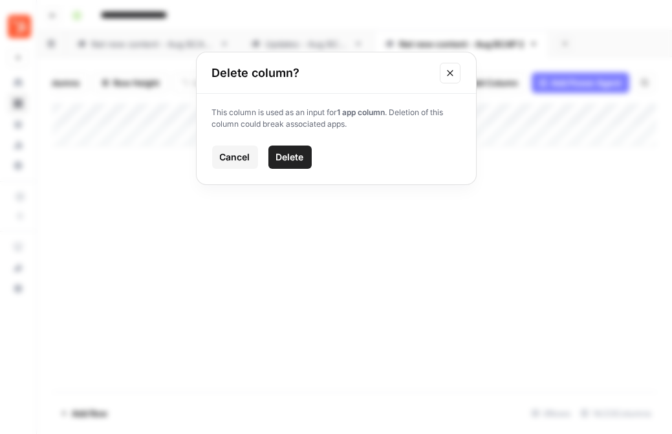
click at [452, 66] on button "Close modal" at bounding box center [450, 73] width 21 height 21
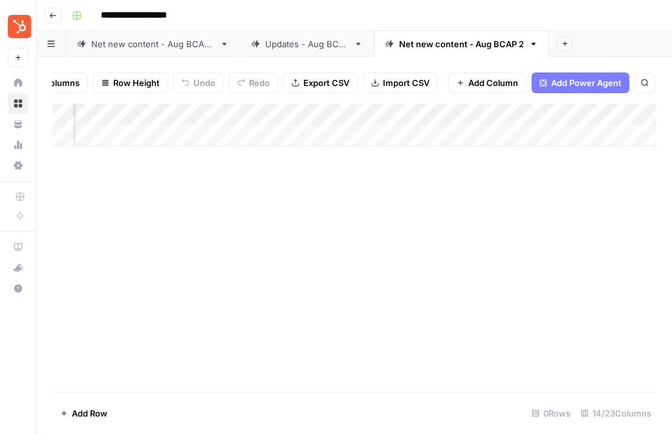
scroll to position [0, 420]
click at [500, 109] on div "Add Column" at bounding box center [354, 125] width 604 height 43
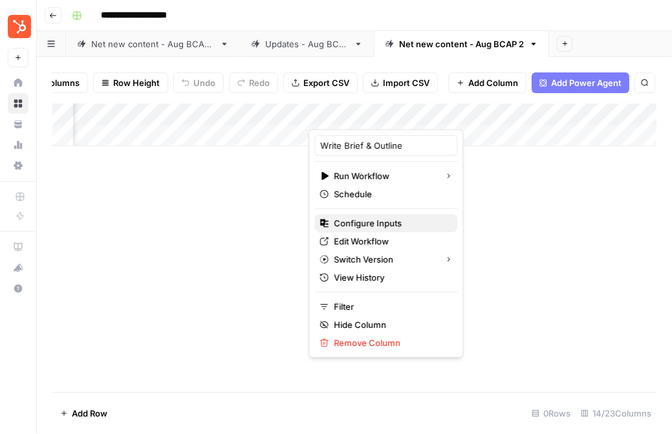
click at [367, 226] on span "Configure Inputs" at bounding box center [390, 223] width 113 height 13
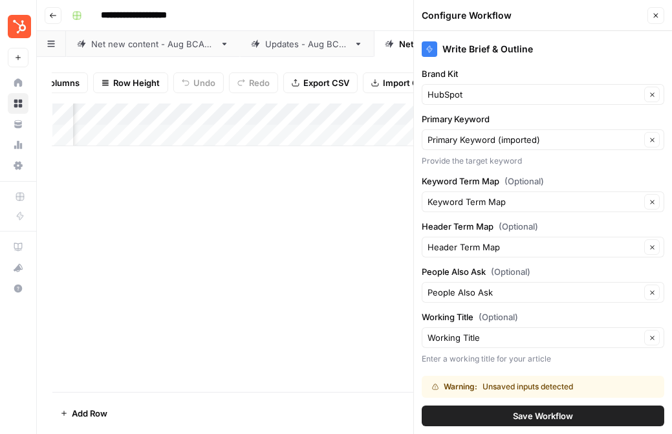
scroll to position [71, 0]
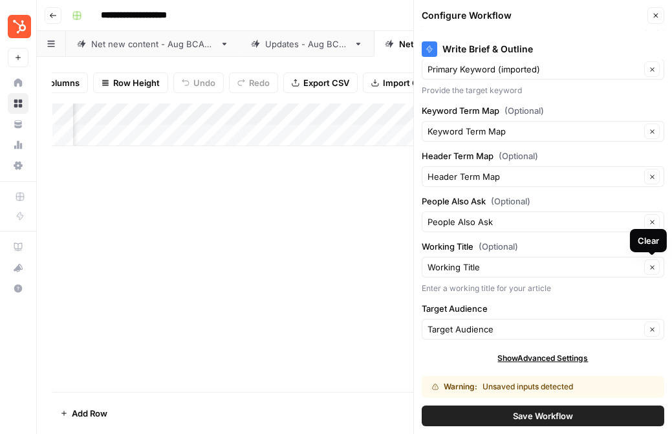
click at [538, 273] on div "Working Title Clear" at bounding box center [543, 267] width 243 height 21
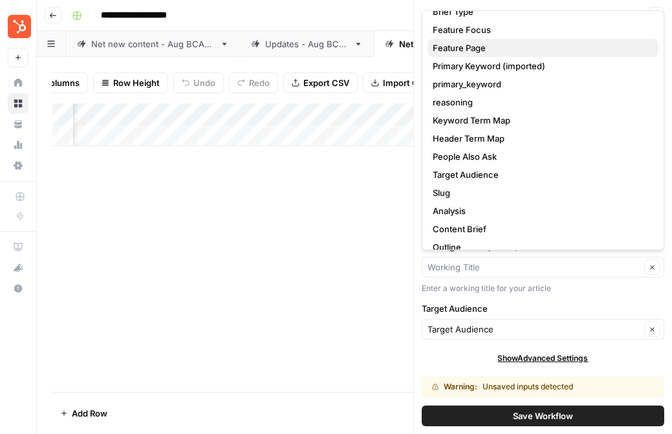
scroll to position [61, 0]
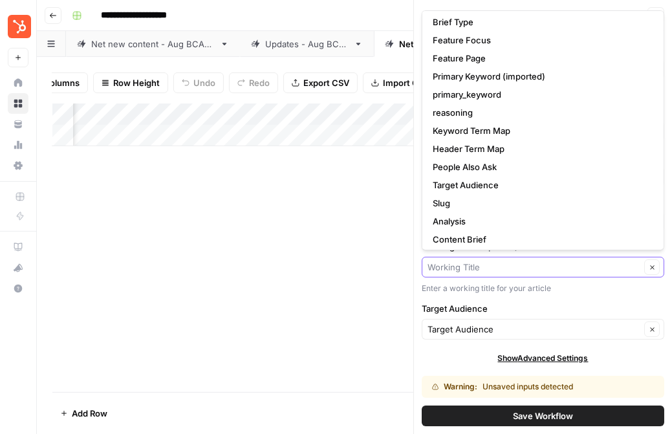
click at [650, 265] on icon "button" at bounding box center [652, 267] width 7 height 7
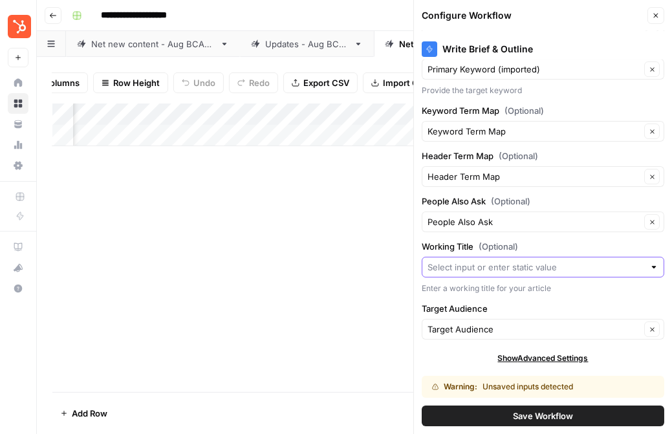
click at [616, 287] on div "Enter a working title for your article" at bounding box center [543, 289] width 243 height 12
click at [571, 412] on span "Save Workflow" at bounding box center [543, 415] width 60 height 13
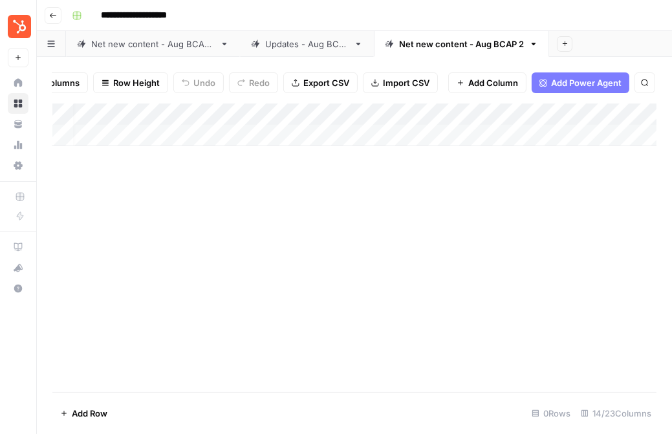
scroll to position [0, 63]
click at [353, 114] on div "Add Column" at bounding box center [354, 125] width 604 height 43
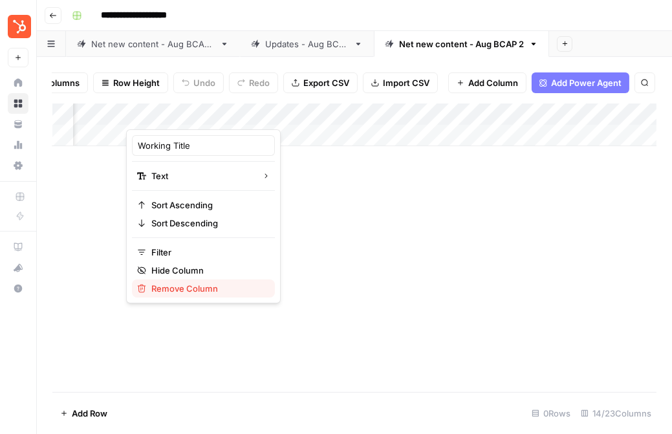
click at [179, 287] on span "Remove Column" at bounding box center [207, 288] width 113 height 13
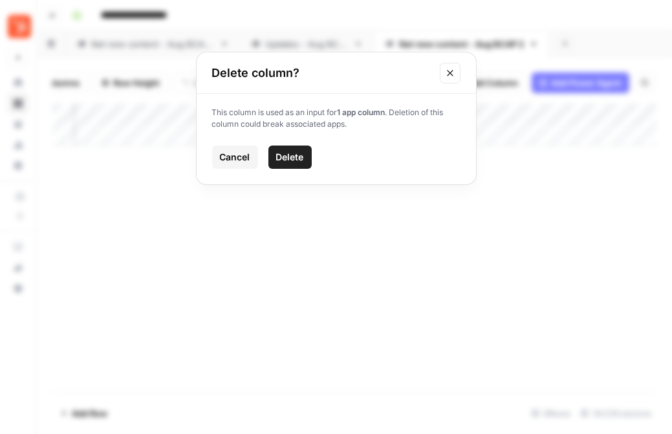
click at [270, 156] on button "Delete" at bounding box center [289, 157] width 43 height 23
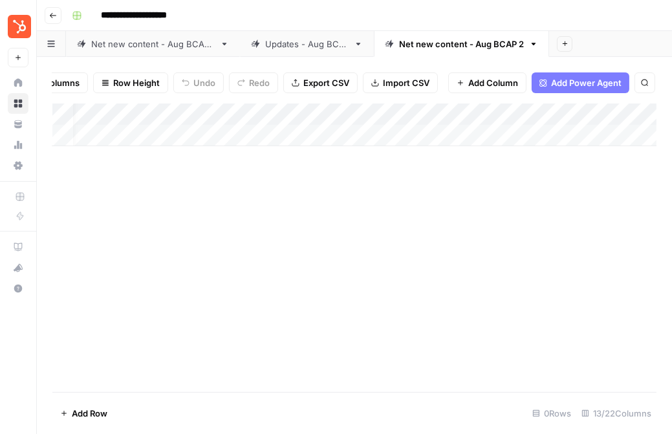
scroll to position [0, 0]
click at [364, 115] on div "Add Column" at bounding box center [354, 125] width 604 height 43
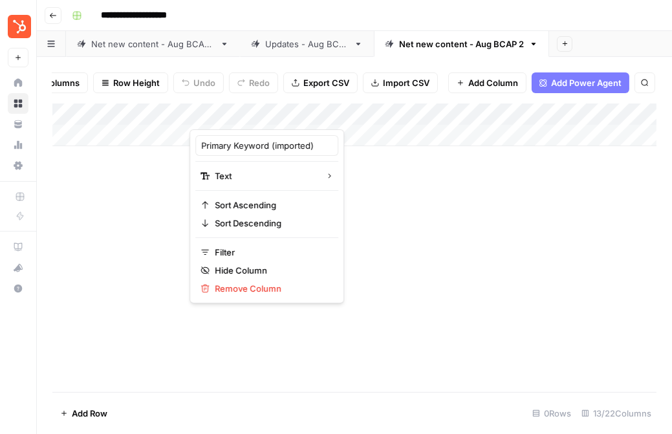
click at [412, 205] on div "Add Column" at bounding box center [354, 248] width 604 height 289
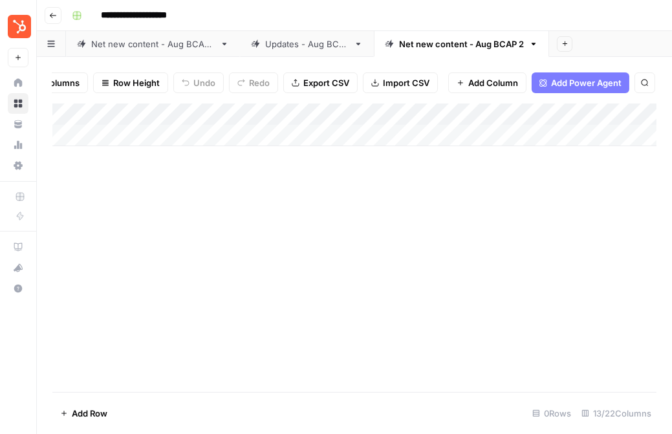
click at [303, 43] on div "Updates - Aug BCAP" at bounding box center [306, 44] width 83 height 13
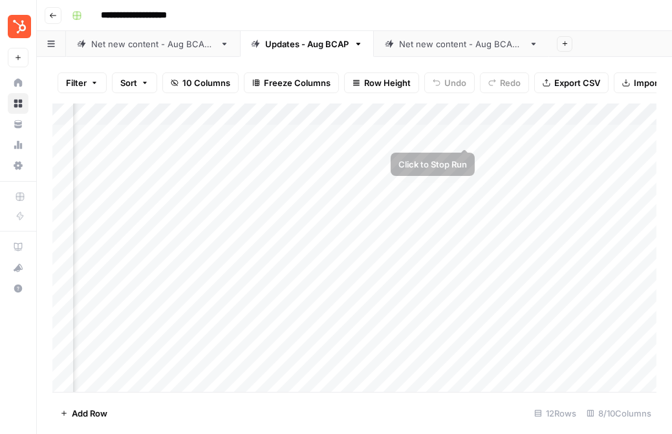
scroll to position [0, 302]
click at [445, 48] on div "Net new content - Aug BCAP 2" at bounding box center [461, 44] width 125 height 13
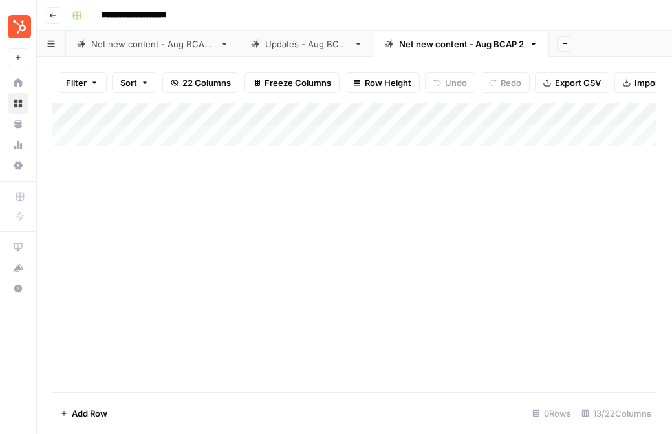
click at [60, 112] on div "Add Column" at bounding box center [354, 125] width 604 height 43
click at [87, 414] on span "Add Row" at bounding box center [90, 413] width 36 height 13
click at [648, 79] on span "Import CSV" at bounding box center [658, 82] width 47 height 13
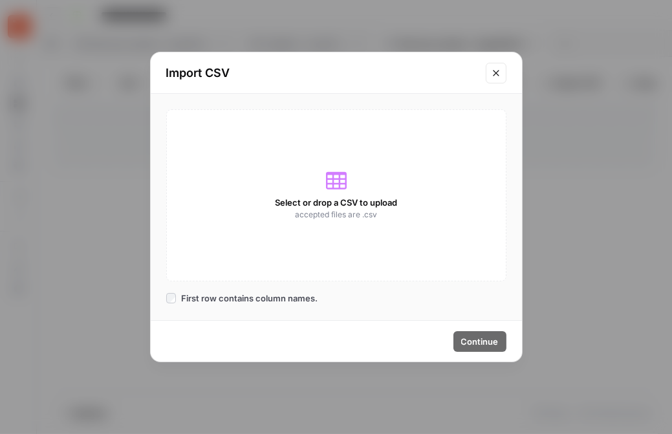
click at [354, 220] on span "accepted files are .csv" at bounding box center [336, 215] width 82 height 12
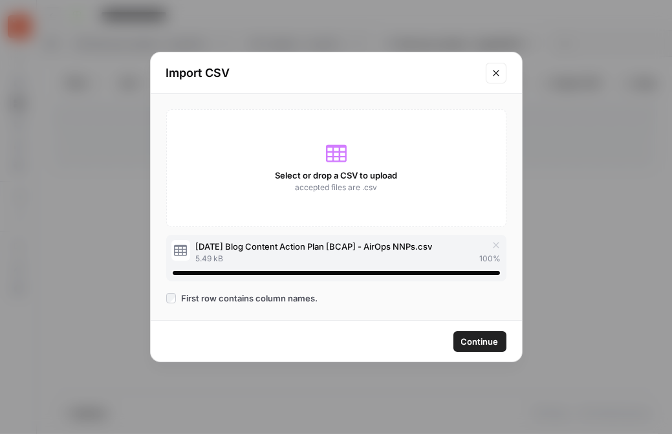
click at [486, 349] on button "Continue" at bounding box center [479, 341] width 53 height 21
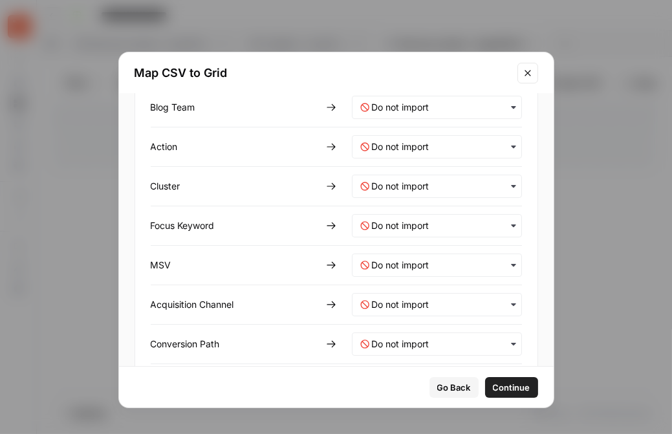
scroll to position [91, 0]
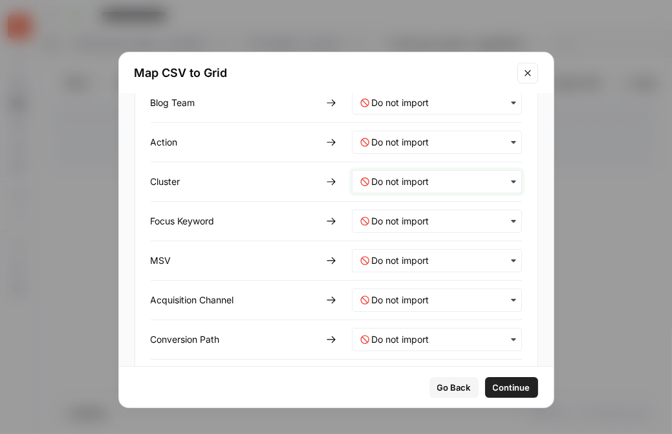
click at [411, 180] on input "text" at bounding box center [443, 181] width 142 height 13
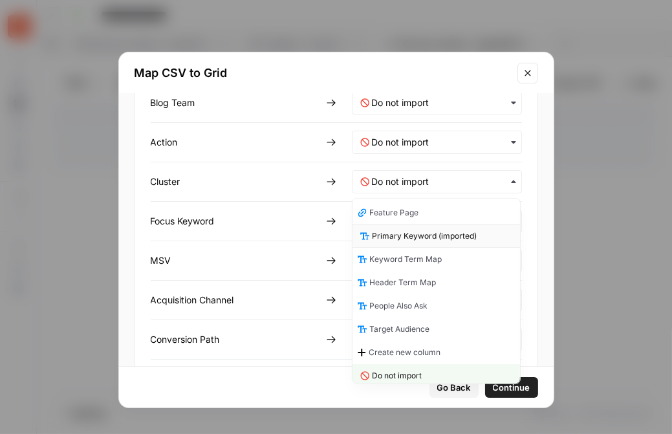
scroll to position [27, 0]
click at [410, 237] on span "Primary Keyword (imported)" at bounding box center [424, 236] width 105 height 12
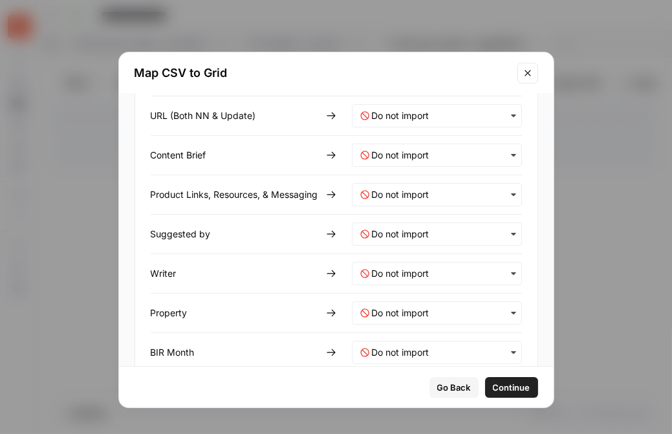
scroll to position [441, 0]
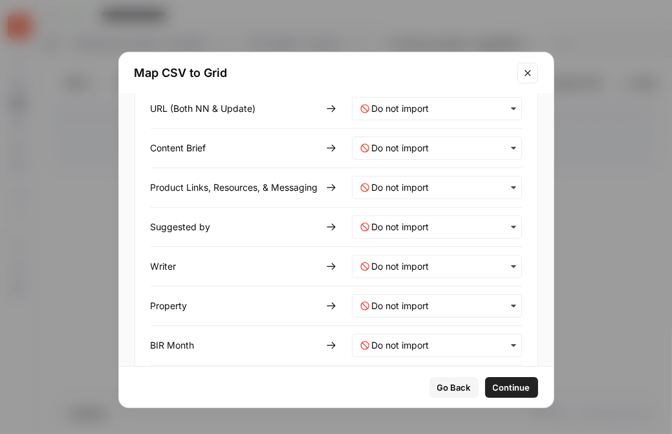
click at [501, 386] on span "Continue" at bounding box center [512, 387] width 38 height 13
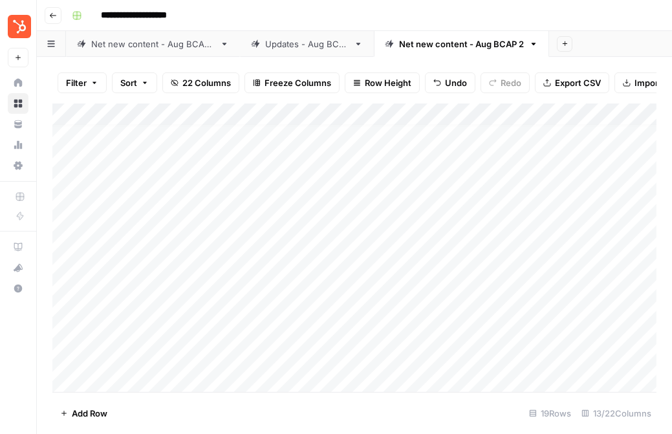
scroll to position [0, 0]
click at [60, 135] on div "Add Column" at bounding box center [354, 248] width 604 height 289
click at [90, 415] on span "Delete 1 Row" at bounding box center [86, 413] width 52 height 13
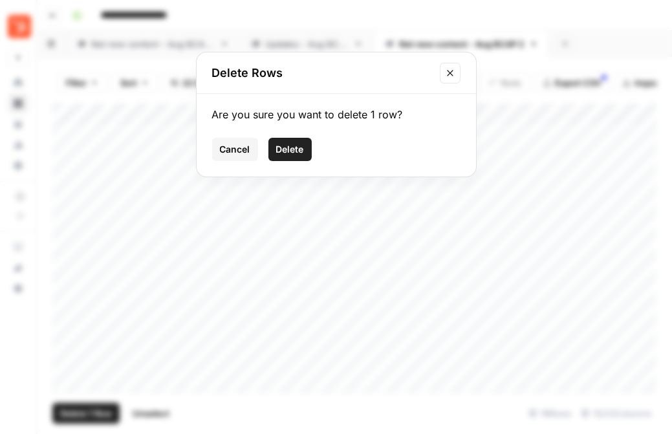
click at [287, 146] on span "Delete" at bounding box center [290, 149] width 28 height 13
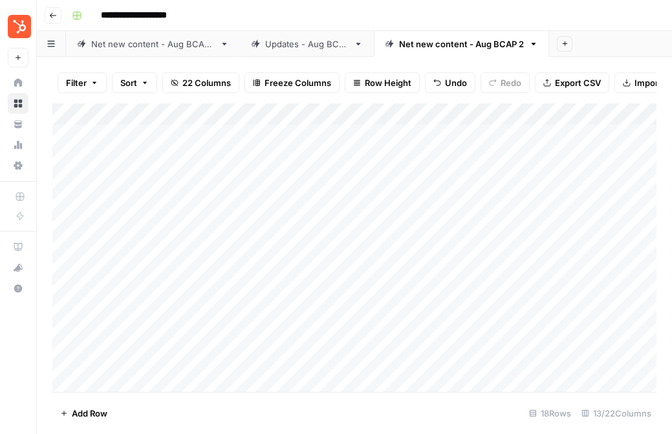
click at [422, 126] on div "Add Column" at bounding box center [354, 248] width 604 height 289
type textarea "**********"
click at [411, 160] on div "Add Column" at bounding box center [354, 248] width 604 height 289
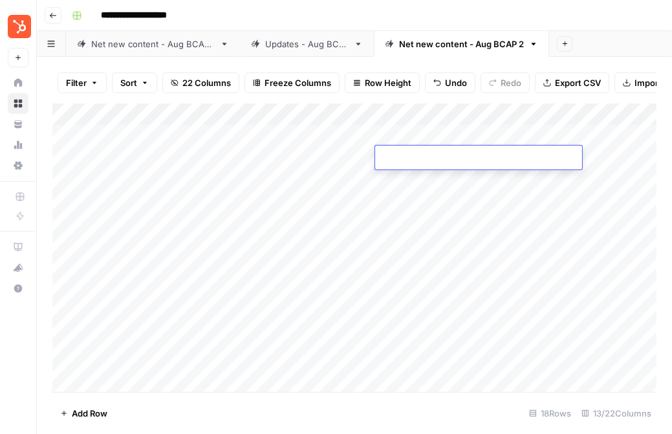
type textarea "**********"
click at [410, 179] on div "Add Column" at bounding box center [354, 248] width 604 height 289
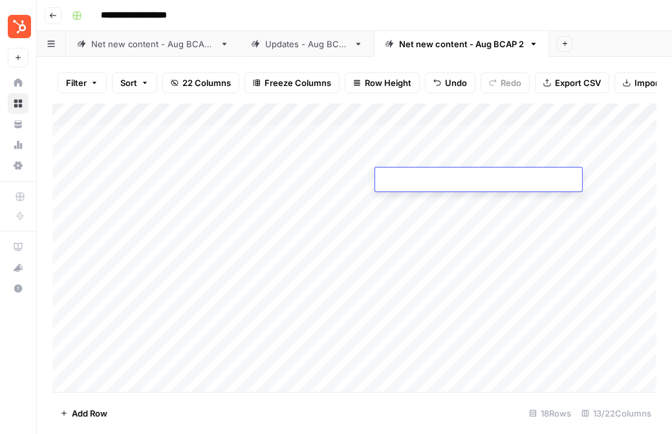
click at [410, 179] on textarea at bounding box center [478, 180] width 207 height 18
type textarea "**********"
click at [410, 200] on div "Add Column" at bounding box center [354, 248] width 604 height 289
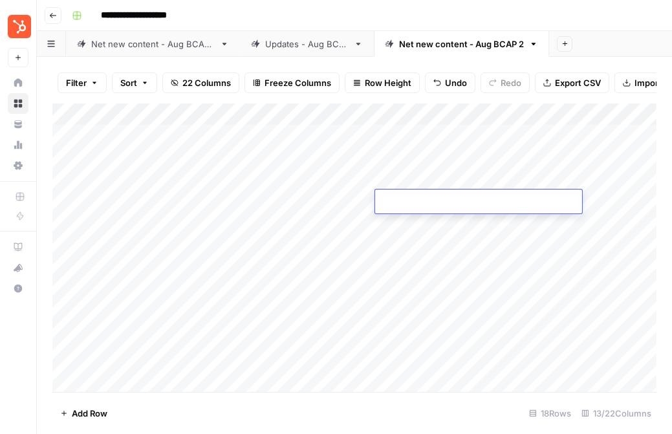
type textarea "**********"
click at [409, 226] on div "Add Column" at bounding box center [354, 248] width 604 height 289
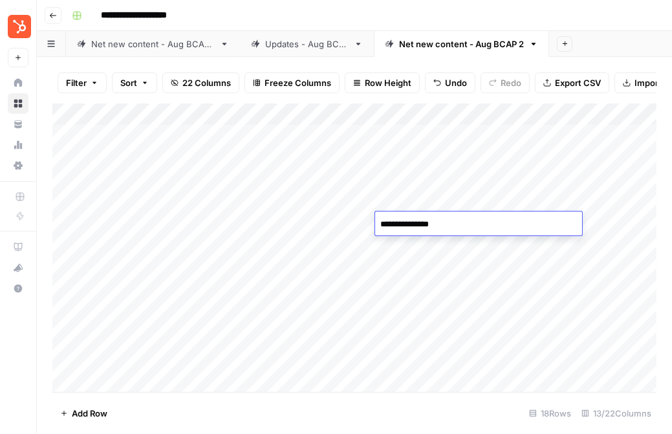
click at [411, 241] on div "Add Column" at bounding box center [354, 248] width 604 height 289
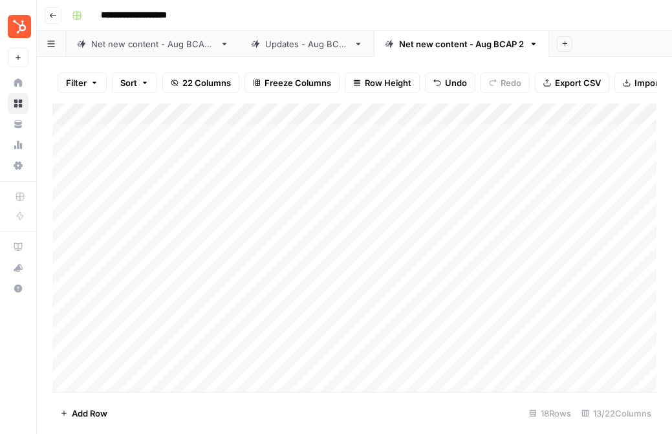
click at [411, 241] on div "Add Column" at bounding box center [354, 248] width 604 height 289
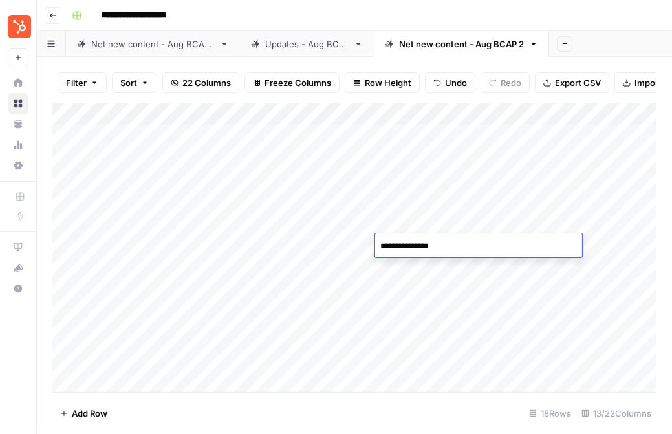
click at [404, 269] on div "Add Column" at bounding box center [354, 248] width 604 height 289
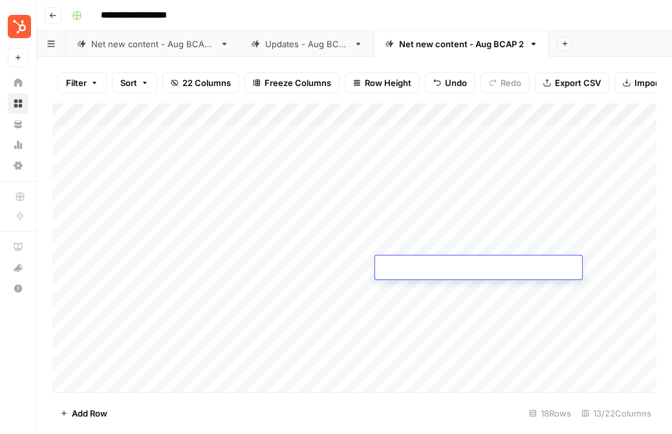
type textarea "**********"
click at [408, 290] on div "Add Column" at bounding box center [354, 248] width 604 height 289
click at [523, 135] on div "Add Column" at bounding box center [354, 248] width 604 height 289
click at [289, 47] on div "Updates - Aug BCAP" at bounding box center [306, 44] width 83 height 13
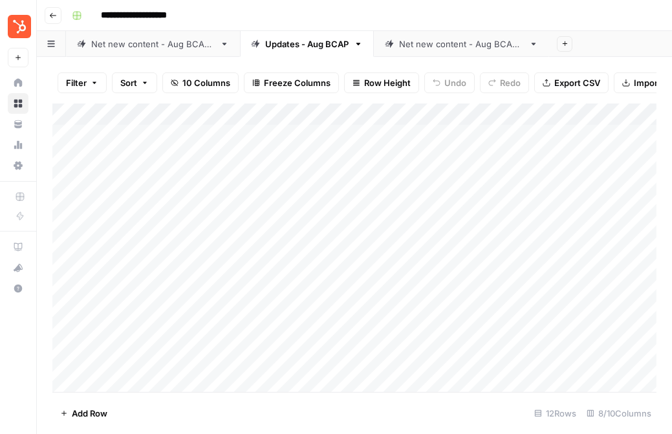
click at [202, 45] on div "Net new content - Aug BCAP 1" at bounding box center [153, 44] width 124 height 13
click at [450, 49] on div "Net new content - Aug BCAP 2" at bounding box center [461, 44] width 125 height 13
click at [319, 47] on div "Updates - Aug BCAP" at bounding box center [306, 44] width 83 height 13
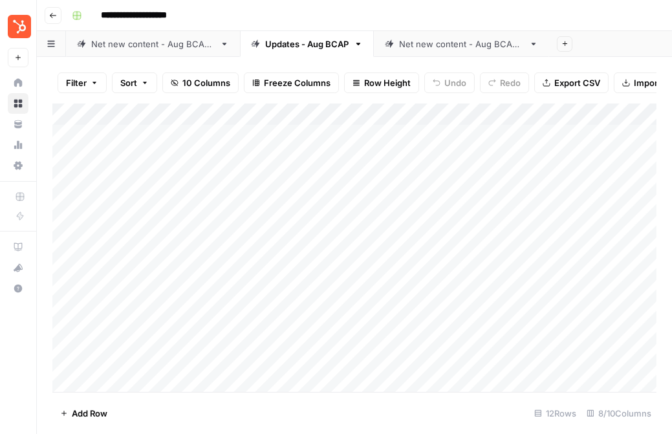
click at [447, 47] on div "Net new content - Aug BCAP 2" at bounding box center [461, 44] width 125 height 13
click at [417, 290] on div "Add Column" at bounding box center [354, 248] width 604 height 289
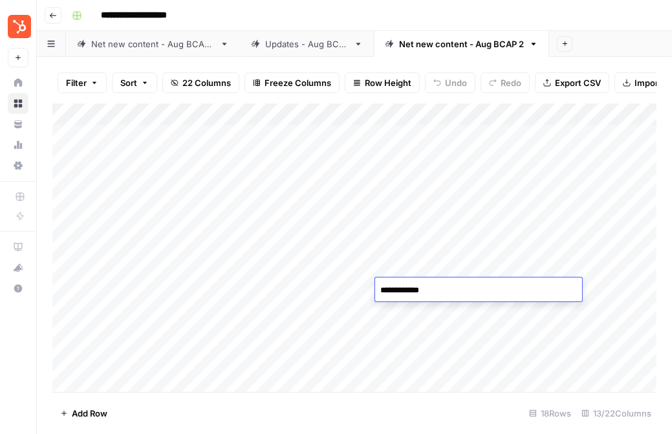
type textarea "**********"
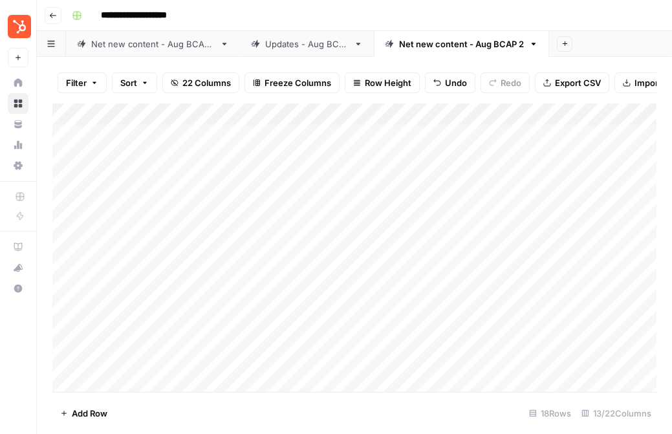
click at [409, 315] on div "Add Column" at bounding box center [354, 248] width 604 height 289
type textarea "**********"
click at [408, 329] on div "Add Column" at bounding box center [354, 248] width 604 height 289
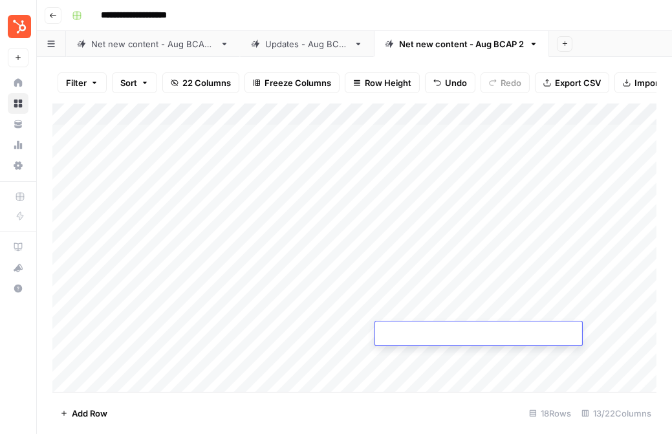
type textarea "**********"
click at [406, 356] on div "Add Column" at bounding box center [354, 248] width 604 height 289
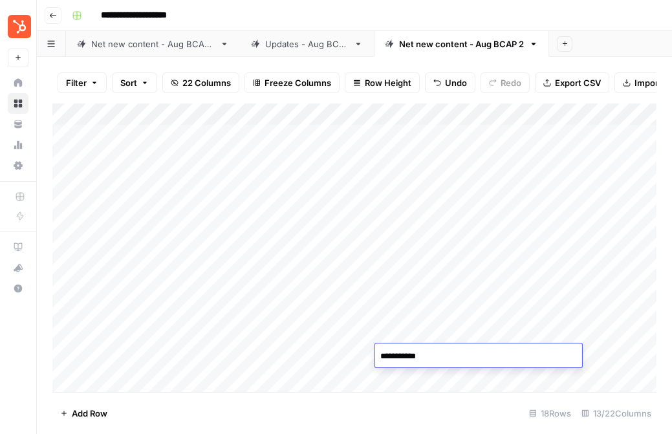
click at [353, 363] on div "Add Column" at bounding box center [354, 248] width 604 height 289
click at [403, 234] on div "Add Column" at bounding box center [354, 248] width 604 height 289
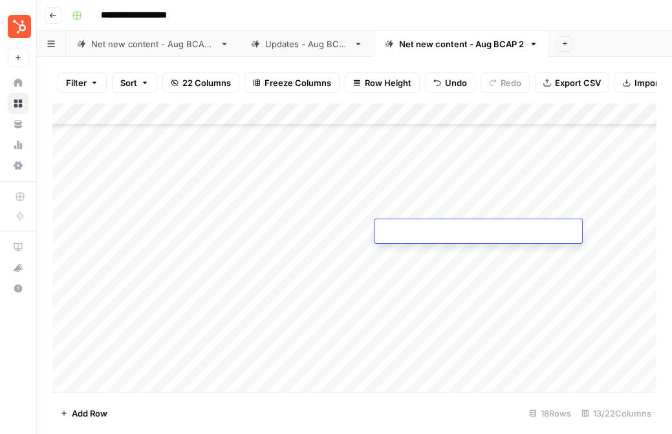
type textarea "**********"
click at [403, 250] on div "Add Column" at bounding box center [354, 248] width 604 height 289
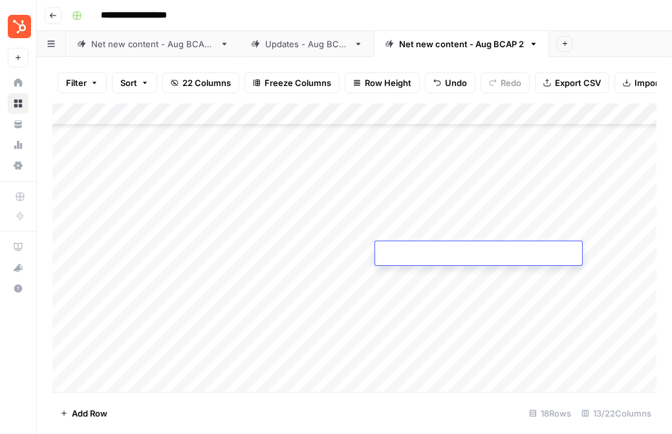
click at [403, 250] on textarea at bounding box center [478, 254] width 207 height 18
type textarea "**********"
click at [393, 281] on div "Add Column" at bounding box center [354, 248] width 604 height 289
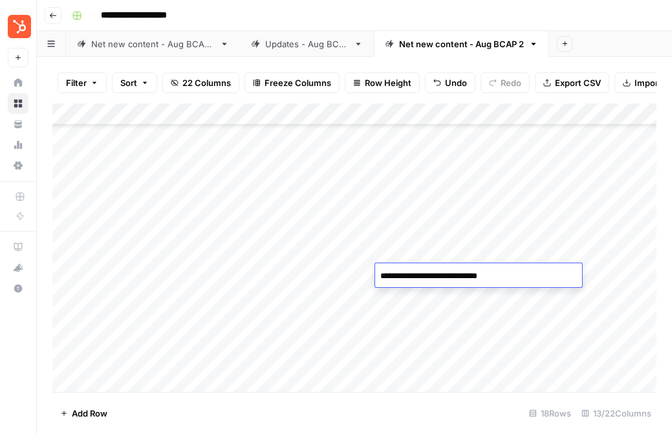
click at [393, 298] on div "Add Column" at bounding box center [354, 248] width 604 height 289
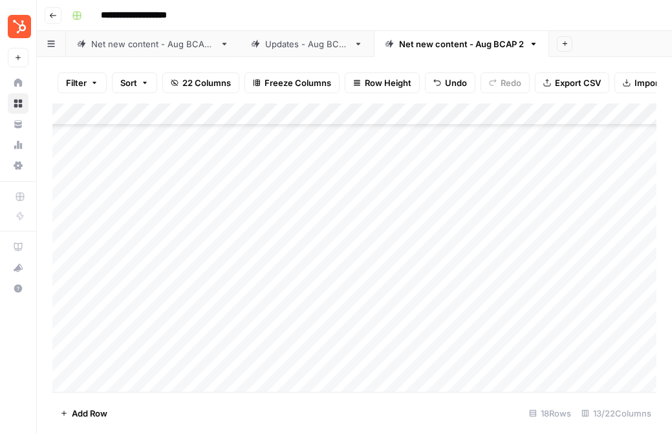
click at [393, 298] on div "Add Column" at bounding box center [354, 248] width 604 height 289
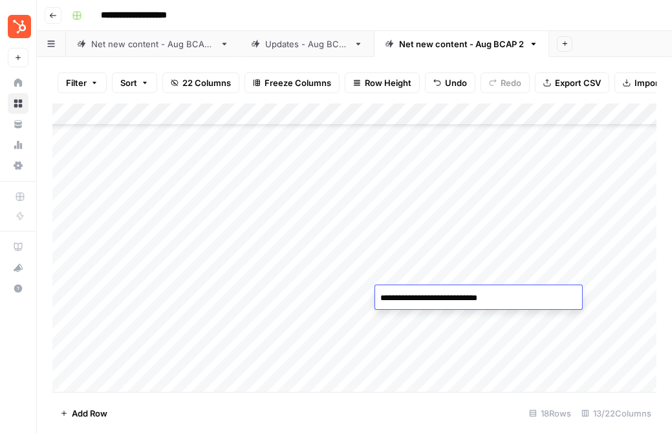
click at [392, 318] on div "Add Column" at bounding box center [354, 248] width 604 height 289
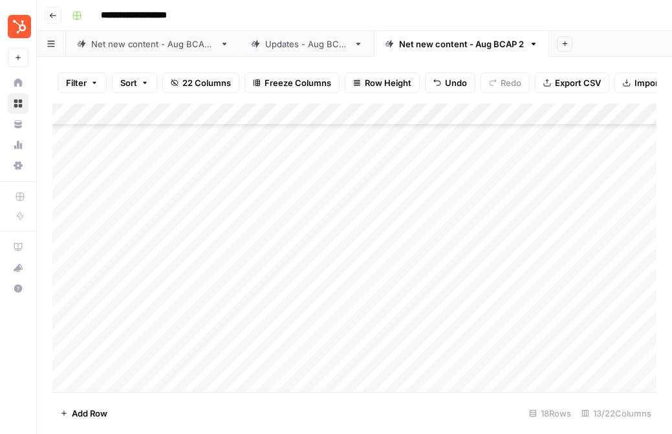
click at [411, 315] on div "Add Column" at bounding box center [354, 248] width 604 height 289
click at [411, 315] on textarea at bounding box center [478, 320] width 207 height 18
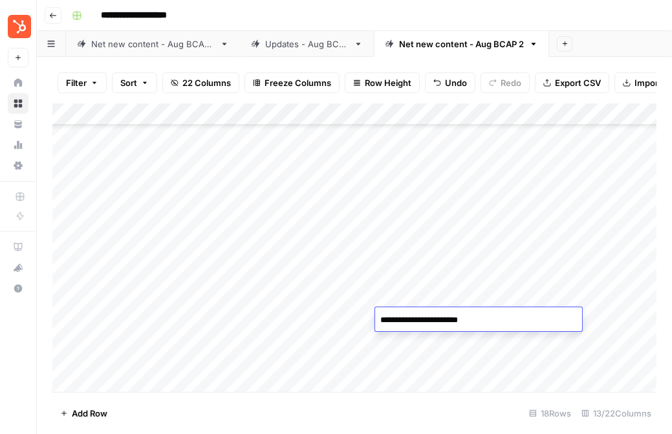
type textarea "**********"
click at [398, 342] on div "Add Column" at bounding box center [354, 248] width 604 height 289
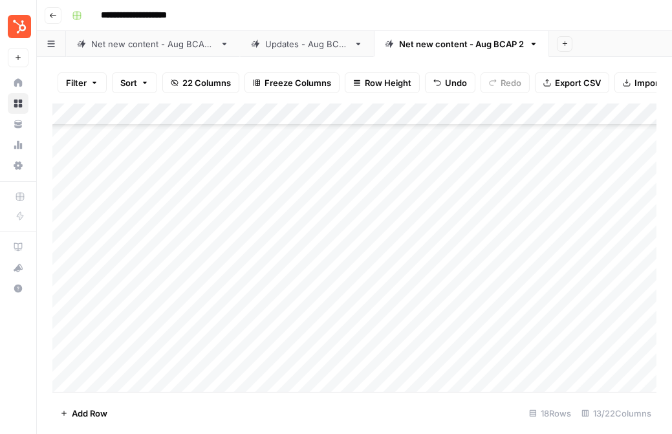
click at [398, 342] on div "Add Column" at bounding box center [354, 248] width 604 height 289
type textarea "**********"
click at [398, 366] on div "Add Column" at bounding box center [354, 248] width 604 height 289
type textarea "**********"
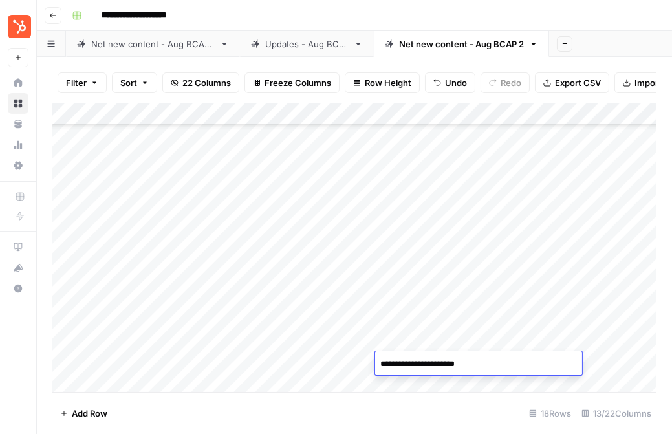
click at [347, 356] on div "Add Column" at bounding box center [354, 248] width 604 height 289
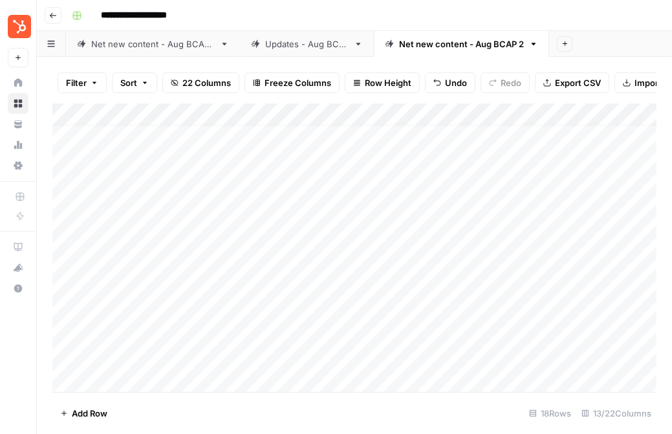
scroll to position [0, 0]
click at [409, 137] on div "Add Column" at bounding box center [354, 248] width 604 height 289
click at [414, 135] on textarea "**********" at bounding box center [478, 136] width 207 height 18
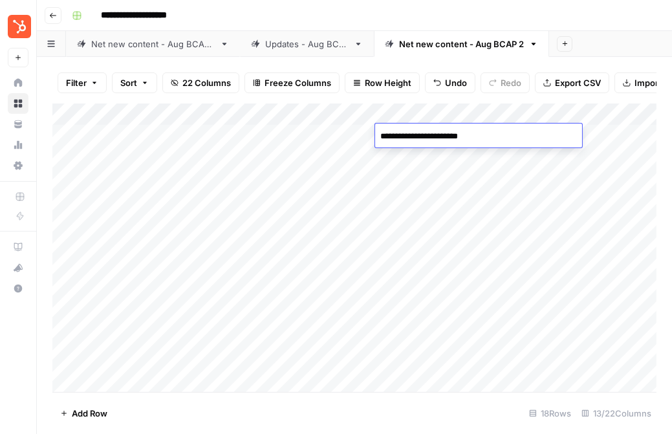
type textarea "**********"
click at [404, 156] on div "Add Column" at bounding box center [354, 248] width 604 height 289
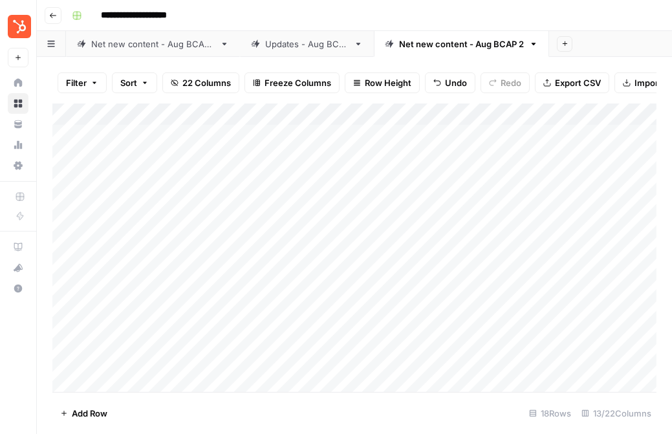
click at [404, 156] on div "Add Column" at bounding box center [354, 248] width 604 height 289
type textarea "**********"
click at [409, 182] on div "Add Column" at bounding box center [354, 248] width 604 height 289
type textarea "**********"
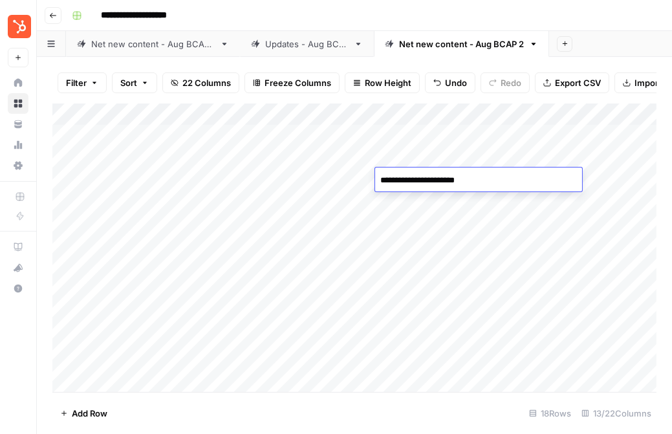
click at [414, 204] on div "Add Column" at bounding box center [354, 248] width 604 height 289
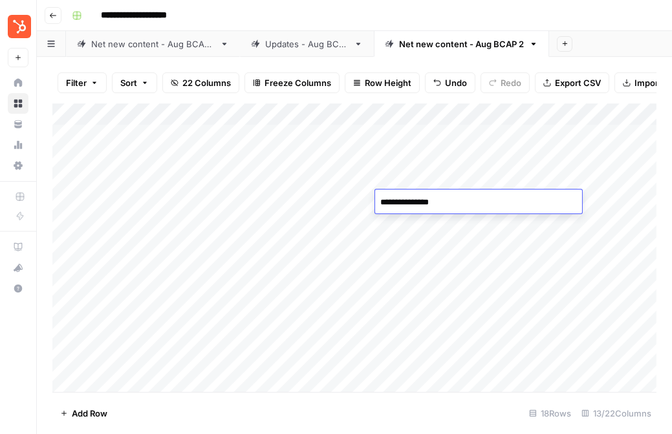
type textarea "**********"
click at [420, 230] on div "Add Column" at bounding box center [354, 248] width 604 height 289
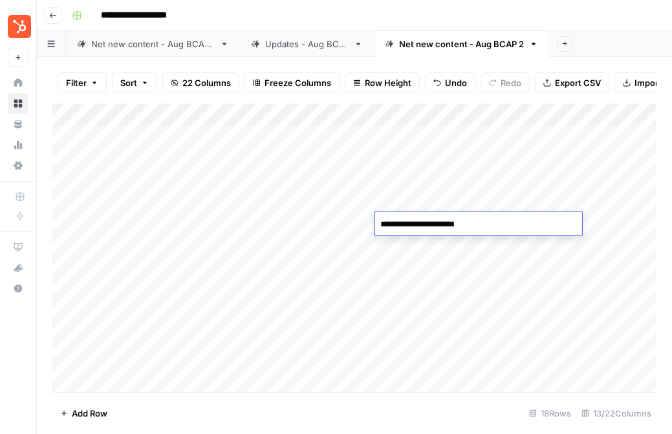
type textarea "**********"
click at [419, 234] on div "**********" at bounding box center [478, 224] width 207 height 24
click at [419, 241] on div "Add Column" at bounding box center [354, 248] width 604 height 289
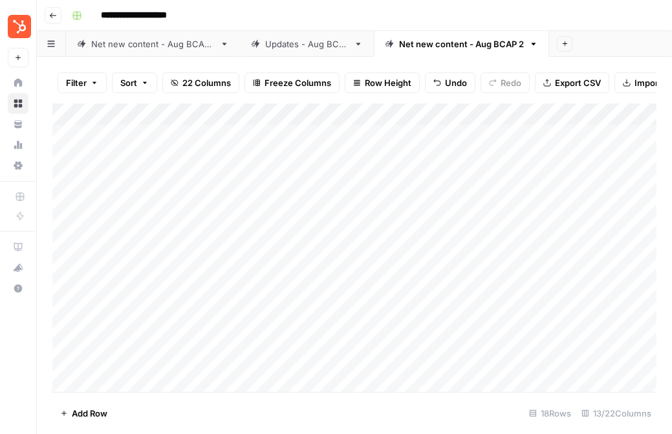
click at [419, 241] on div "Add Column" at bounding box center [354, 248] width 604 height 289
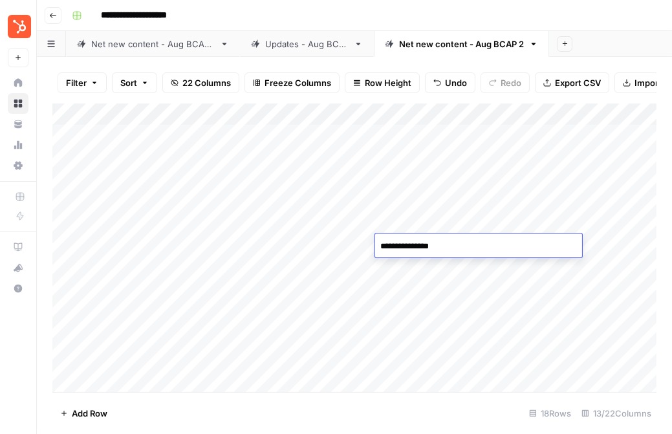
type textarea "**********"
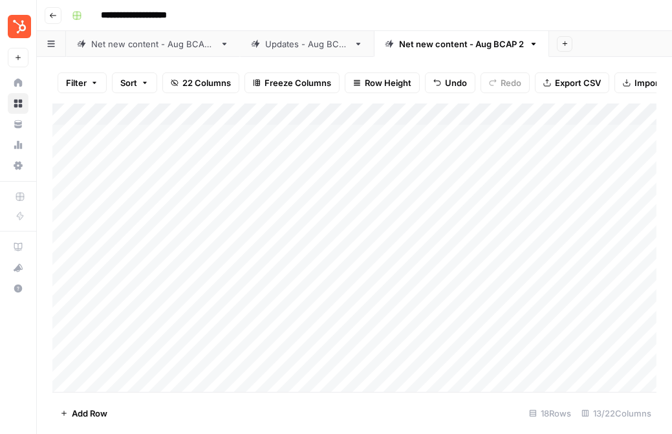
click at [424, 265] on div "Add Column" at bounding box center [354, 248] width 604 height 289
type textarea "**********"
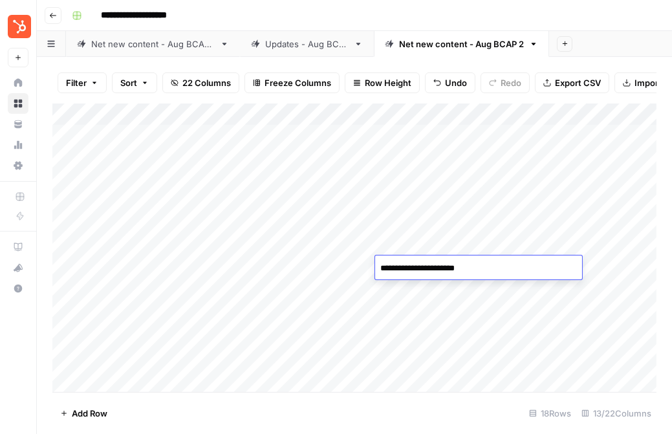
click at [427, 320] on div "Add Column" at bounding box center [354, 248] width 604 height 289
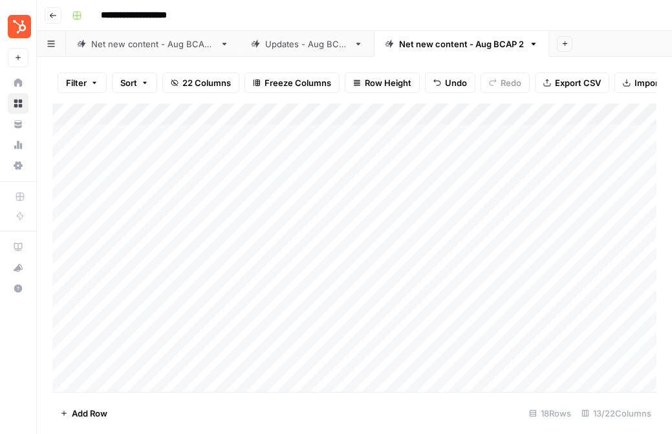
click at [298, 47] on div "Updates - Aug BCAP" at bounding box center [306, 44] width 83 height 13
click at [450, 133] on div "Add Column" at bounding box center [354, 248] width 604 height 289
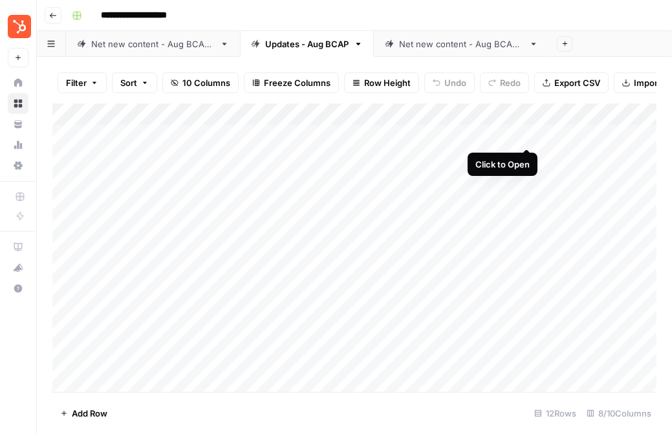
click at [524, 131] on div "Add Column" at bounding box center [354, 248] width 604 height 289
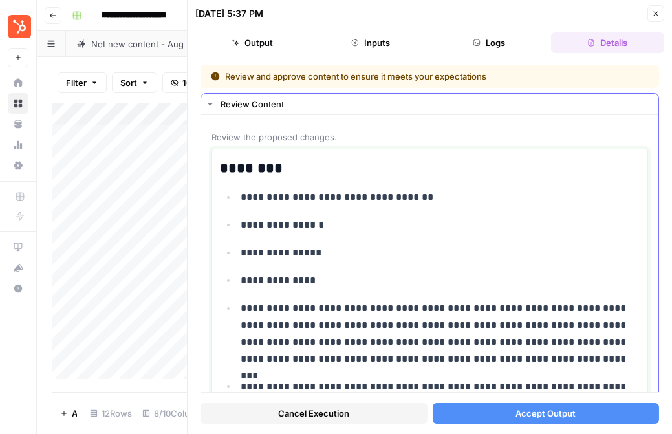
click at [355, 199] on p "**********" at bounding box center [440, 197] width 399 height 17
click at [354, 198] on p "**********" at bounding box center [440, 197] width 399 height 17
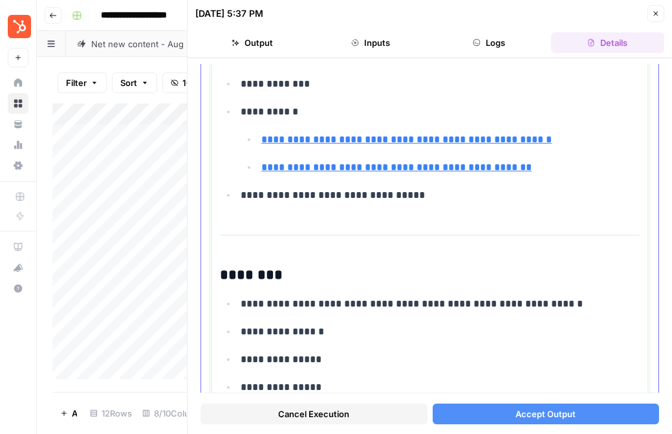
click at [366, 297] on p "**********" at bounding box center [440, 304] width 399 height 17
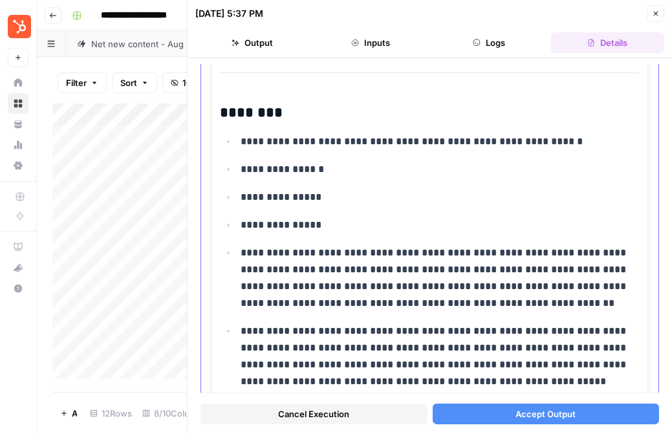
scroll to position [563, 0]
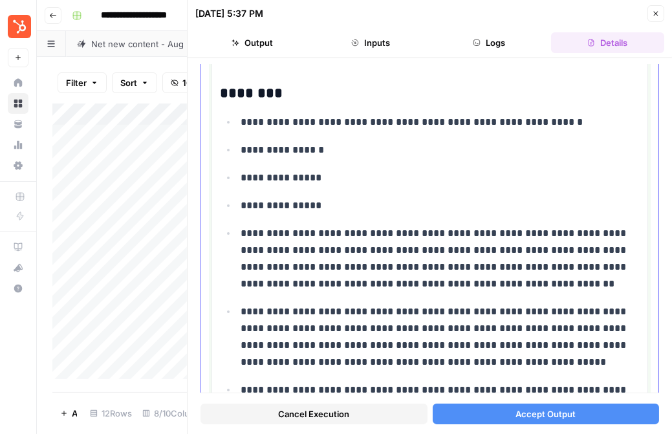
click at [323, 167] on ul "**********" at bounding box center [430, 306] width 420 height 386
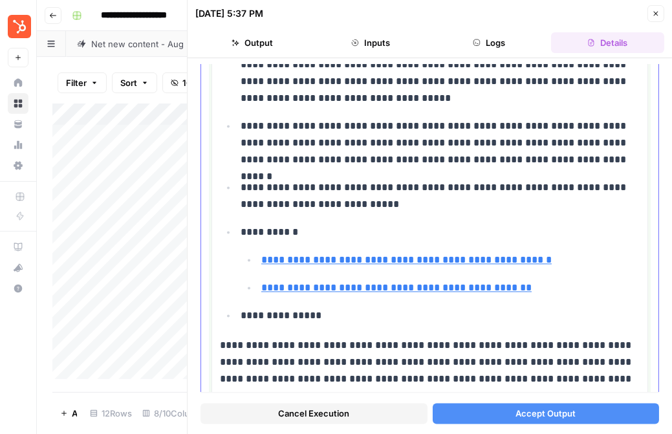
scroll to position [3723, 0]
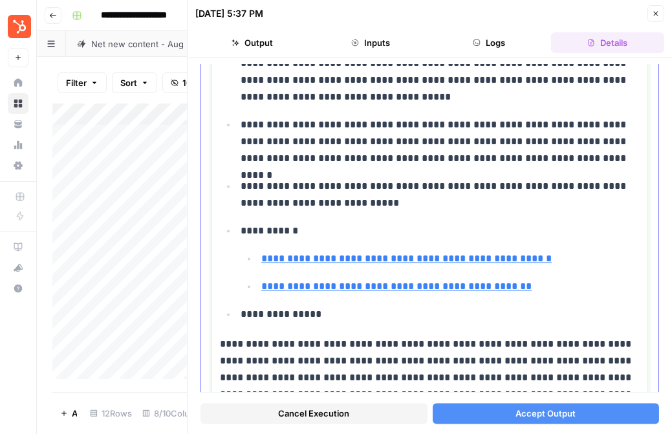
click at [322, 165] on ul "**********" at bounding box center [430, 125] width 420 height 397
click at [320, 196] on p "**********" at bounding box center [440, 196] width 399 height 34
click at [322, 213] on ul "**********" at bounding box center [430, 125] width 420 height 397
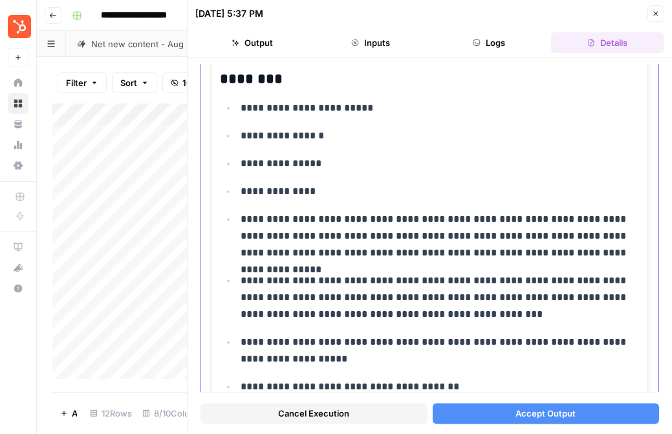
scroll to position [4198, 0]
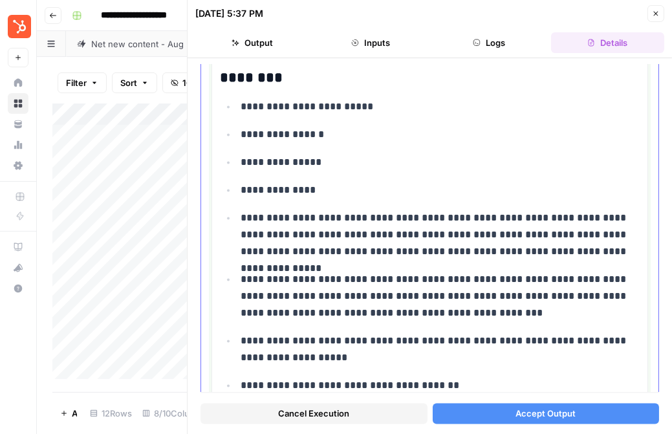
click at [316, 160] on p "**********" at bounding box center [440, 162] width 399 height 17
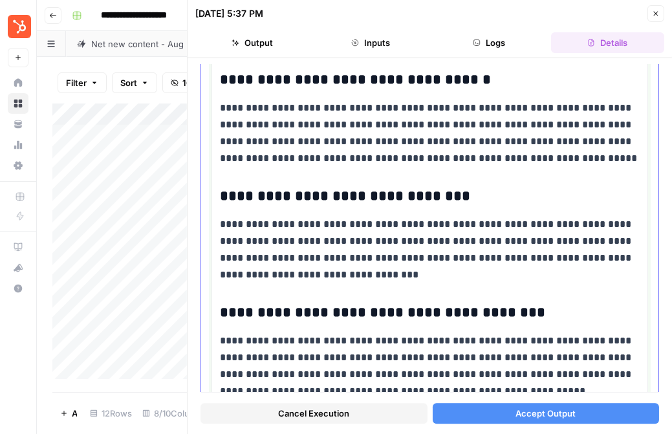
scroll to position [4787, 0]
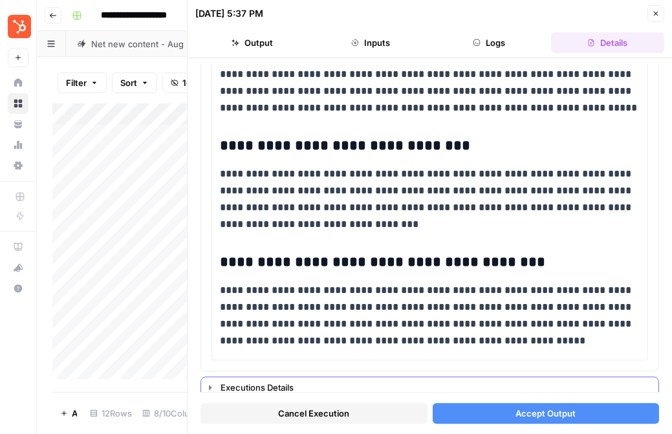
click at [229, 381] on div "Executions Details" at bounding box center [436, 387] width 430 height 13
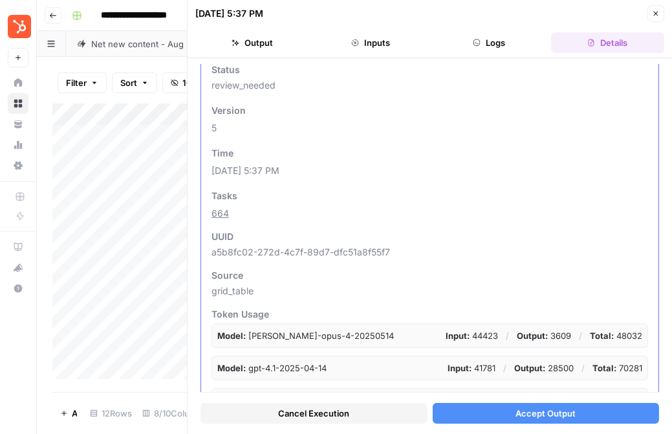
scroll to position [0, 0]
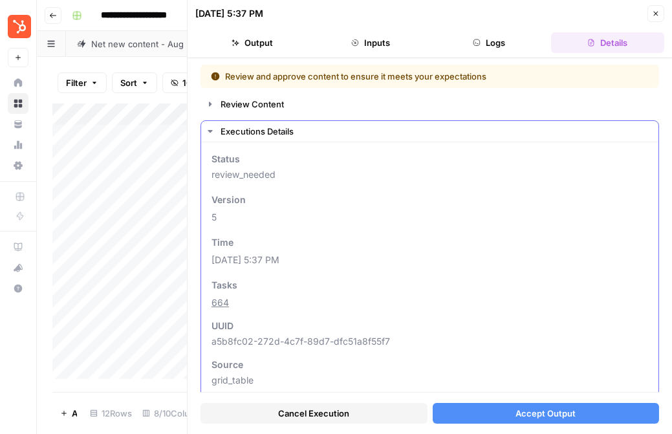
click at [212, 138] on button "Executions Details" at bounding box center [429, 131] width 457 height 21
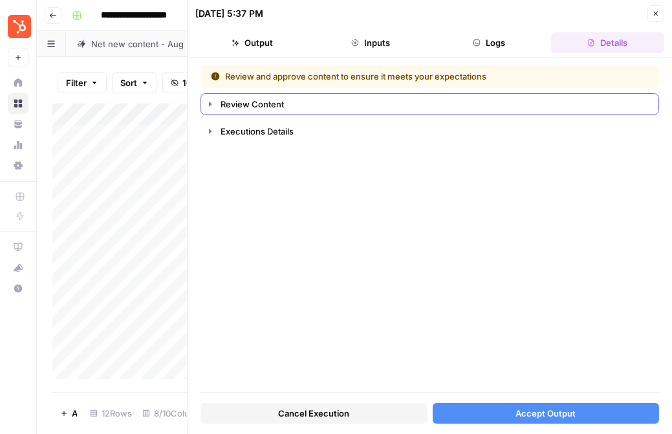
click at [213, 112] on button "Review Content" at bounding box center [429, 104] width 457 height 21
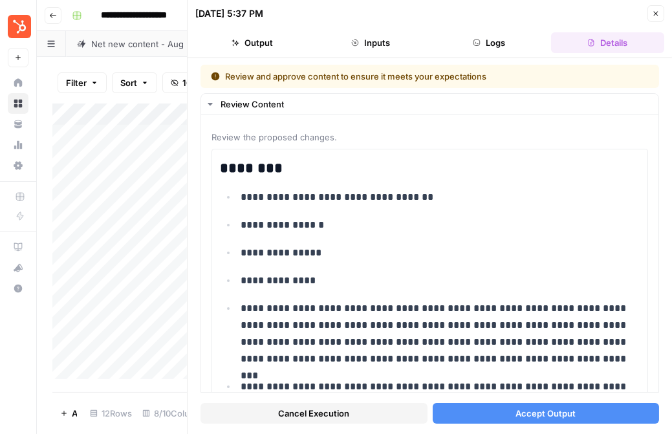
click at [475, 409] on button "Accept Output" at bounding box center [546, 413] width 227 height 21
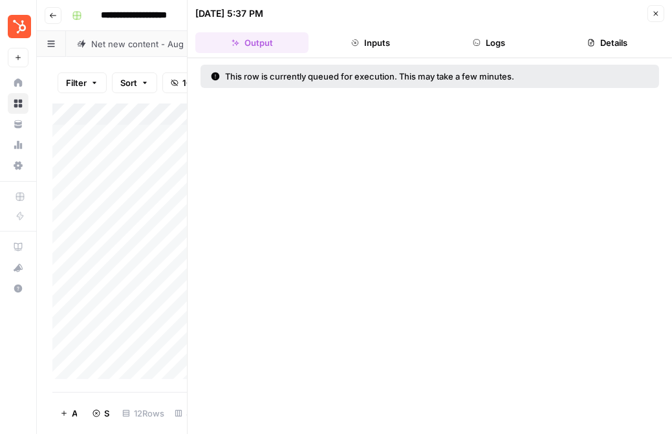
click at [656, 14] on icon "button" at bounding box center [656, 14] width 5 height 5
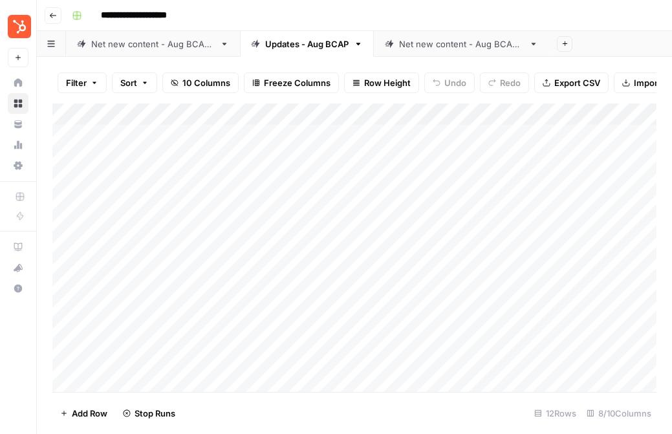
click at [415, 41] on div "Net new content - Aug BCAP 2" at bounding box center [461, 44] width 125 height 13
click at [401, 131] on div "Add Column" at bounding box center [354, 248] width 604 height 289
click at [528, 134] on div "Add Column" at bounding box center [354, 248] width 604 height 289
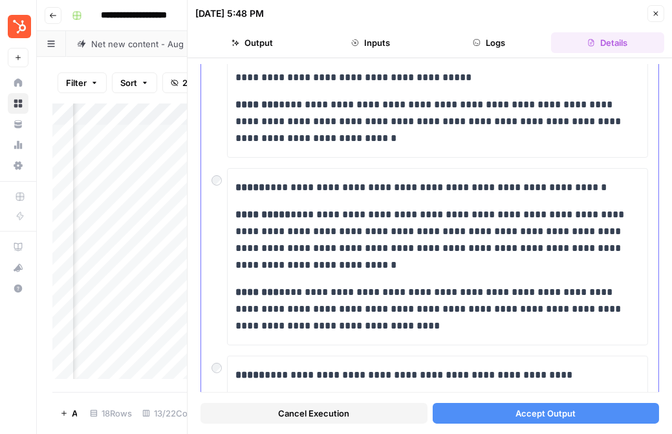
scroll to position [542, 0]
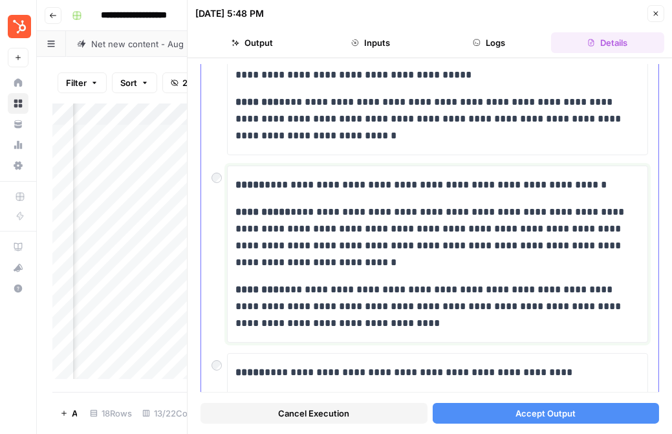
click at [333, 213] on p "**********" at bounding box center [437, 237] width 404 height 67
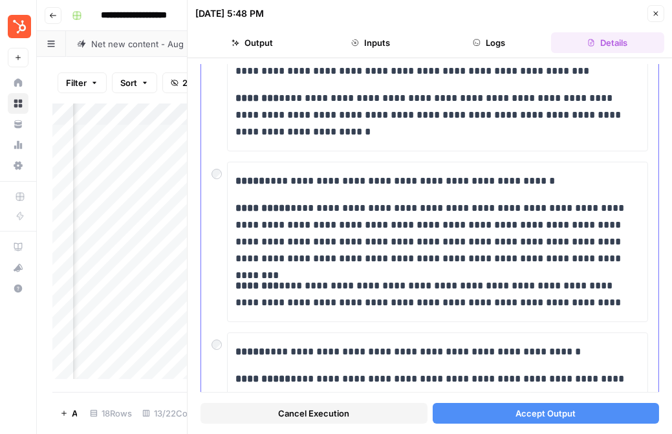
scroll to position [195, 0]
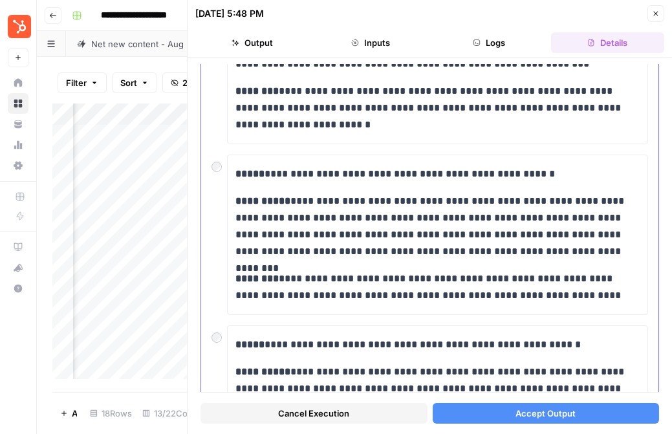
click at [227, 169] on div "**********" at bounding box center [437, 235] width 421 height 160
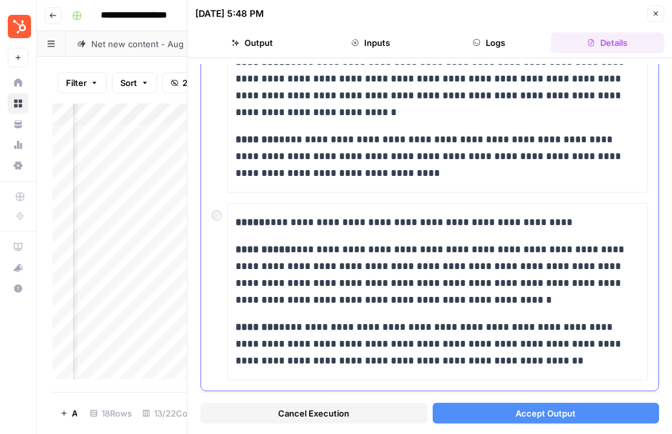
scroll to position [716, 0]
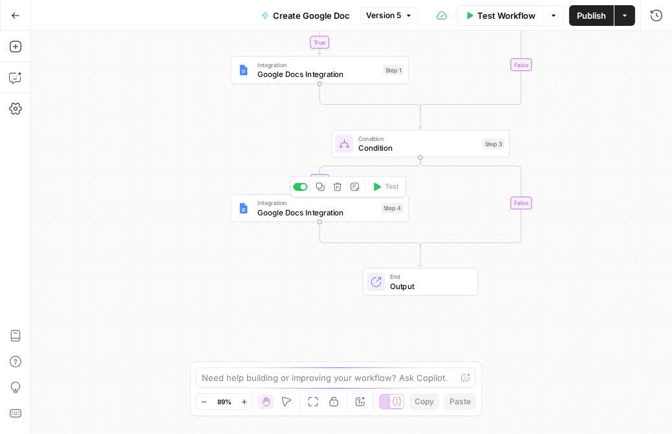
click at [348, 217] on span "Google Docs Integration" at bounding box center [316, 212] width 119 height 12
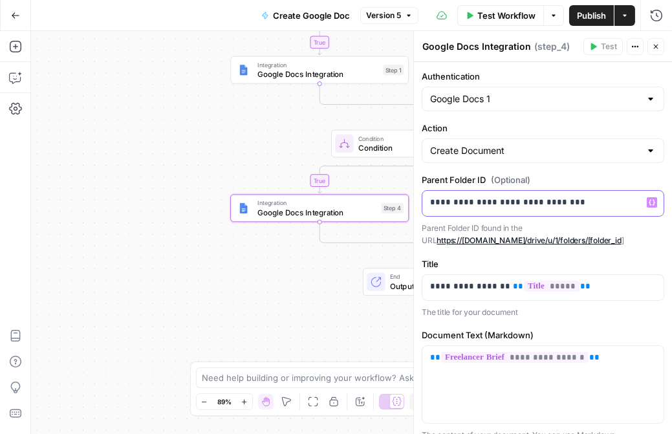
click at [485, 201] on p "**********" at bounding box center [543, 202] width 226 height 13
click at [274, 296] on div "true true false false Workflow Set Inputs Inputs Condition Condition Step 2 Int…" at bounding box center [351, 232] width 641 height 403
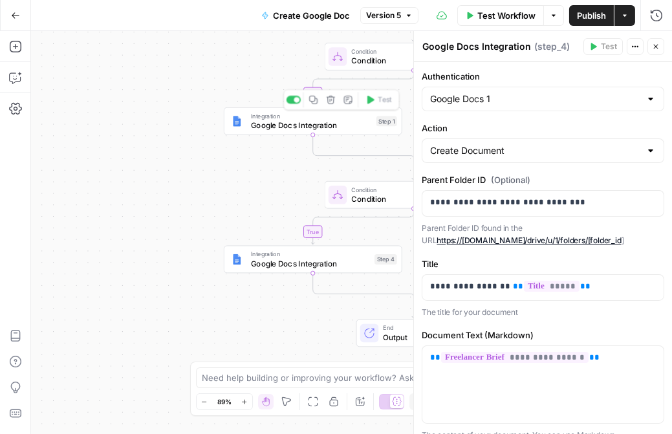
click at [327, 129] on span "Google Docs Integration" at bounding box center [311, 126] width 121 height 12
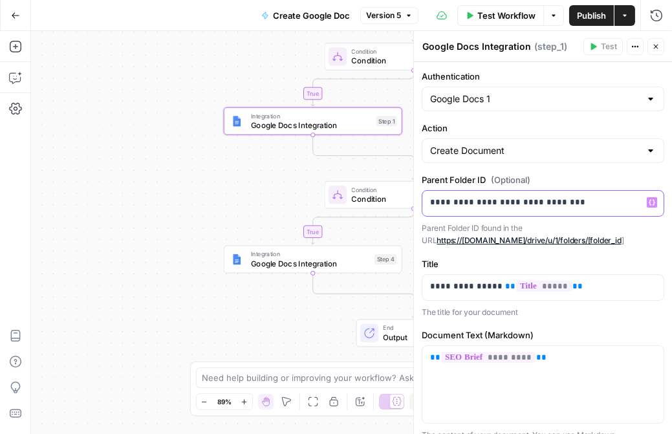
click at [469, 201] on p "**********" at bounding box center [543, 202] width 226 height 13
click at [221, 325] on div "true true false false Workflow Set Inputs Inputs Condition Condition Step 2 Int…" at bounding box center [351, 232] width 641 height 403
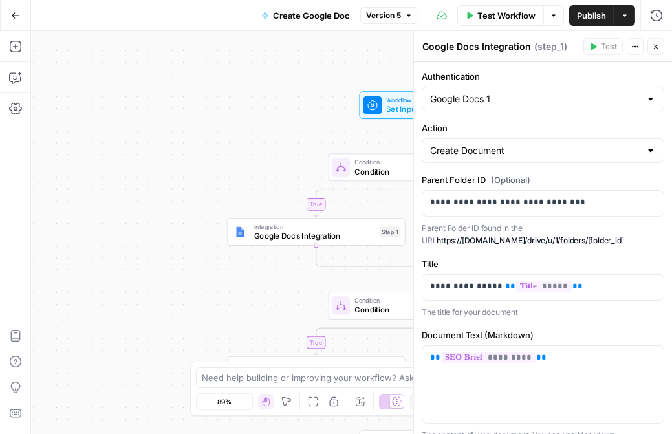
click at [598, 14] on span "Publish" at bounding box center [591, 15] width 29 height 13
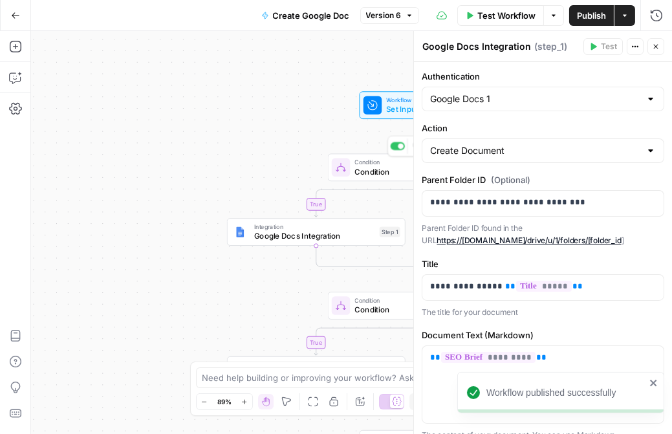
click at [361, 163] on span "Condition" at bounding box center [414, 162] width 120 height 9
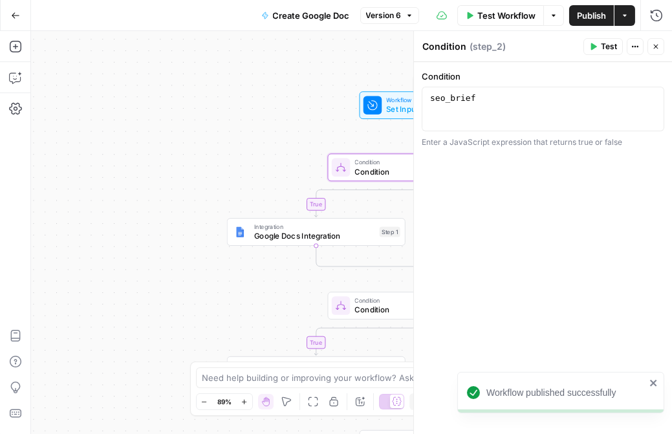
click at [382, 111] on div "Workflow Set Inputs Inputs Test Step" at bounding box center [417, 105] width 106 height 19
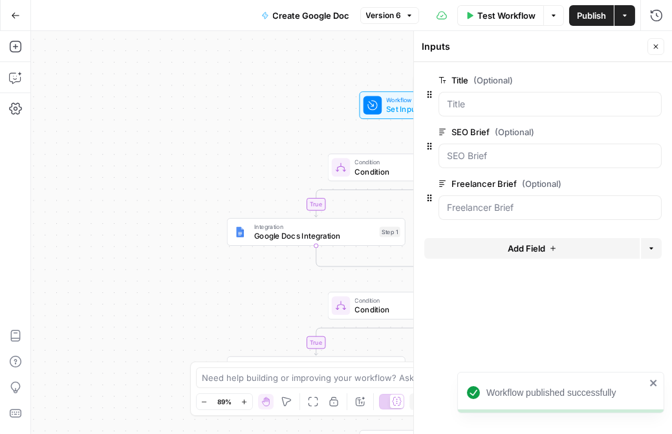
click at [232, 157] on div "true true false false Workflow Set Inputs Inputs Test Step Condition Condition …" at bounding box center [351, 232] width 641 height 403
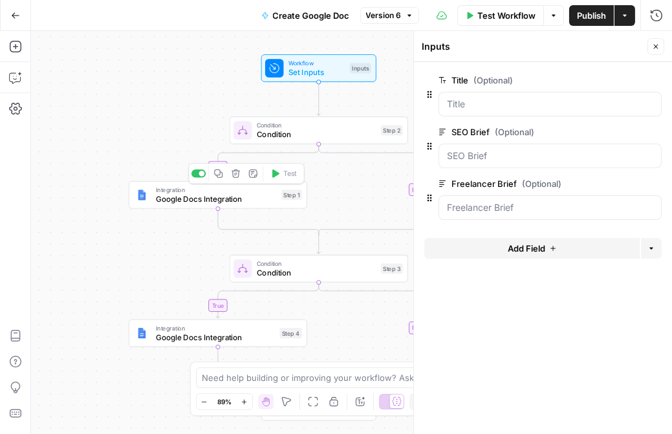
click at [182, 190] on span "Integration" at bounding box center [216, 189] width 121 height 9
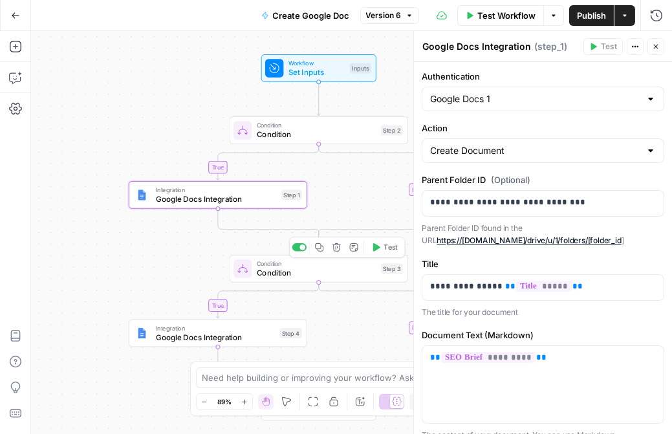
click at [301, 275] on span "Condition" at bounding box center [317, 273] width 120 height 12
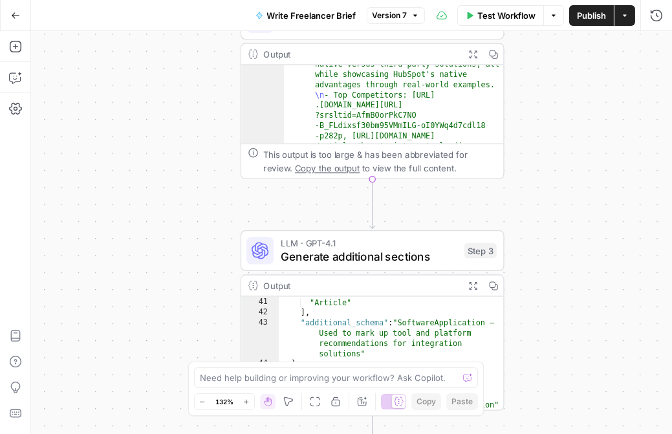
scroll to position [463, 0]
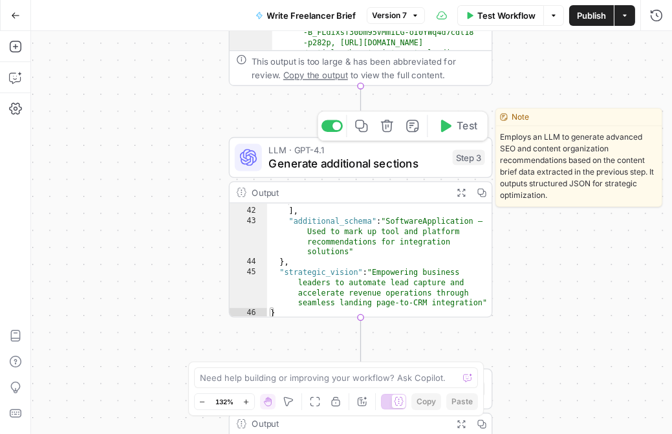
click at [335, 129] on div at bounding box center [337, 126] width 8 height 8
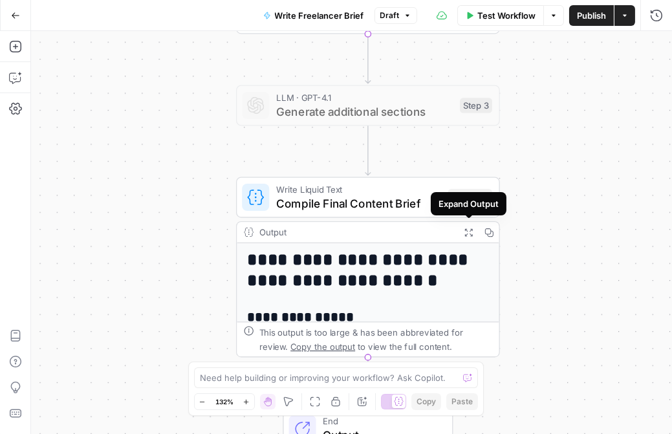
click at [472, 229] on icon "button" at bounding box center [468, 232] width 8 height 8
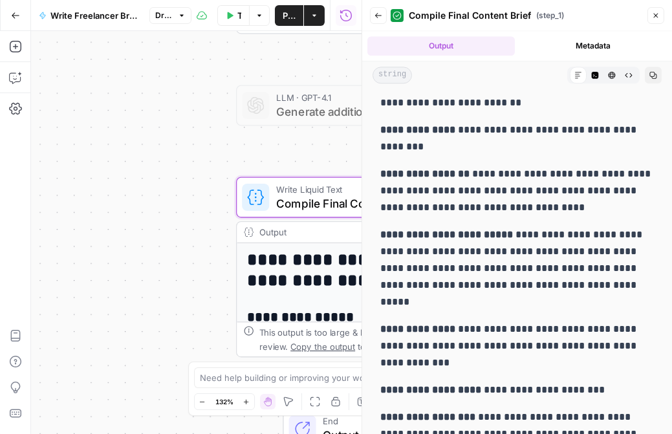
scroll to position [4927, 0]
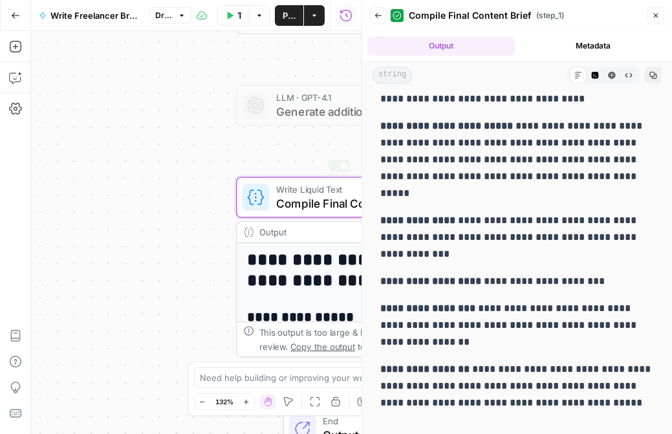
click at [311, 151] on div "Workflow Set Inputs Inputs LLM · GPT-4.1 Extract from Content Brief Step 2 Outp…" at bounding box center [196, 232] width 331 height 403
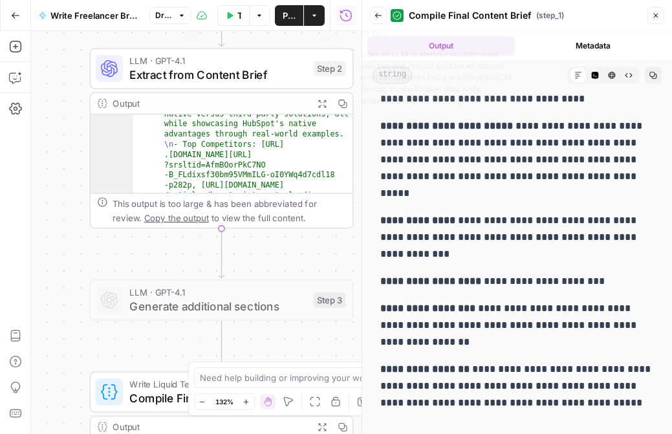
click at [321, 107] on icon "button" at bounding box center [322, 103] width 9 height 9
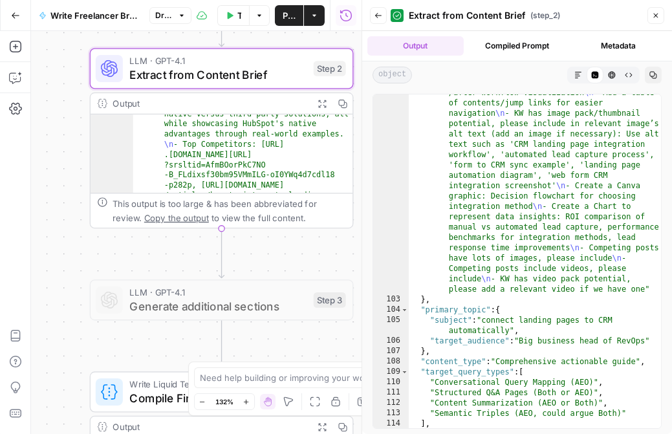
scroll to position [2502, 0]
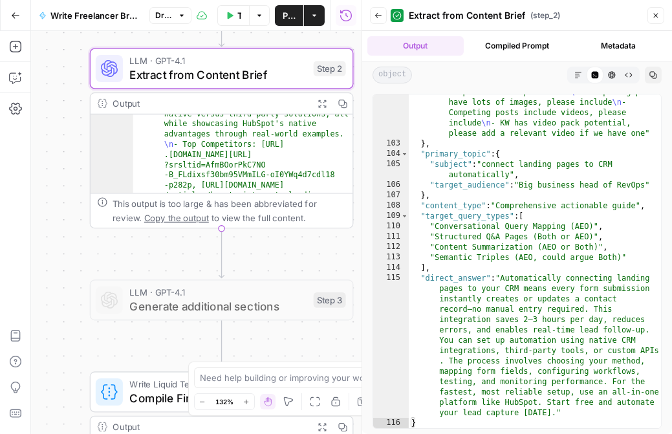
click at [659, 6] on div "Back Extract from Content Brief ( step_2 ) Close" at bounding box center [517, 15] width 294 height 21
click at [659, 12] on icon "button" at bounding box center [656, 16] width 8 height 8
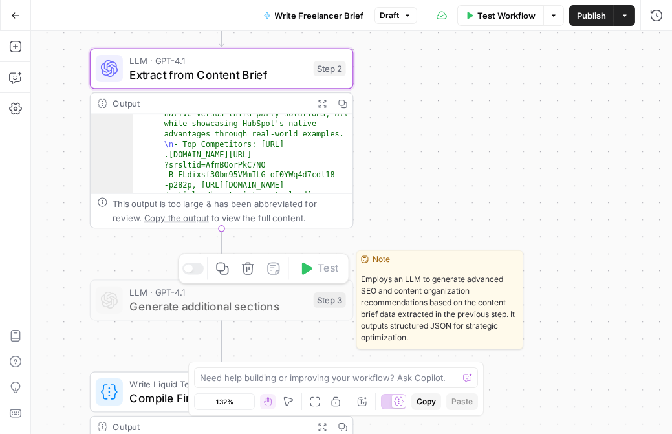
click at [189, 307] on span "Generate additional sections" at bounding box center [217, 306] width 177 height 17
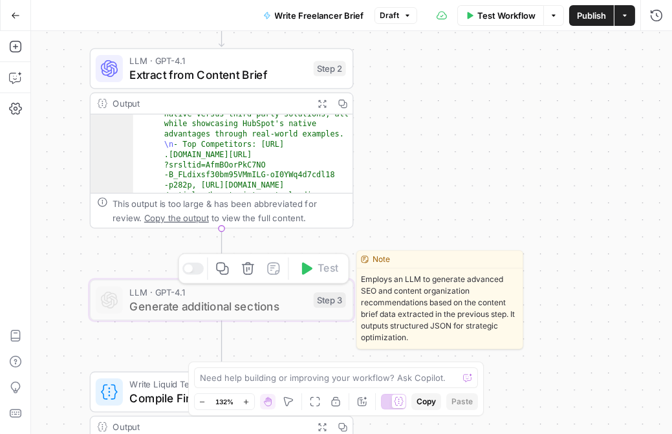
click at [196, 277] on div "Copy step Delete step Edit Note Test" at bounding box center [263, 269] width 171 height 30
click at [196, 274] on div at bounding box center [192, 269] width 21 height 12
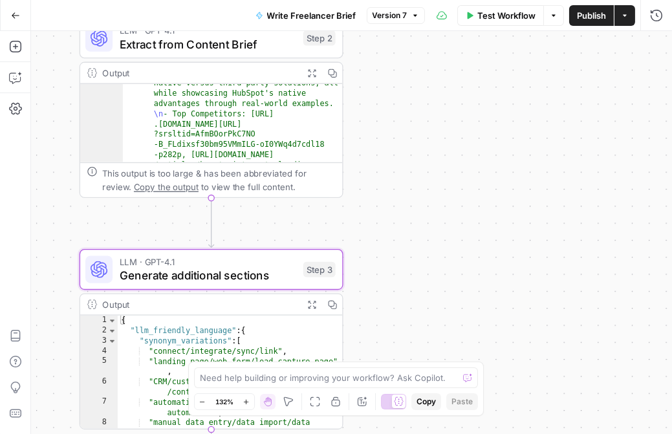
click at [311, 306] on icon "button" at bounding box center [311, 304] width 9 height 9
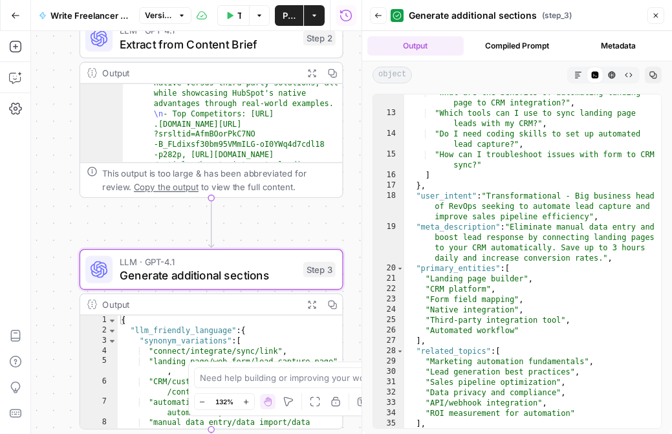
scroll to position [0, 0]
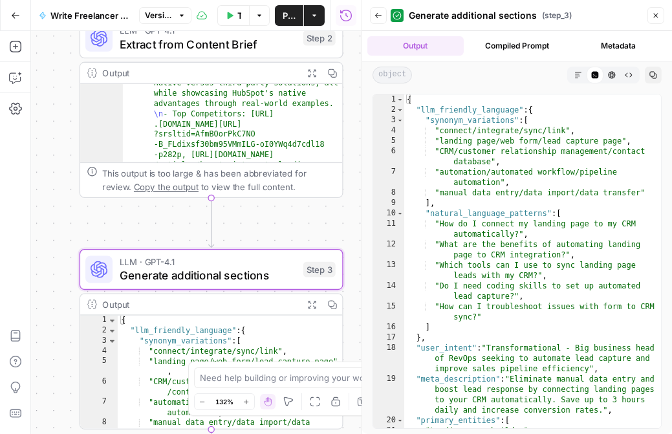
click at [653, 10] on button "Close" at bounding box center [656, 15] width 17 height 17
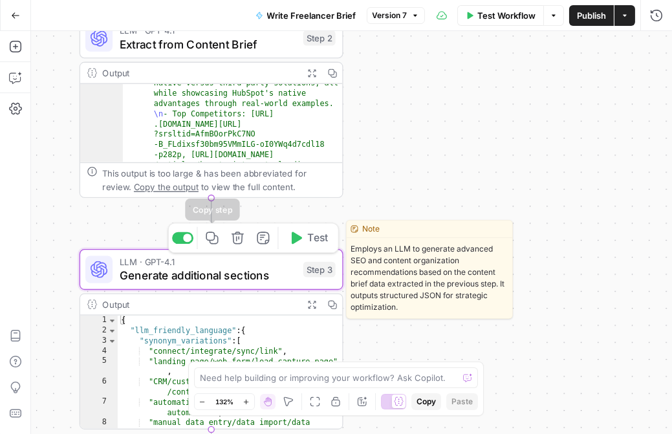
click at [180, 243] on div at bounding box center [182, 238] width 21 height 12
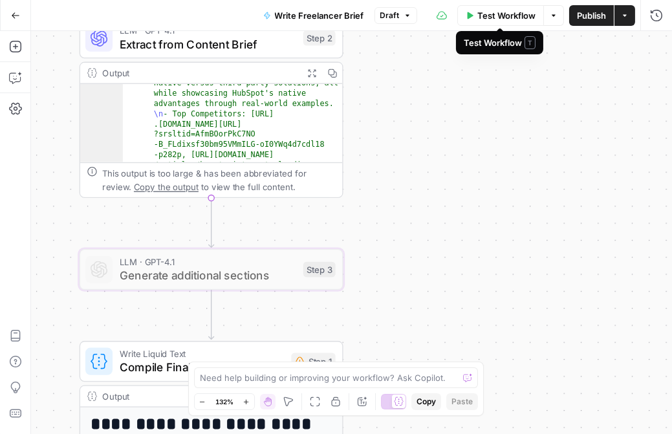
click at [502, 17] on span "Test Workflow" at bounding box center [506, 15] width 58 height 13
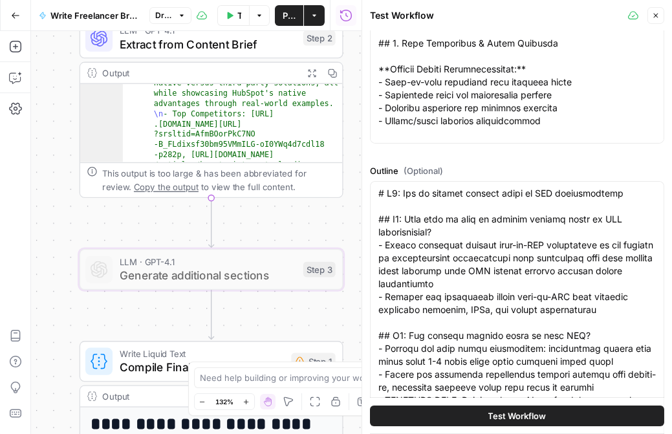
scroll to position [545, 0]
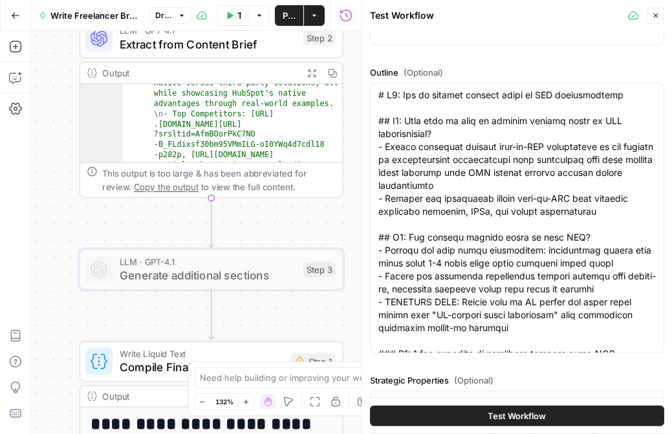
click at [502, 417] on span "Test Workflow" at bounding box center [517, 415] width 58 height 13
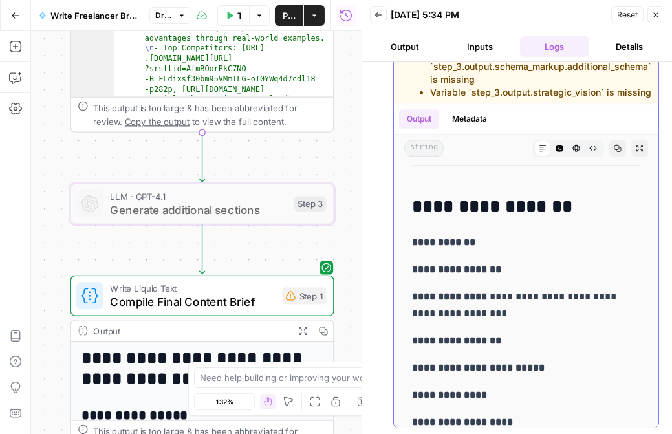
scroll to position [4925, 0]
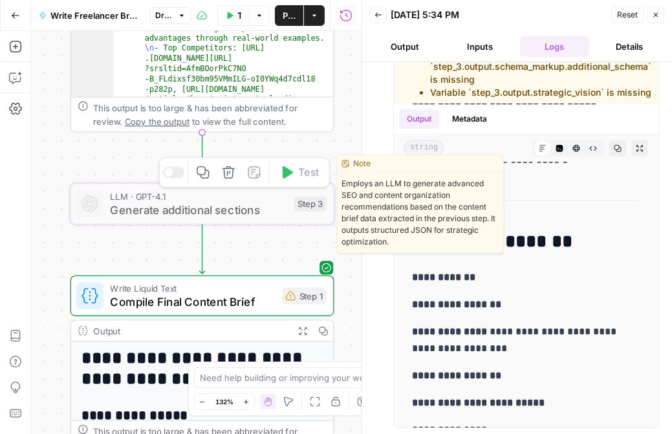
click at [173, 178] on div at bounding box center [173, 172] width 21 height 12
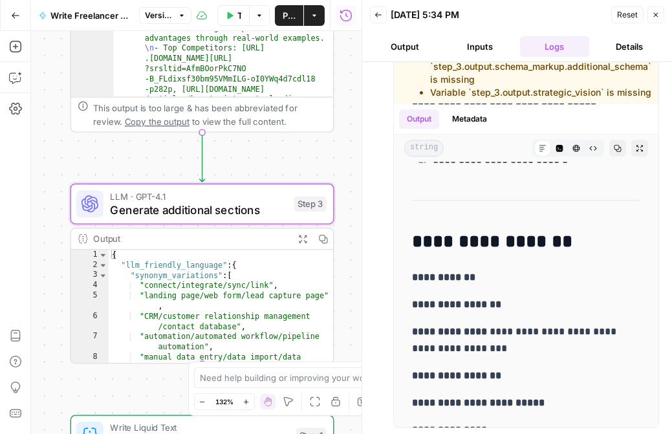
click at [655, 21] on button "Close" at bounding box center [656, 14] width 17 height 17
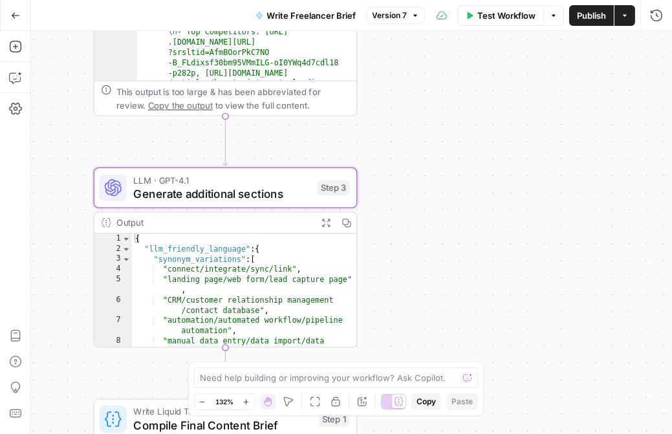
click at [404, 278] on div "Workflow Set Inputs Inputs LLM · GPT-4.1 Extract from Content Brief Step 2 Outp…" at bounding box center [351, 232] width 641 height 403
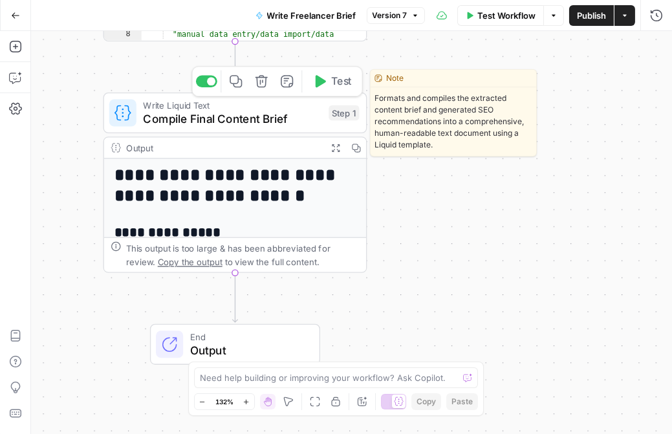
click at [262, 119] on span "Compile Final Content Brief" at bounding box center [232, 119] width 179 height 17
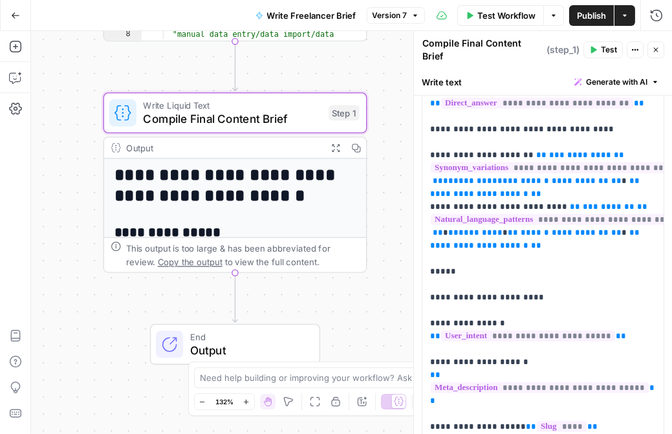
scroll to position [1302, 0]
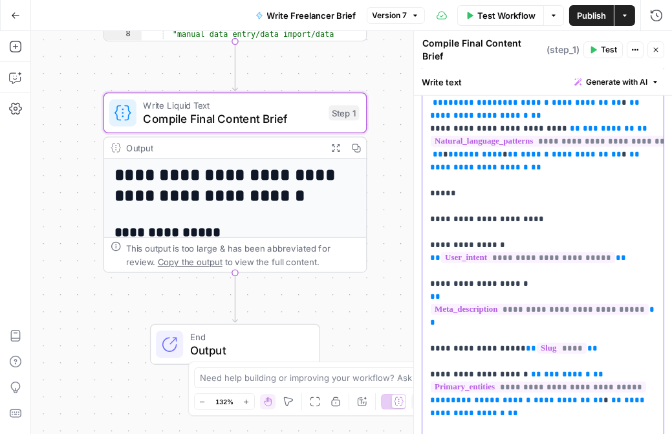
scroll to position [1381, 0]
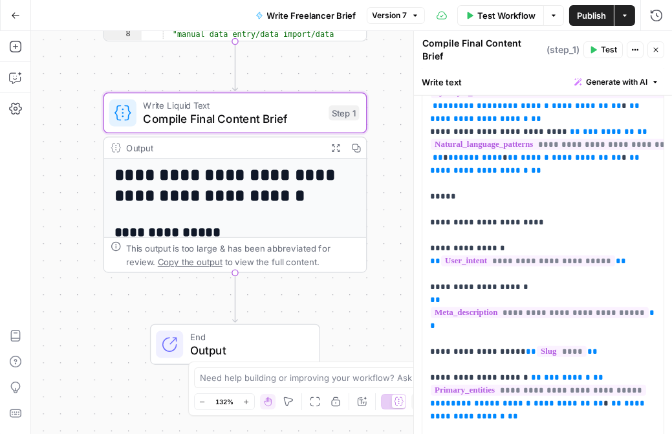
click at [657, 48] on icon "button" at bounding box center [656, 50] width 5 height 5
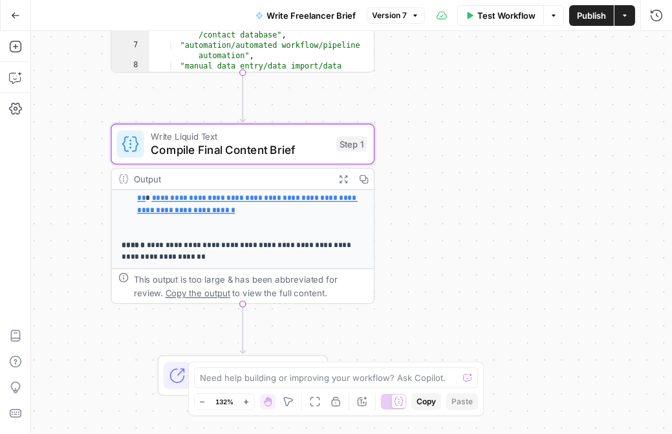
scroll to position [0, 0]
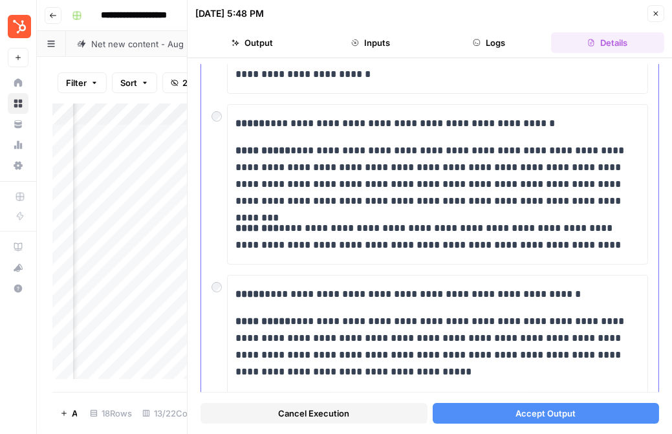
scroll to position [226, 0]
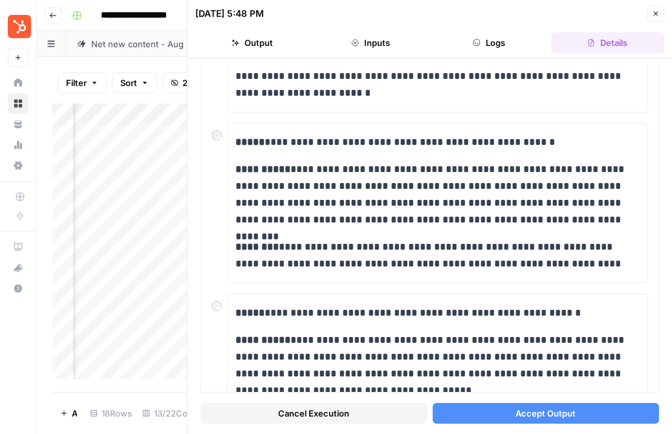
click at [508, 411] on button "Accept Output" at bounding box center [546, 413] width 227 height 21
